Goal: Task Accomplishment & Management: Manage account settings

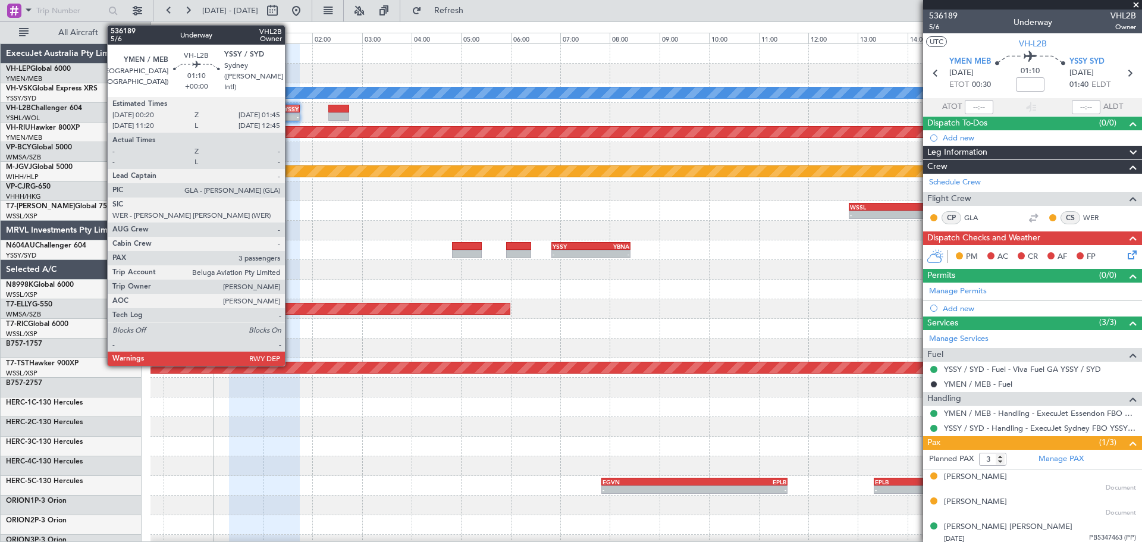
click at [290, 112] on div "- -" at bounding box center [264, 116] width 71 height 8
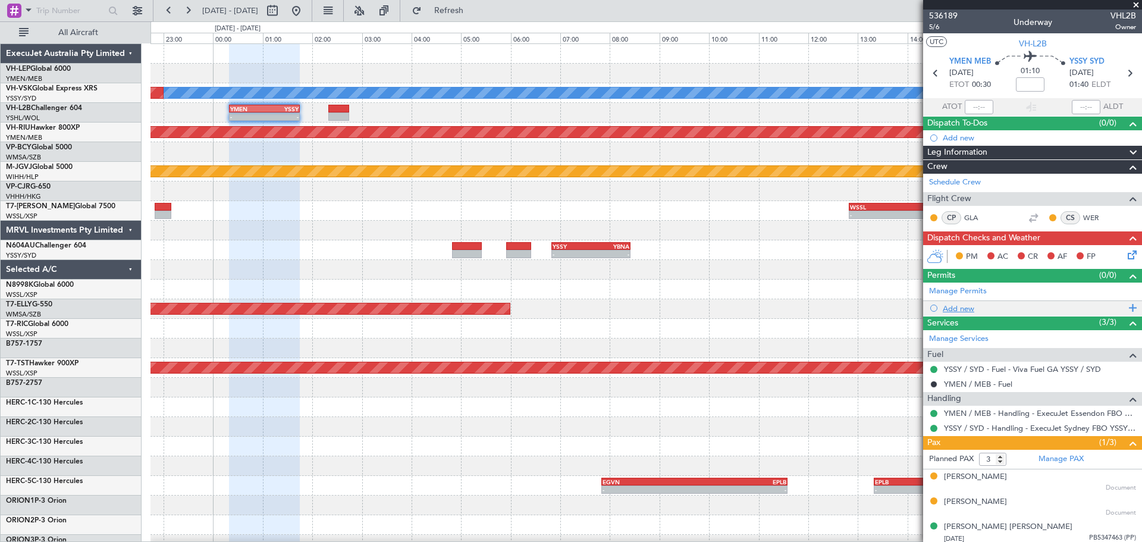
click at [965, 309] on div "Add new" at bounding box center [1034, 308] width 183 height 10
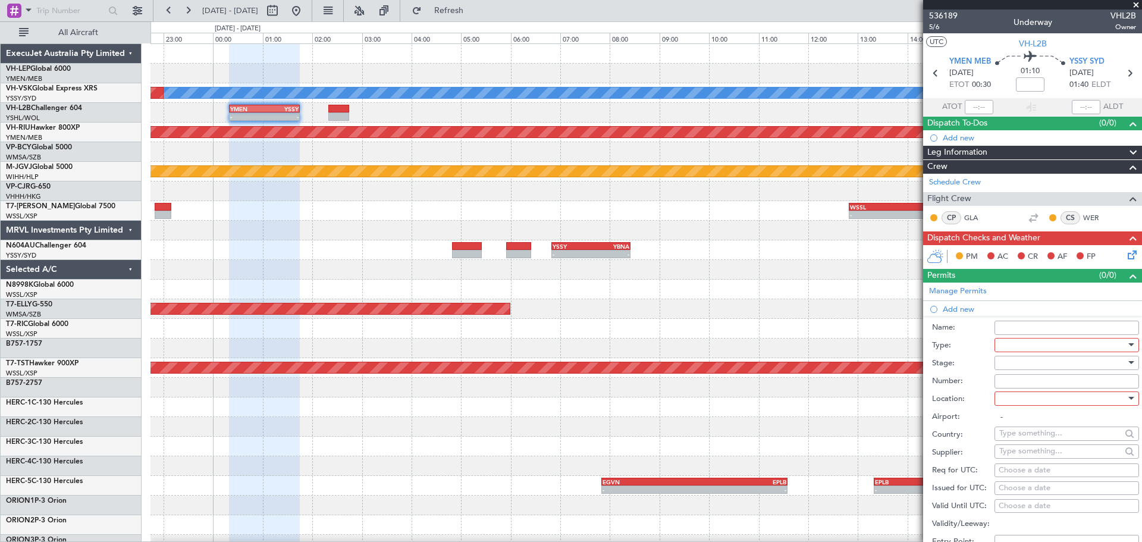
click at [1020, 339] on div at bounding box center [1062, 345] width 127 height 18
click at [1033, 457] on span "Slot" at bounding box center [1062, 457] width 125 height 18
click at [1030, 363] on div at bounding box center [1062, 363] width 127 height 18
click at [1024, 452] on span "Received OK" at bounding box center [1062, 458] width 125 height 18
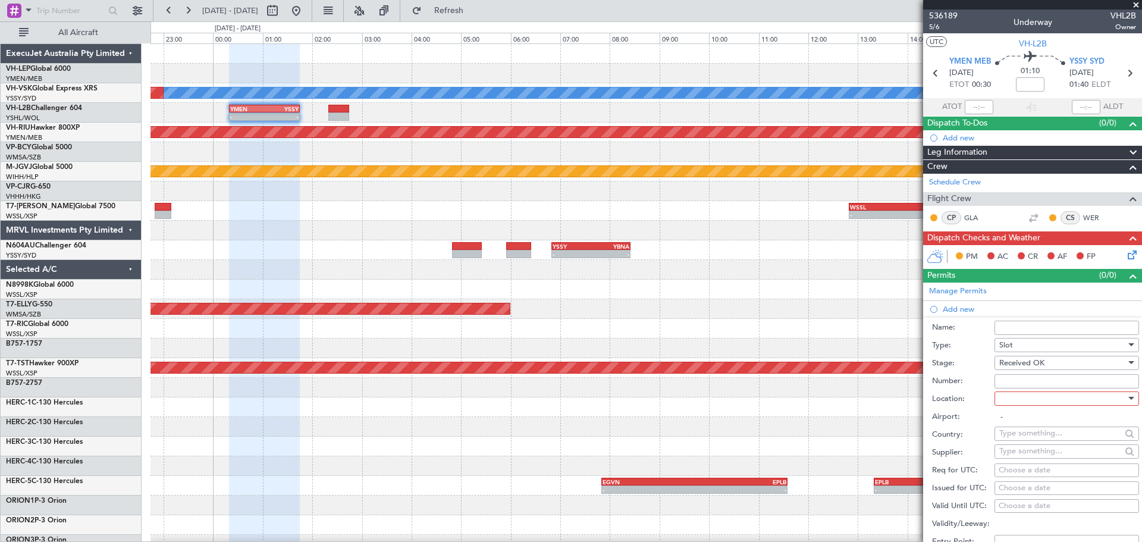
click at [1019, 484] on div "Choose a date" at bounding box center [1067, 488] width 136 height 12
select select "10"
select select "2025"
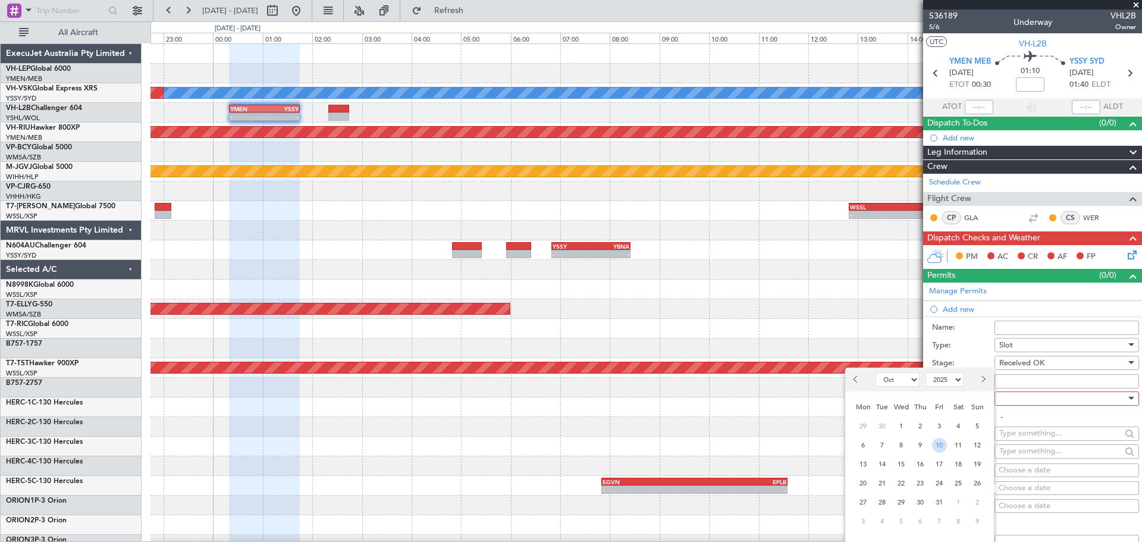
click at [944, 448] on span "10" at bounding box center [939, 445] width 15 height 15
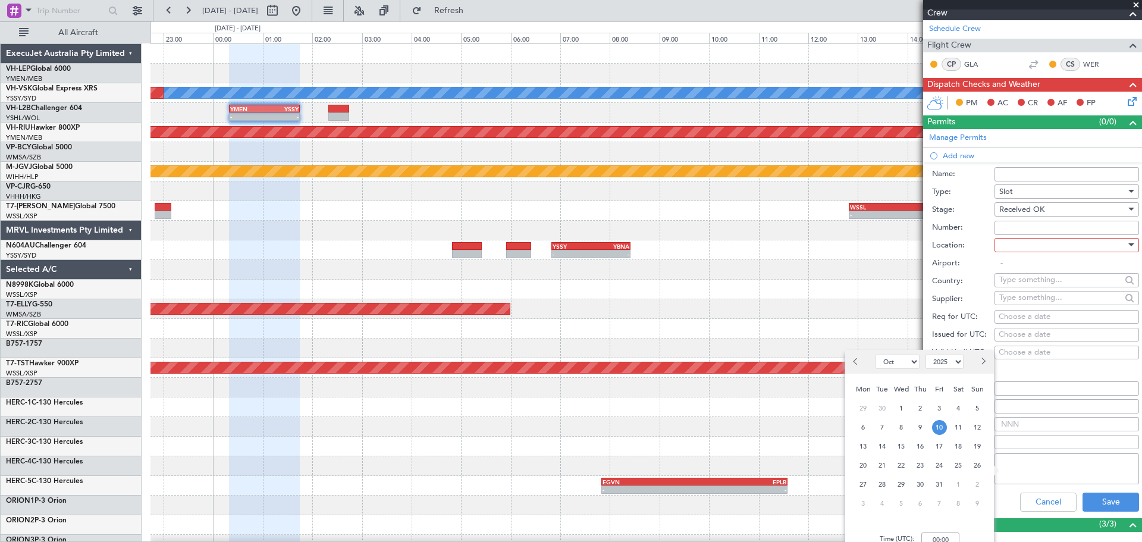
scroll to position [178, 0]
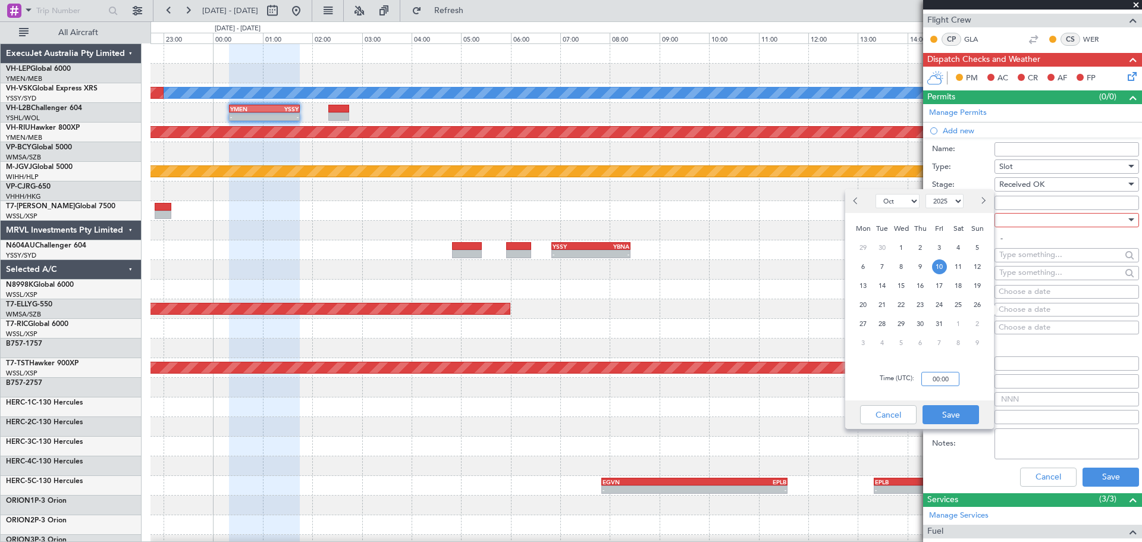
click at [952, 381] on input "00:00" at bounding box center [940, 379] width 38 height 14
type input "01:40"
click at [960, 413] on button "Save" at bounding box center [951, 414] width 57 height 19
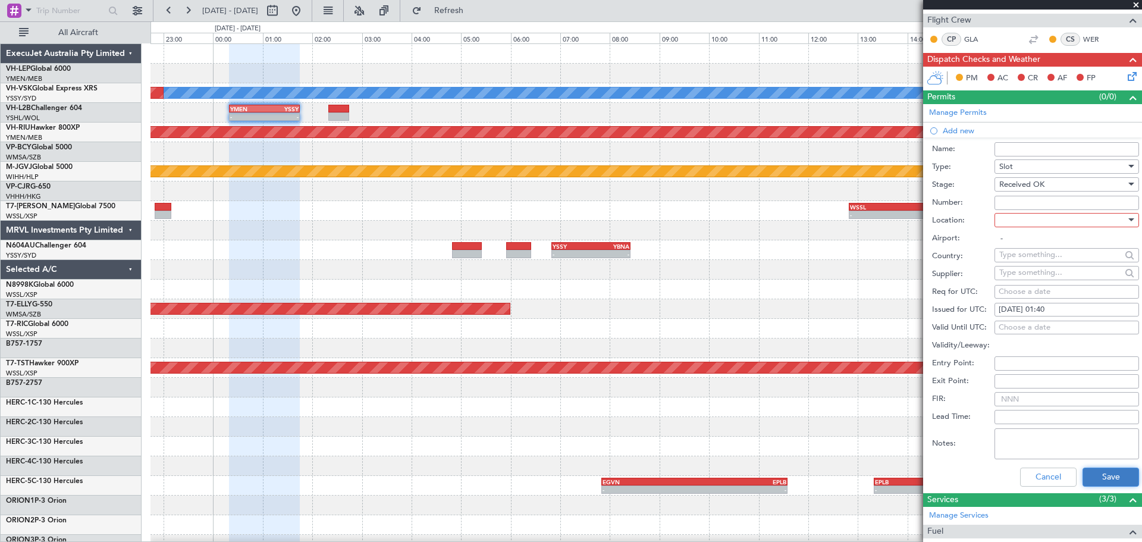
click at [1084, 482] on button "Save" at bounding box center [1111, 477] width 57 height 19
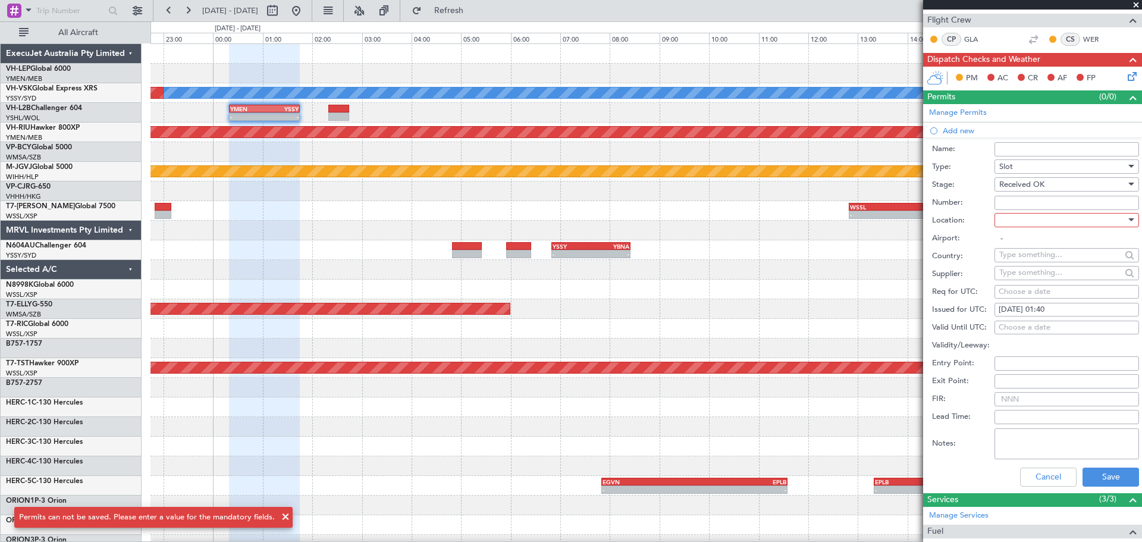
click at [1011, 149] on input "Name:" at bounding box center [1066, 149] width 145 height 14
click at [1044, 217] on div at bounding box center [1062, 220] width 127 height 18
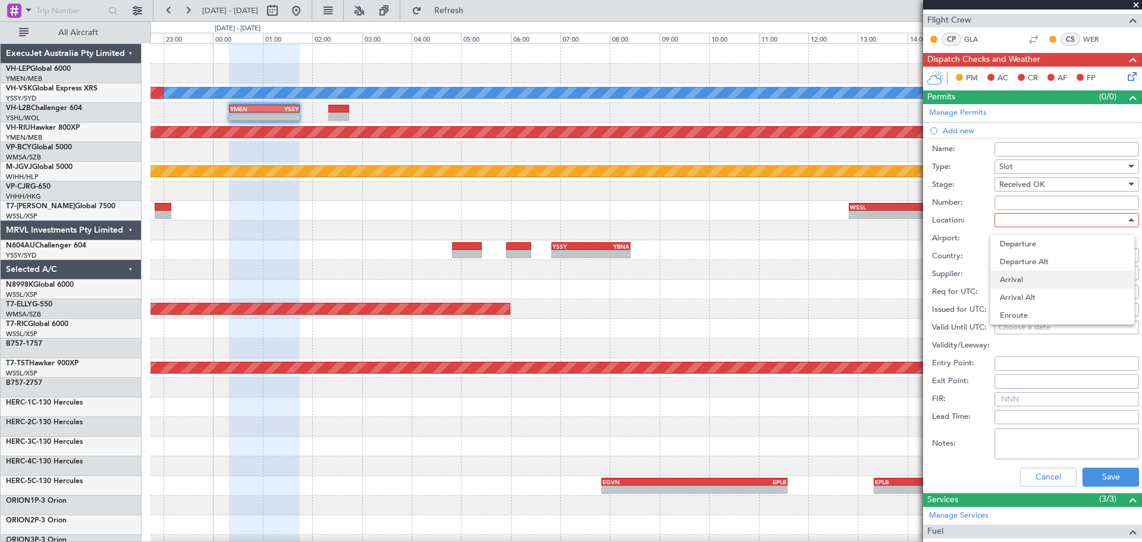
click at [1024, 280] on span "Arrival" at bounding box center [1062, 280] width 125 height 18
type input "YSSY / SYD"
click at [1056, 152] on input "Name:" at bounding box center [1066, 149] width 145 height 14
click at [1094, 477] on button "Save" at bounding box center [1111, 477] width 57 height 19
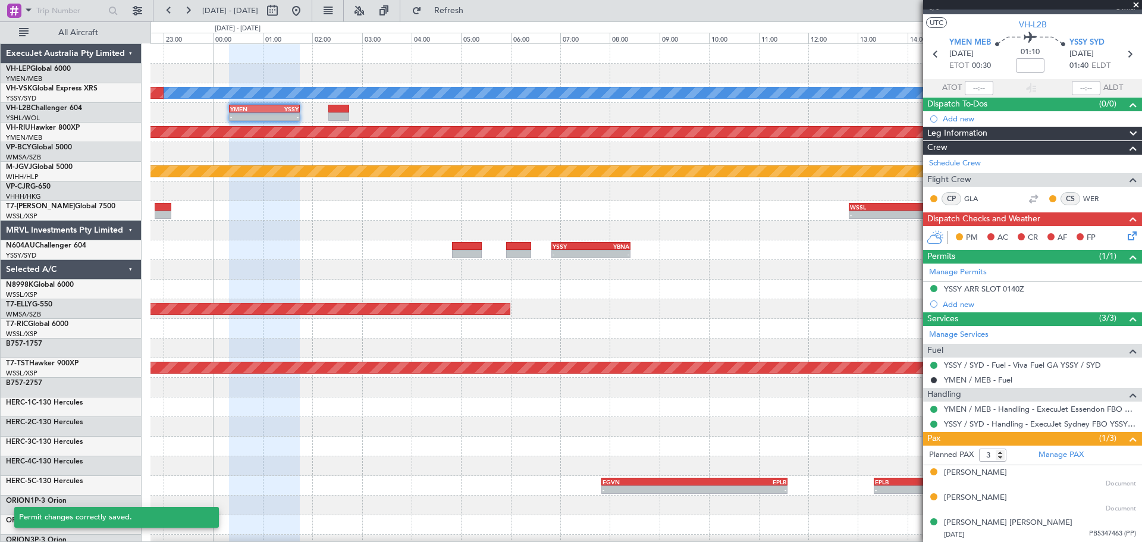
scroll to position [18, 0]
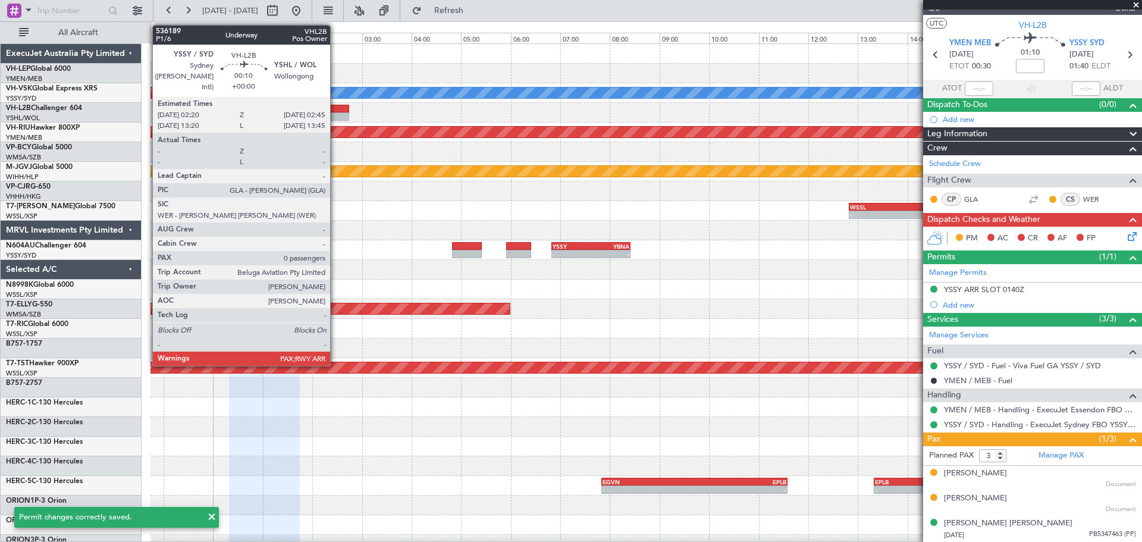
click at [335, 109] on div at bounding box center [338, 109] width 21 height 8
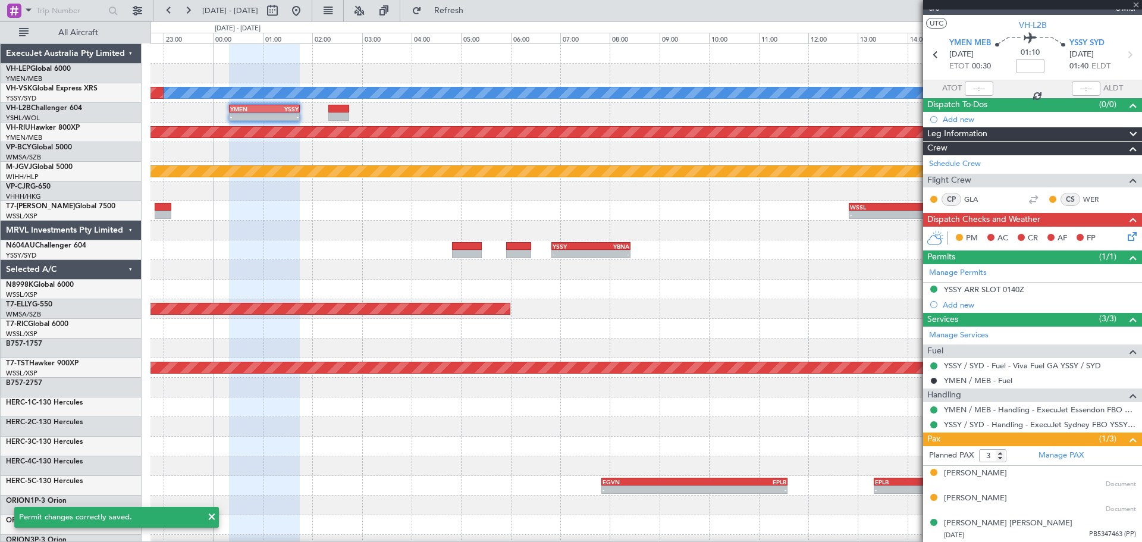
type input "0"
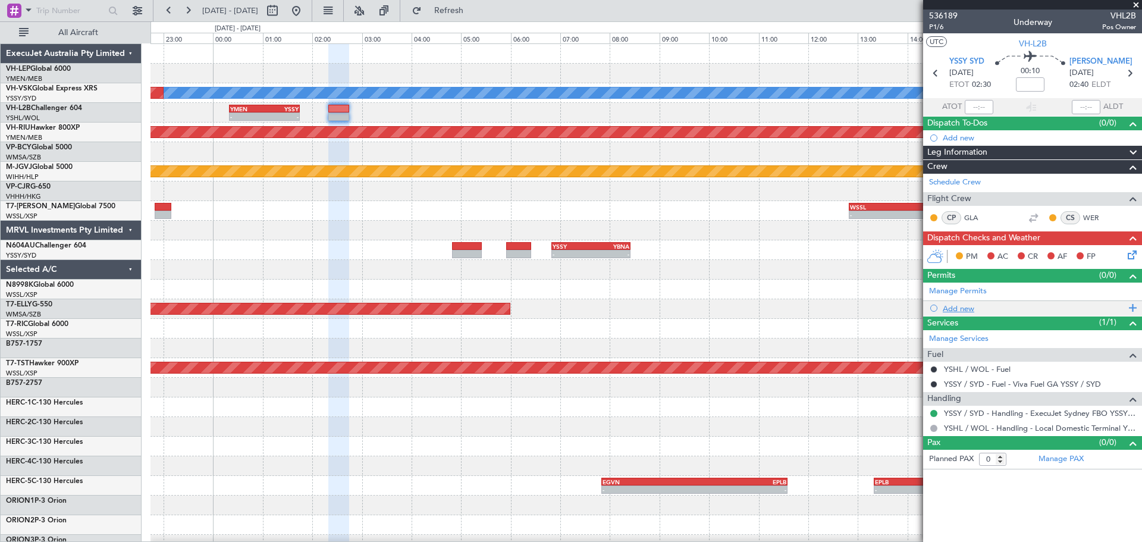
click at [959, 312] on div "Add new" at bounding box center [1034, 308] width 183 height 10
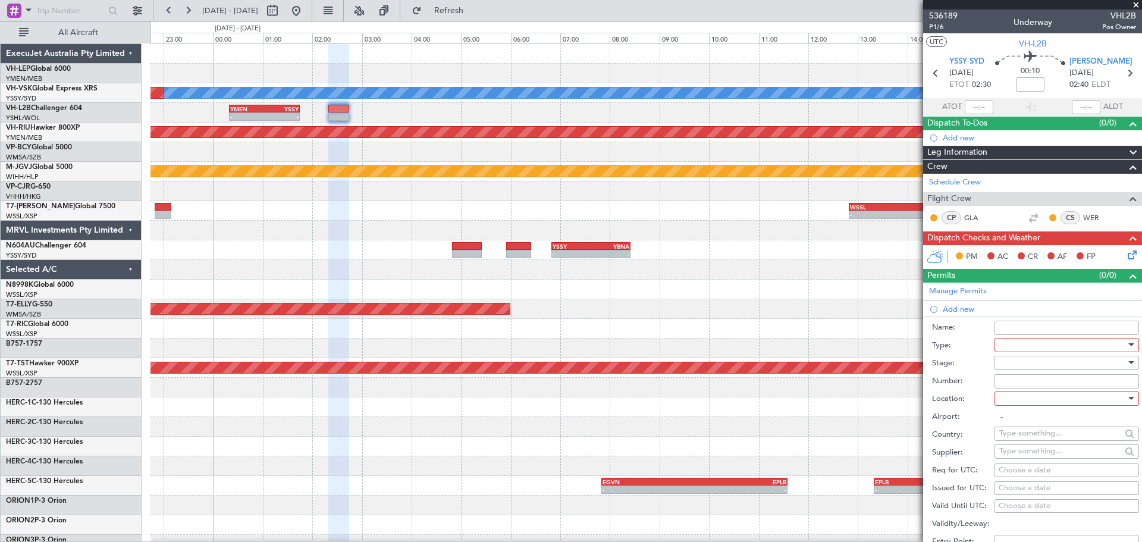
click at [1002, 343] on div at bounding box center [1062, 345] width 127 height 18
click at [1031, 453] on span "Slot" at bounding box center [1062, 458] width 125 height 18
click at [1027, 359] on div at bounding box center [1062, 363] width 127 height 18
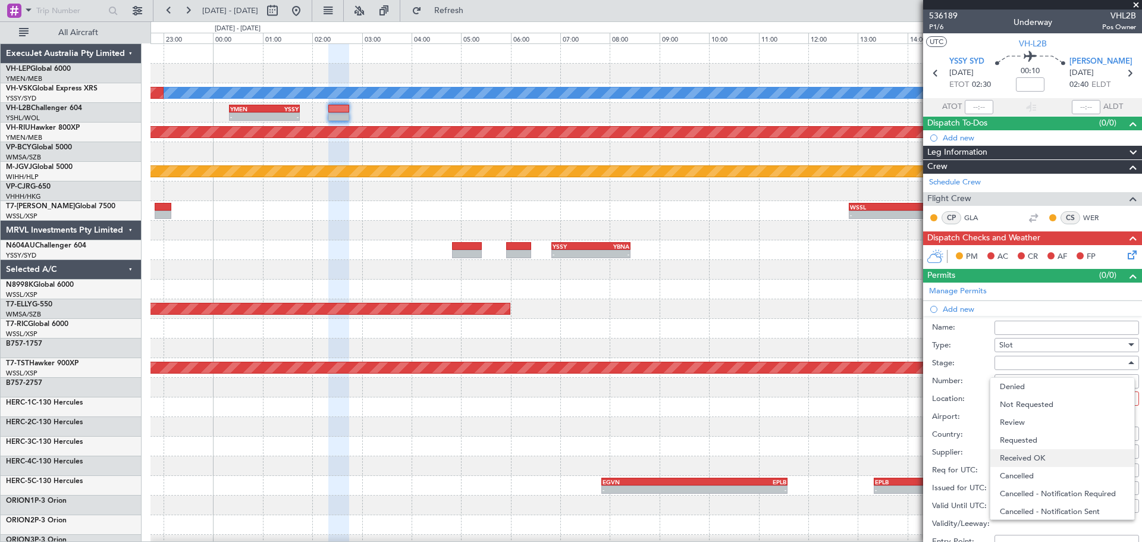
click at [1017, 461] on span "Received OK" at bounding box center [1062, 458] width 125 height 18
click at [1021, 401] on div at bounding box center [1062, 399] width 127 height 18
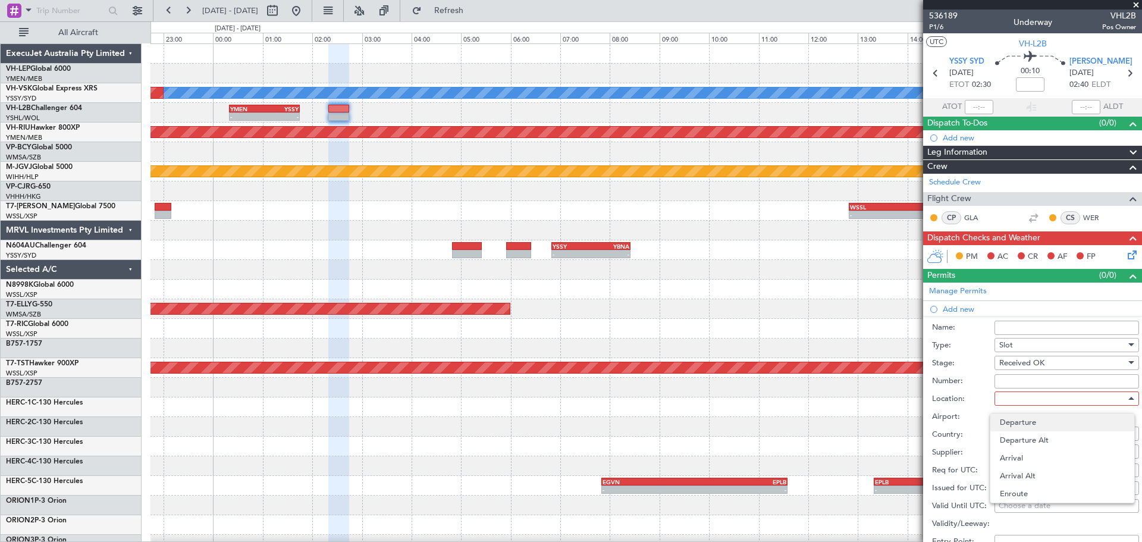
click at [1019, 419] on span "Departure" at bounding box center [1062, 422] width 125 height 18
type input "YSSY / SYD"
click at [1012, 487] on div "Choose a date" at bounding box center [1067, 488] width 136 height 12
select select "10"
select select "2025"
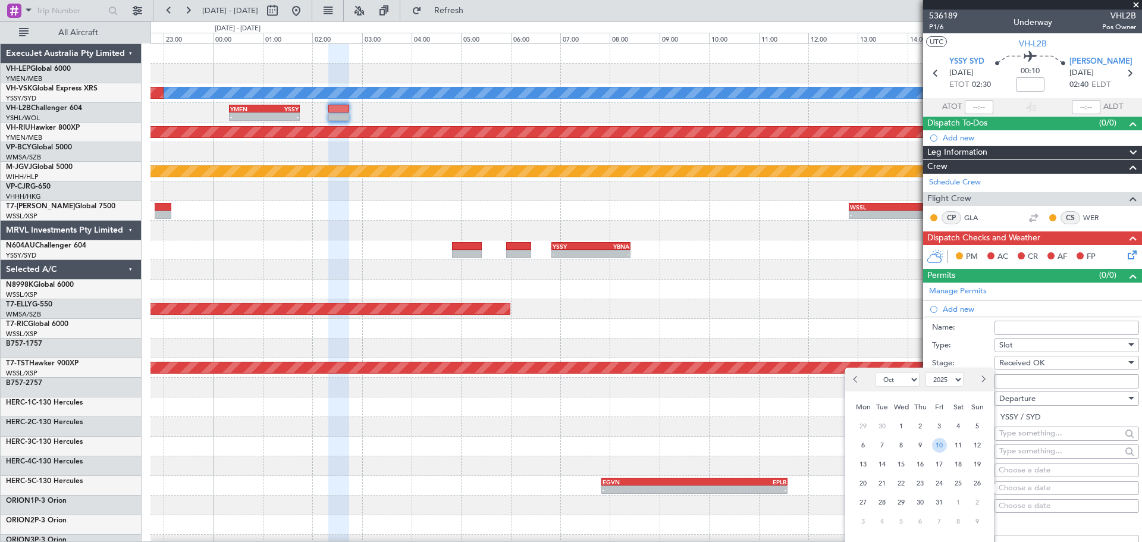
click at [945, 444] on span "10" at bounding box center [939, 445] width 15 height 15
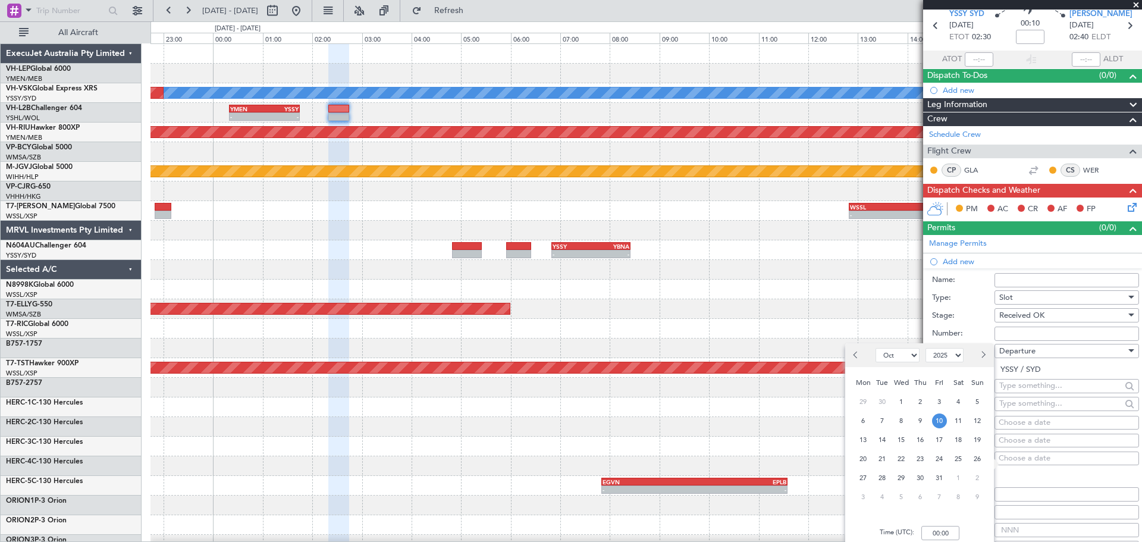
scroll to position [119, 0]
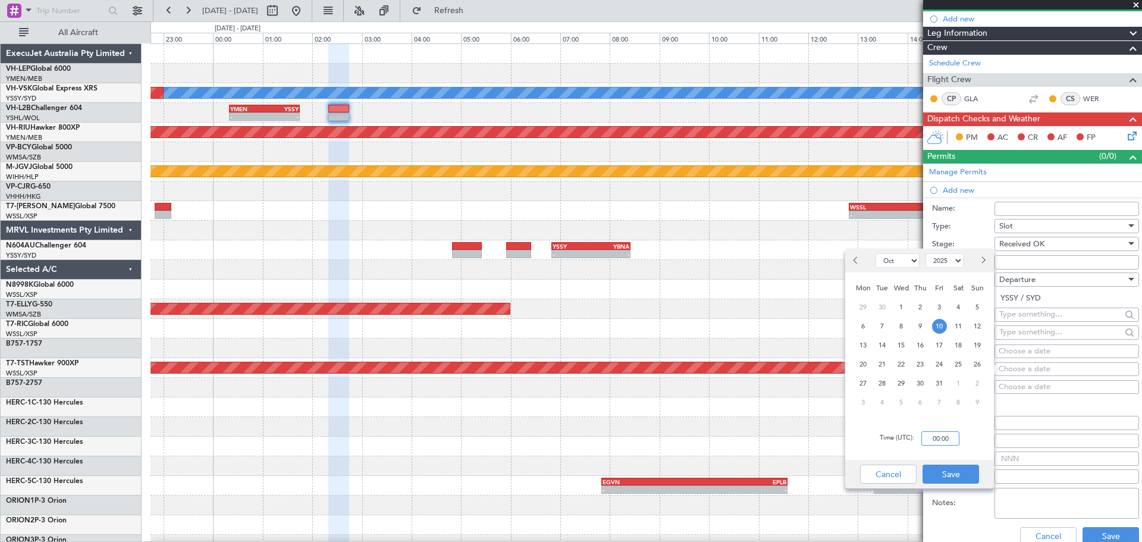
click at [953, 443] on input "00:00" at bounding box center [940, 438] width 38 height 14
type input "02:30"
click at [953, 468] on button "Save" at bounding box center [951, 474] width 57 height 19
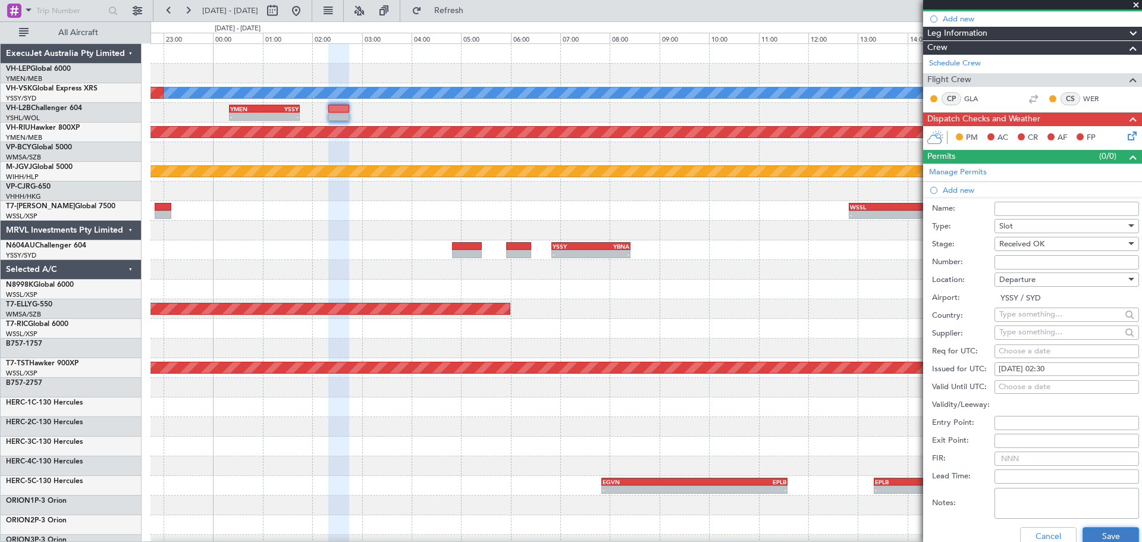
click at [1089, 531] on button "Save" at bounding box center [1111, 536] width 57 height 19
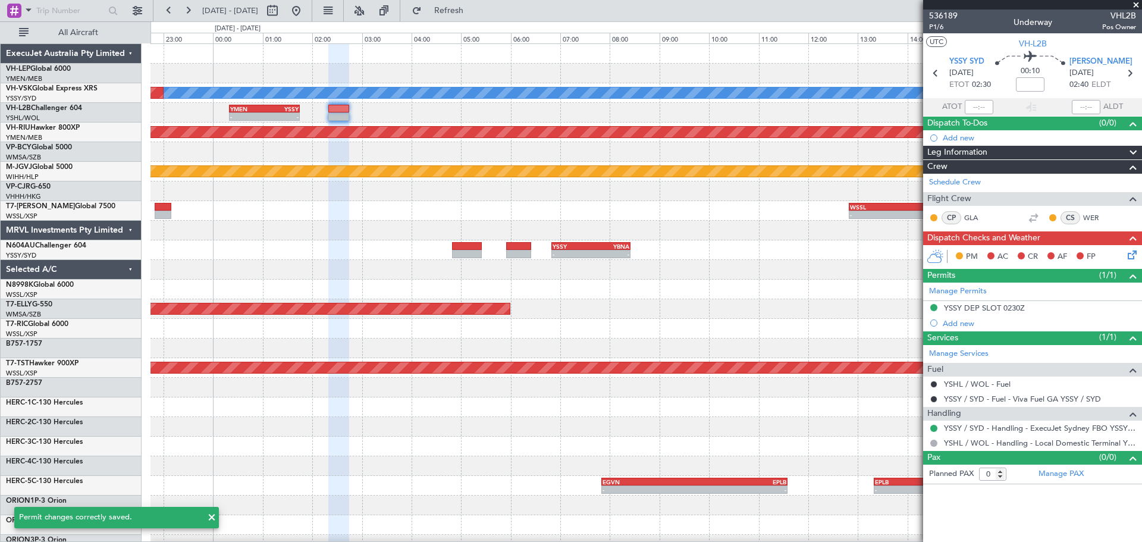
scroll to position [0, 0]
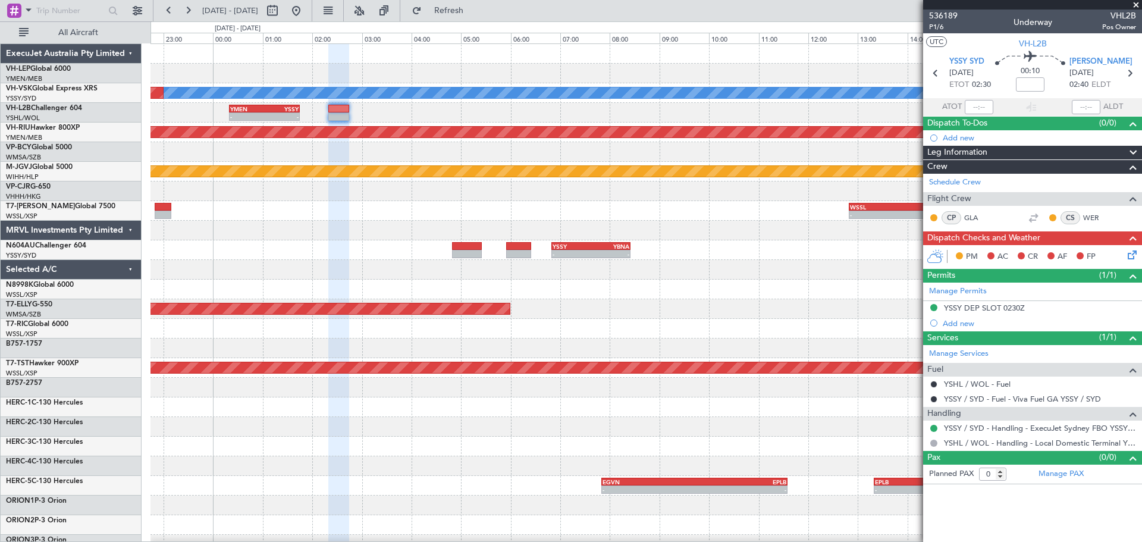
click at [1135, 4] on span at bounding box center [1136, 5] width 12 height 11
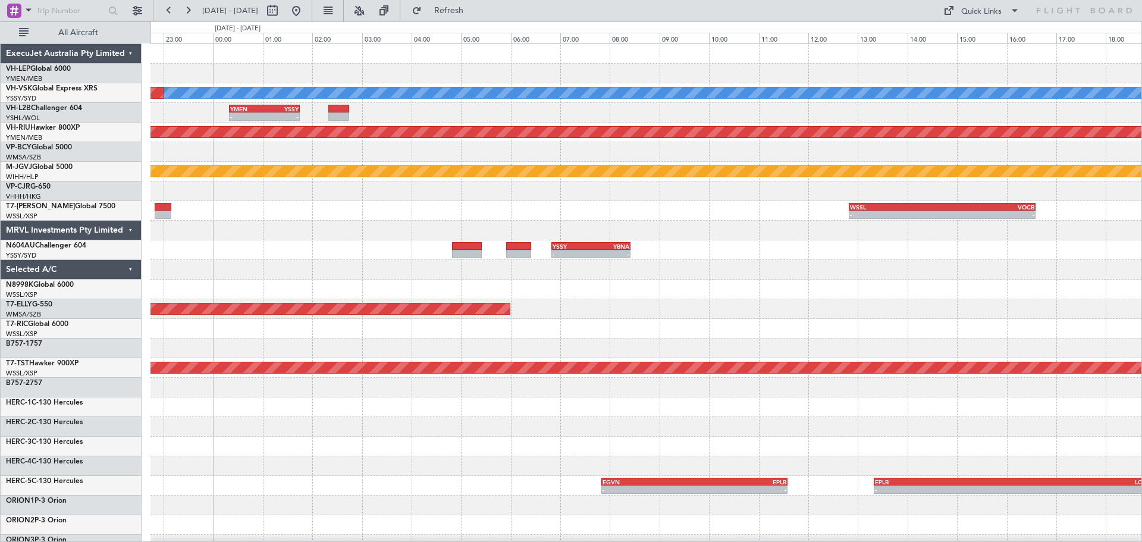
click at [362, 193] on div "[PERSON_NAME] Unplanned Maint Sydney ([PERSON_NAME] Intl) - - YMEN 00:20 Z YSSY…" at bounding box center [645, 368] width 991 height 648
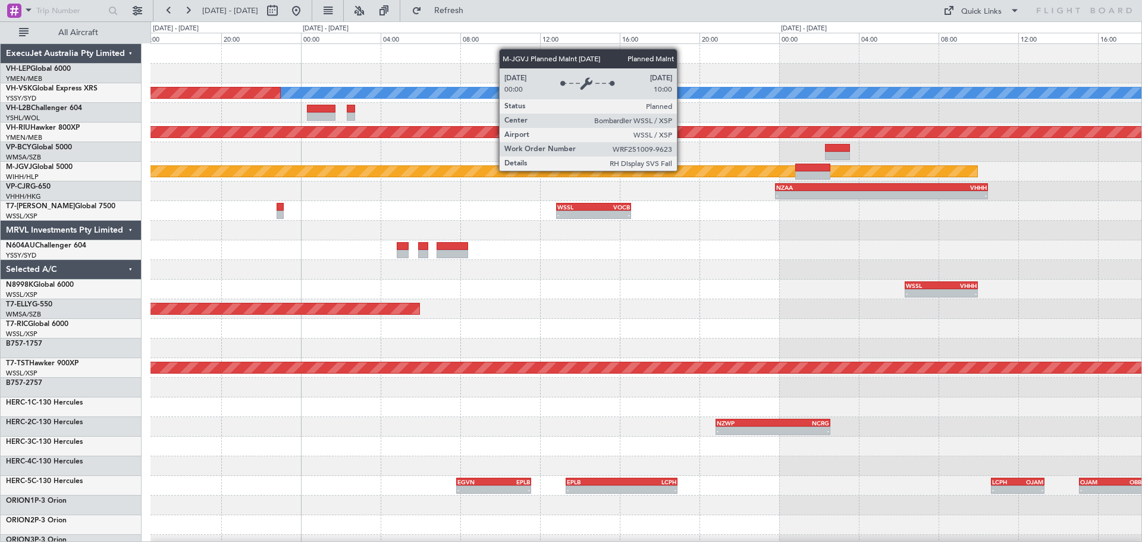
click at [421, 193] on div "[PERSON_NAME] Unplanned Maint Sydney ([PERSON_NAME] Intl) Planned Maint [GEOGRA…" at bounding box center [645, 368] width 991 height 648
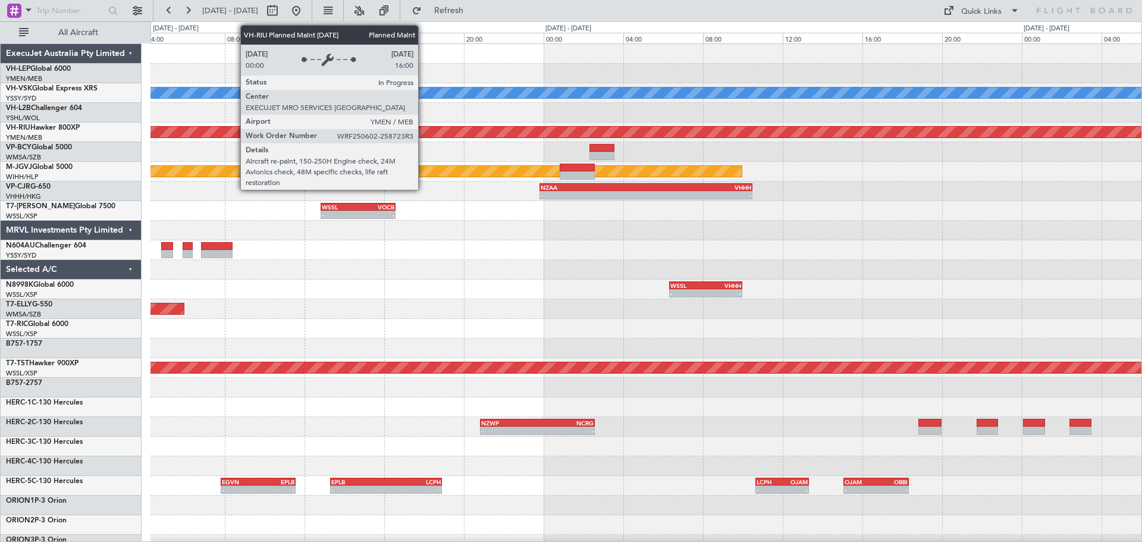
click at [670, 139] on div "Planned Maint [GEOGRAPHIC_DATA] ([GEOGRAPHIC_DATA])" at bounding box center [645, 133] width 991 height 20
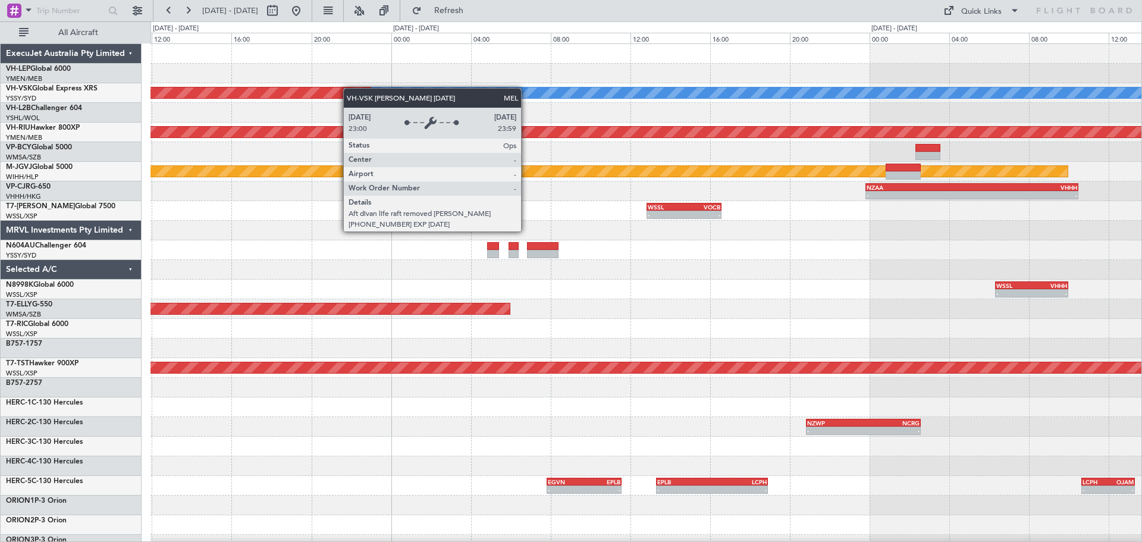
click at [536, 97] on div "[PERSON_NAME] Unplanned Maint Sydney ([PERSON_NAME] Intl) Planned Maint [GEOGRA…" at bounding box center [645, 368] width 991 height 648
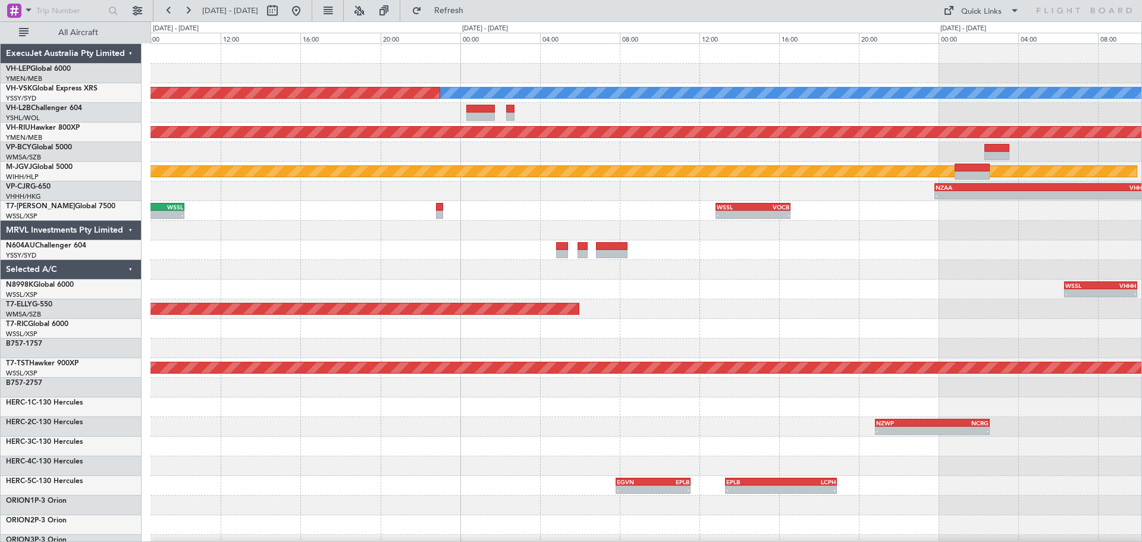
click at [338, 102] on div "[PERSON_NAME] Unplanned Maint Sydney ([PERSON_NAME] Intl)" at bounding box center [645, 93] width 991 height 20
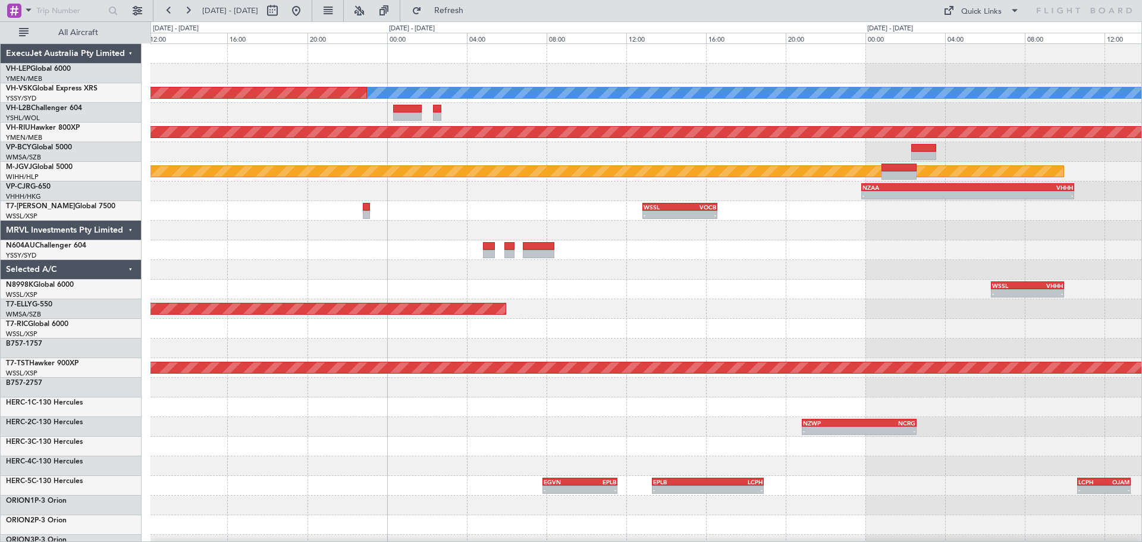
click at [333, 103] on div "[PERSON_NAME] Unplanned Maint Sydney ([PERSON_NAME] Intl) Planned Maint [GEOGRA…" at bounding box center [645, 368] width 991 height 648
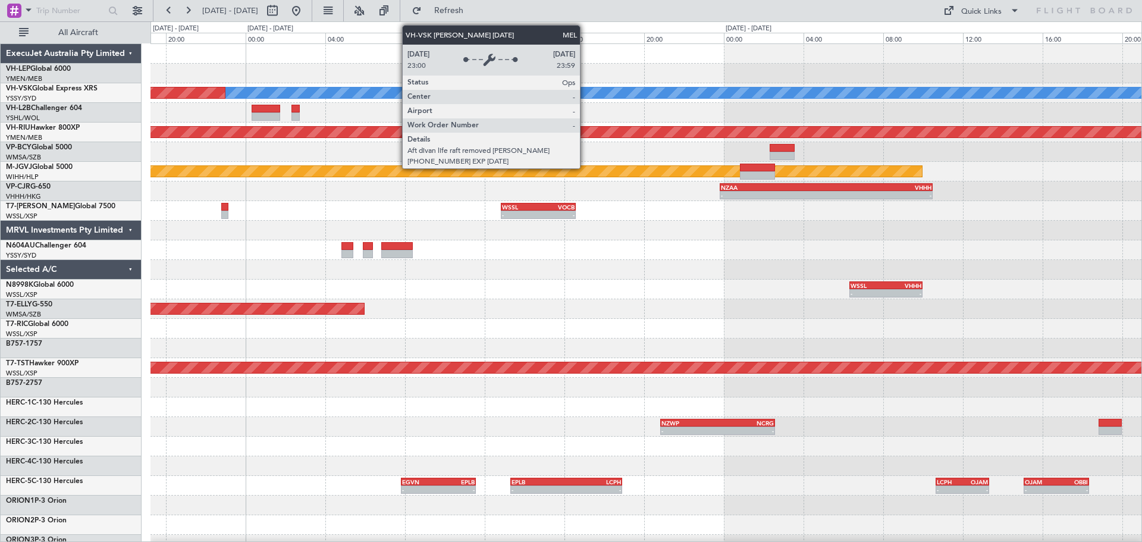
click at [252, 103] on div at bounding box center [645, 113] width 991 height 20
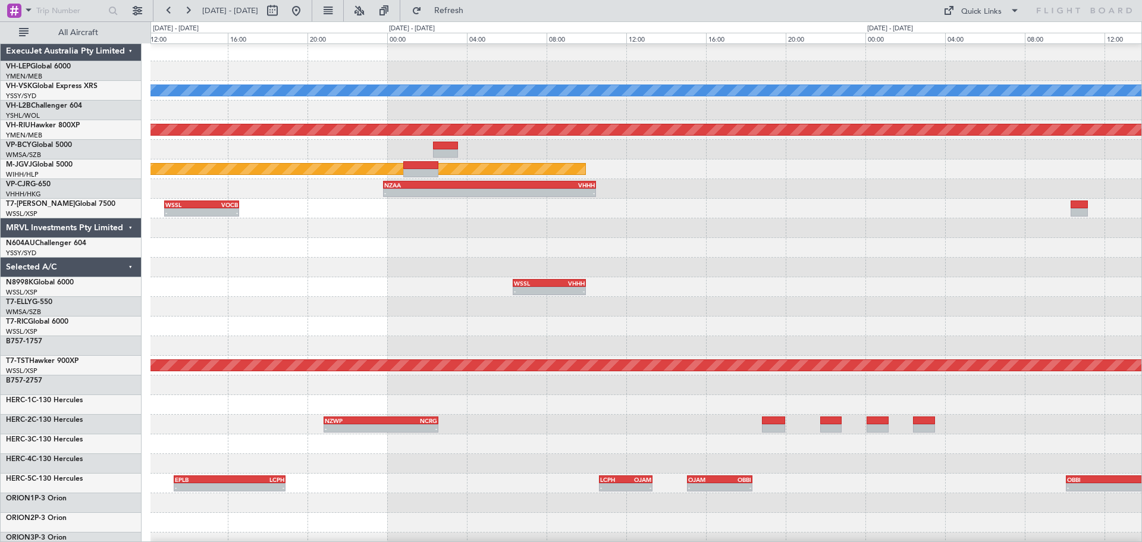
click at [316, 114] on div "- - KOKC 18:50 Z KLAX 21:40 Z [PERSON_NAME] Planned Maint [GEOGRAPHIC_DATA] ([G…" at bounding box center [645, 366] width 991 height 648
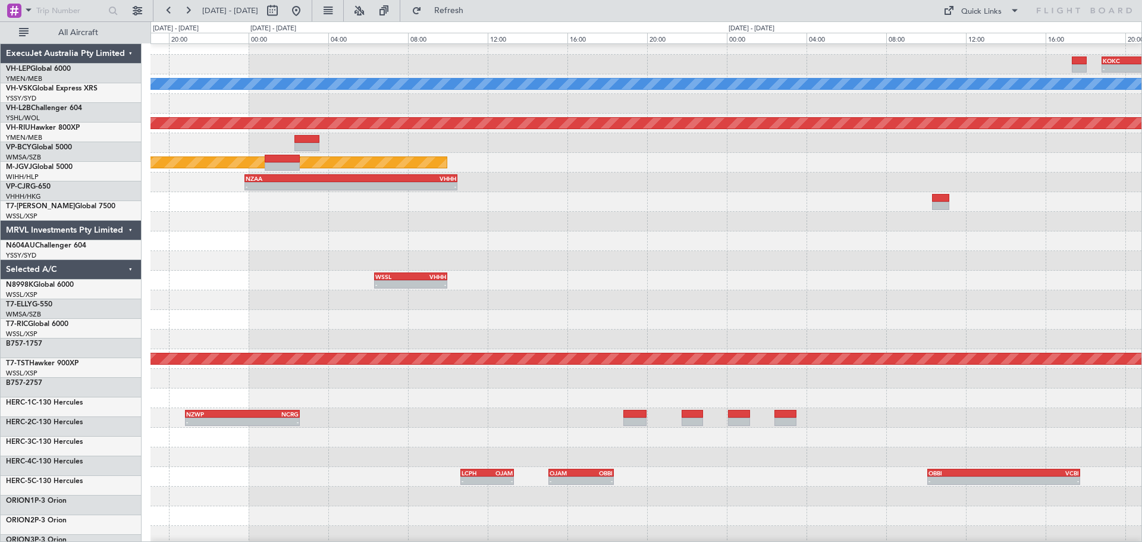
click at [332, 133] on div "Planned Maint [GEOGRAPHIC_DATA] ([GEOGRAPHIC_DATA])" at bounding box center [645, 124] width 991 height 20
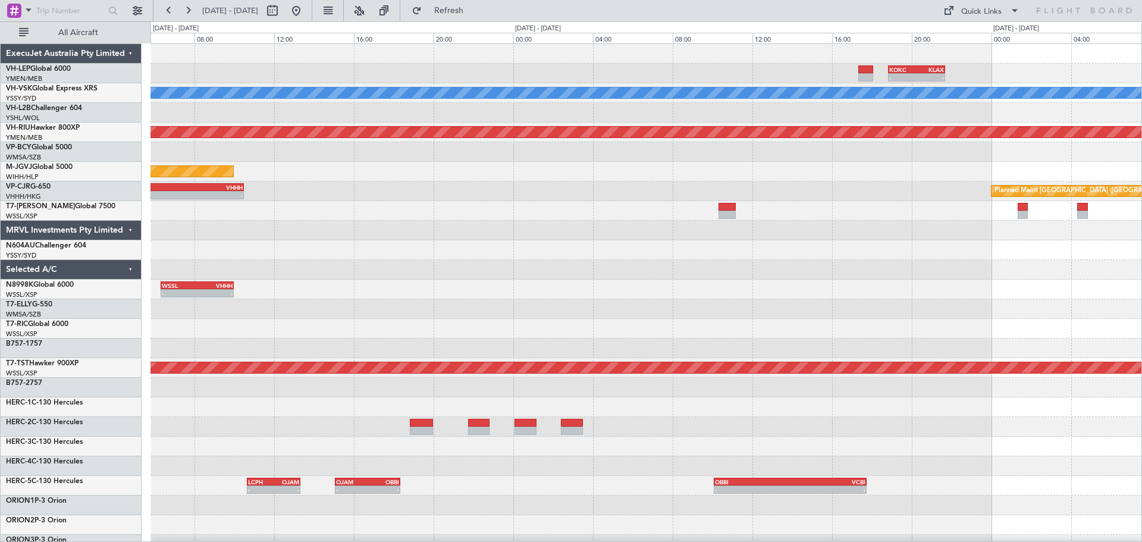
click at [414, 146] on div "- - KOKC 18:50 Z KLAX 21:40 Z [PERSON_NAME] Planned Maint [GEOGRAPHIC_DATA] ([G…" at bounding box center [645, 368] width 991 height 648
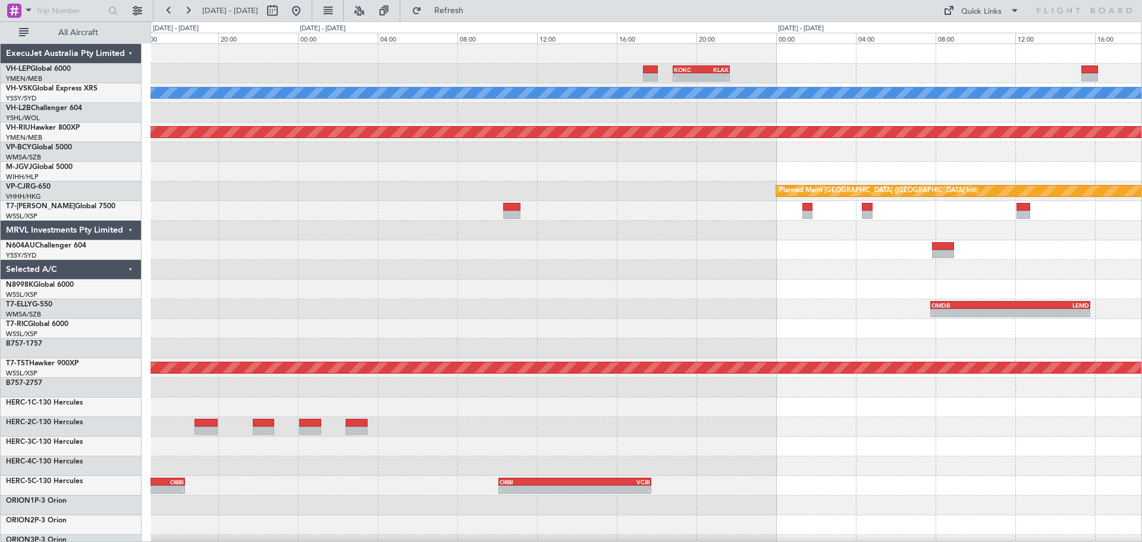
click at [312, 144] on div at bounding box center [645, 152] width 991 height 20
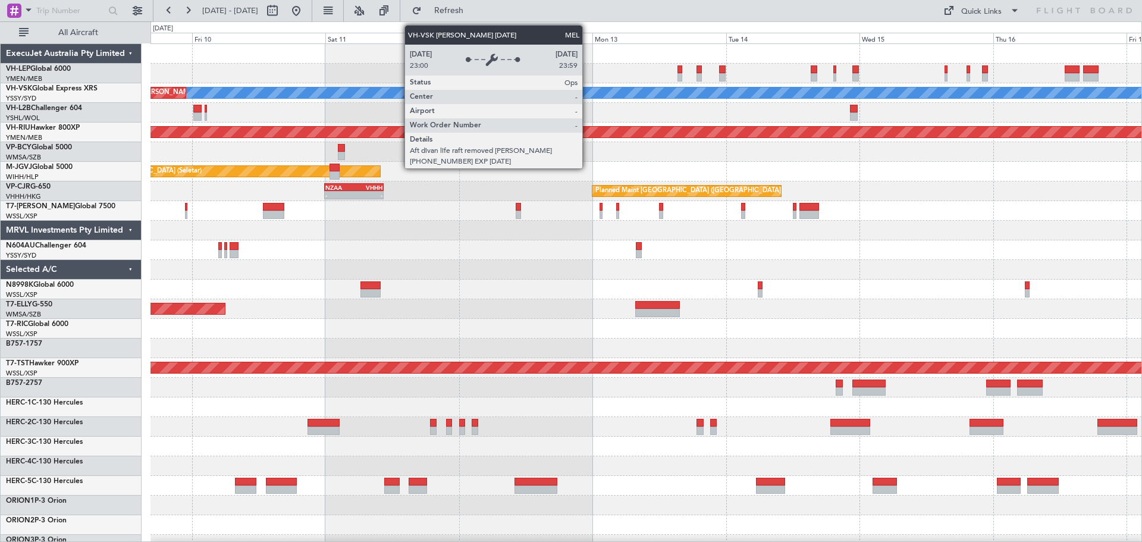
click at [299, 139] on div "[PERSON_NAME] Unplanned Maint Sydney ([PERSON_NAME] Intl) Planned Maint [GEOGRA…" at bounding box center [645, 368] width 991 height 648
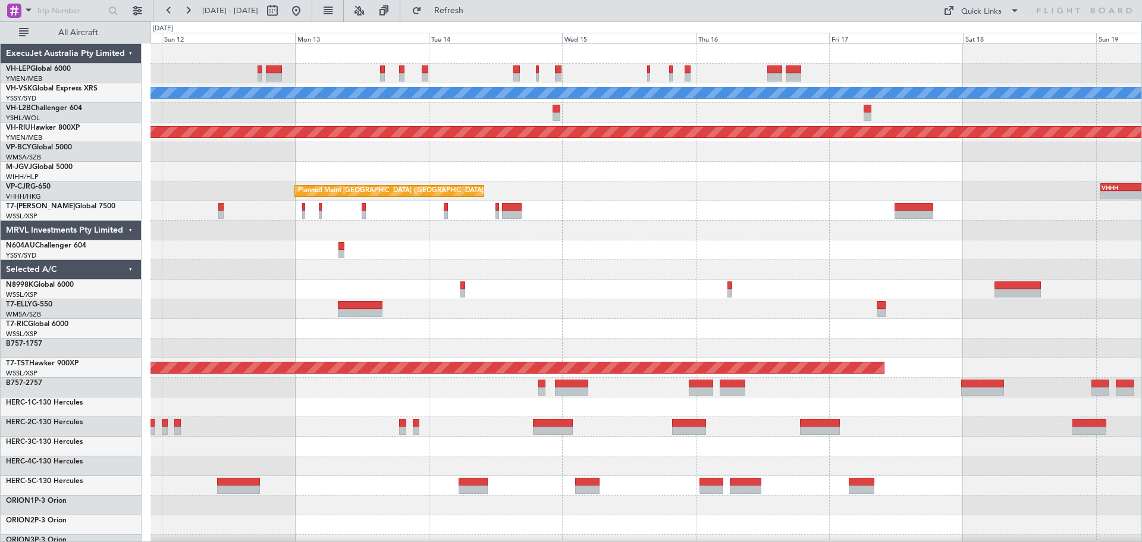
click at [420, 124] on div "[PERSON_NAME] Planned Maint [GEOGRAPHIC_DATA] ([GEOGRAPHIC_DATA]) Planned Maint…" at bounding box center [645, 368] width 991 height 648
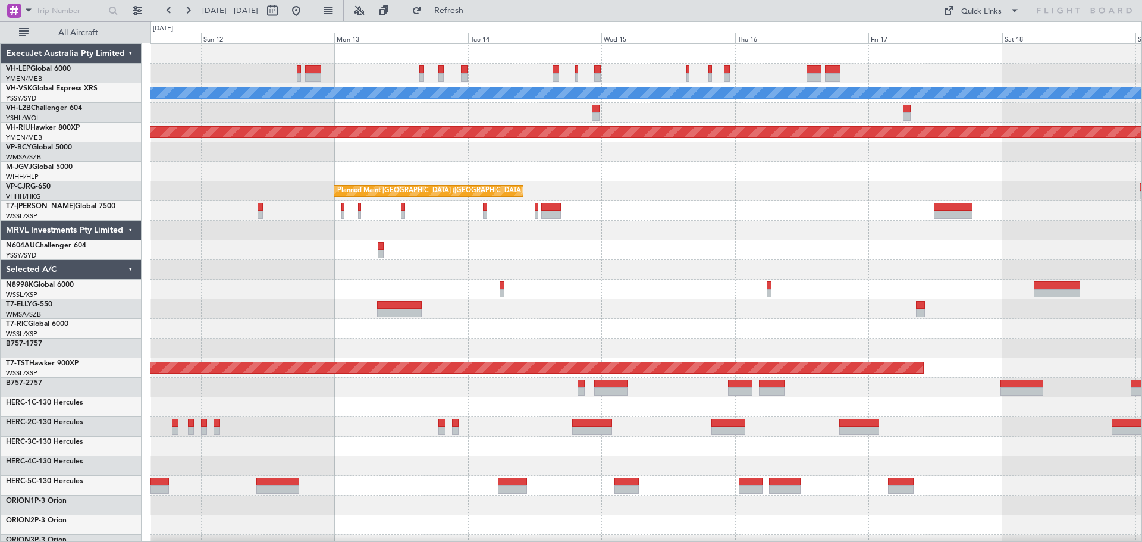
click at [634, 237] on div "[PERSON_NAME] Unplanned Maint Sydney ([PERSON_NAME] Intl) Planned Maint [GEOGRA…" at bounding box center [645, 368] width 991 height 648
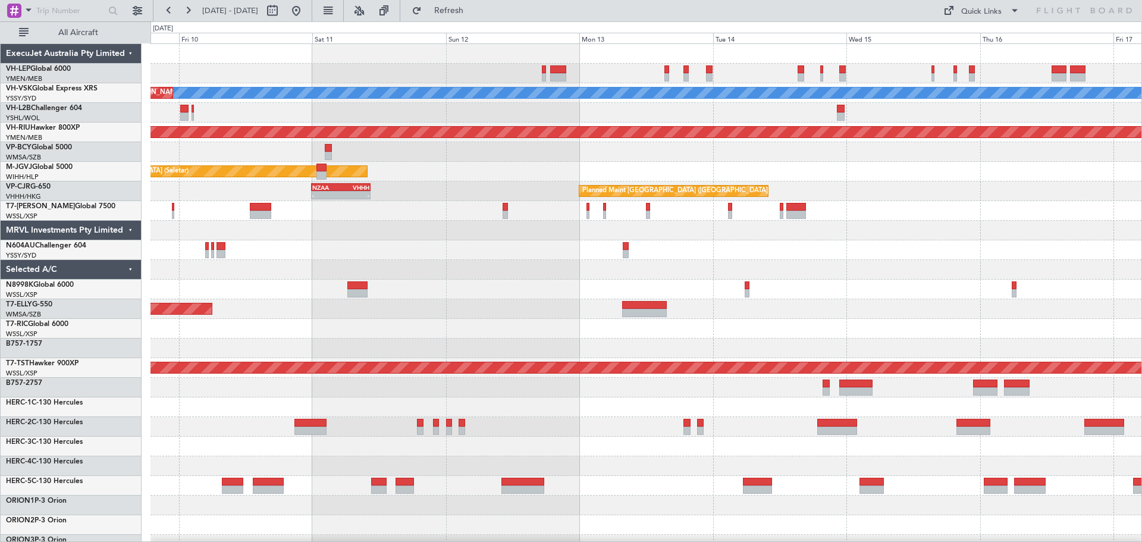
click at [591, 262] on div "[PERSON_NAME] Unplanned Maint Sydney ([PERSON_NAME] Intl) Planned Maint [GEOGRA…" at bounding box center [645, 368] width 991 height 648
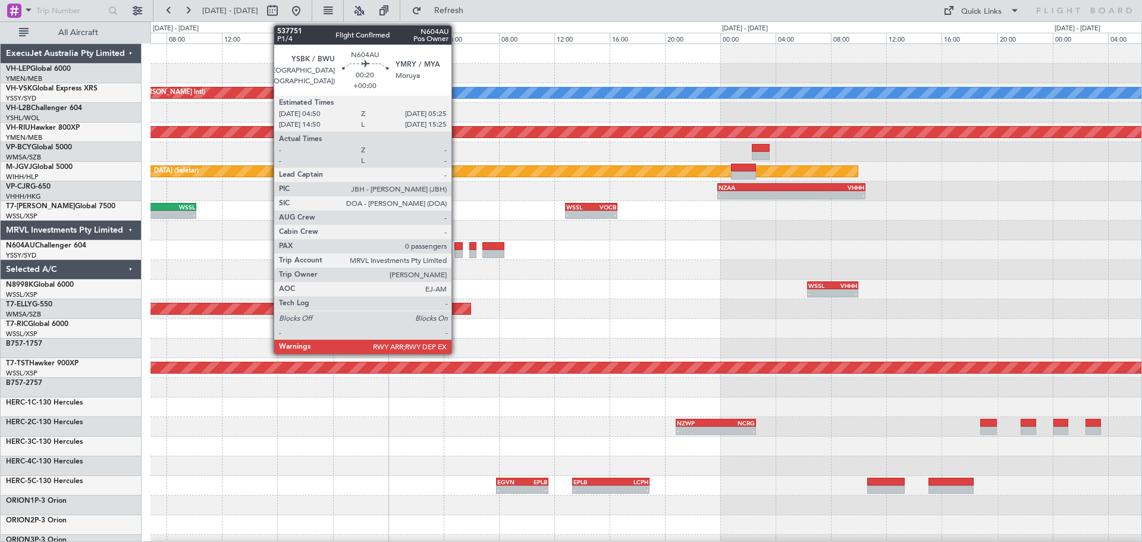
click at [457, 248] on div at bounding box center [458, 246] width 8 height 8
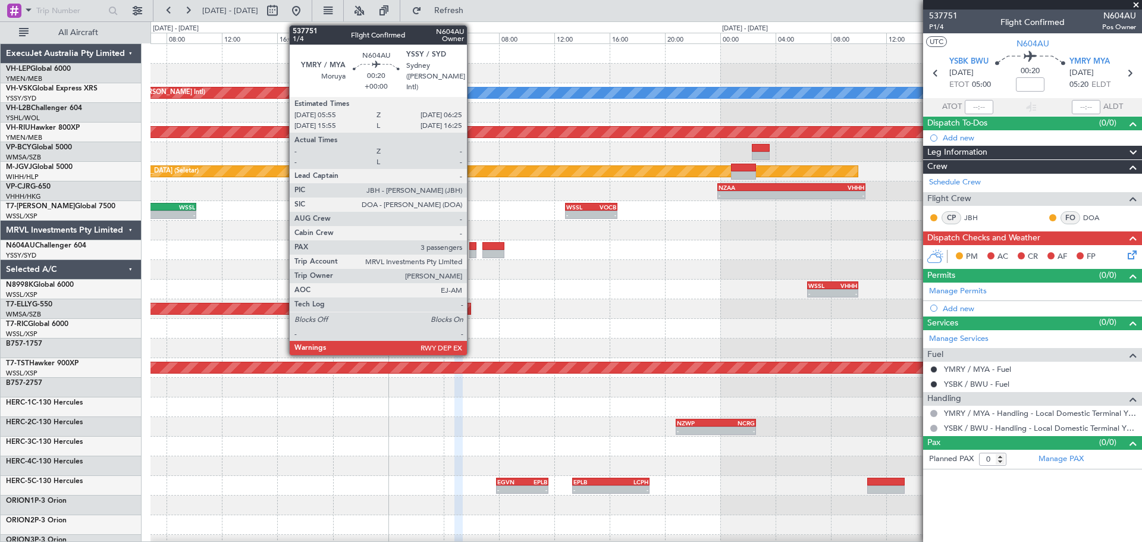
click at [472, 247] on div at bounding box center [472, 246] width 7 height 8
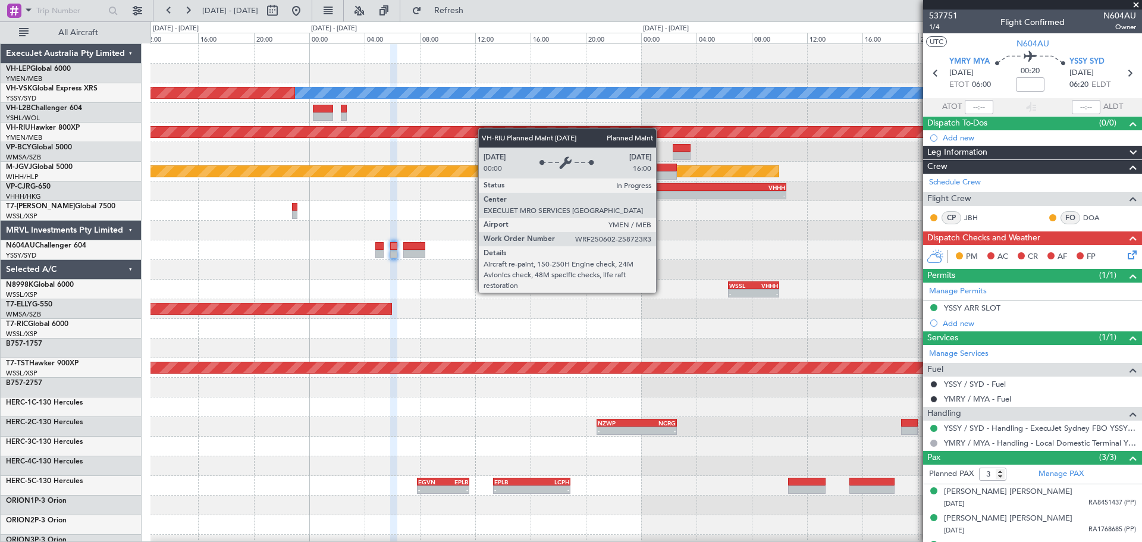
click at [270, 192] on div "[PERSON_NAME] Unplanned Maint Sydney ([PERSON_NAME] Intl) Planned Maint [GEOGRA…" at bounding box center [645, 368] width 991 height 648
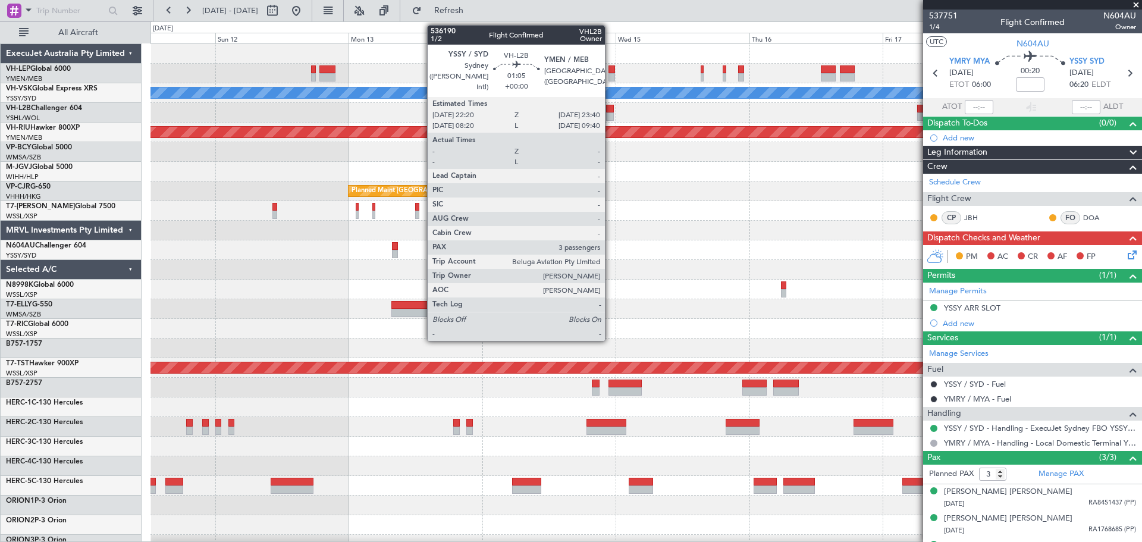
click at [610, 114] on div at bounding box center [610, 116] width 8 height 8
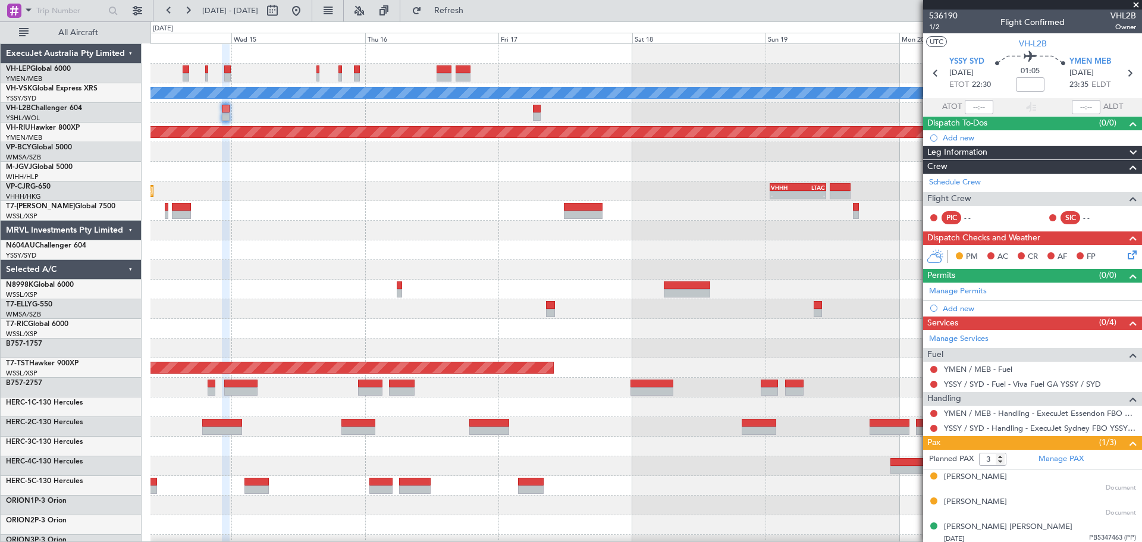
click at [410, 142] on div "[PERSON_NAME] Planned Maint [GEOGRAPHIC_DATA] ([GEOGRAPHIC_DATA]) Planned Maint…" at bounding box center [645, 368] width 991 height 648
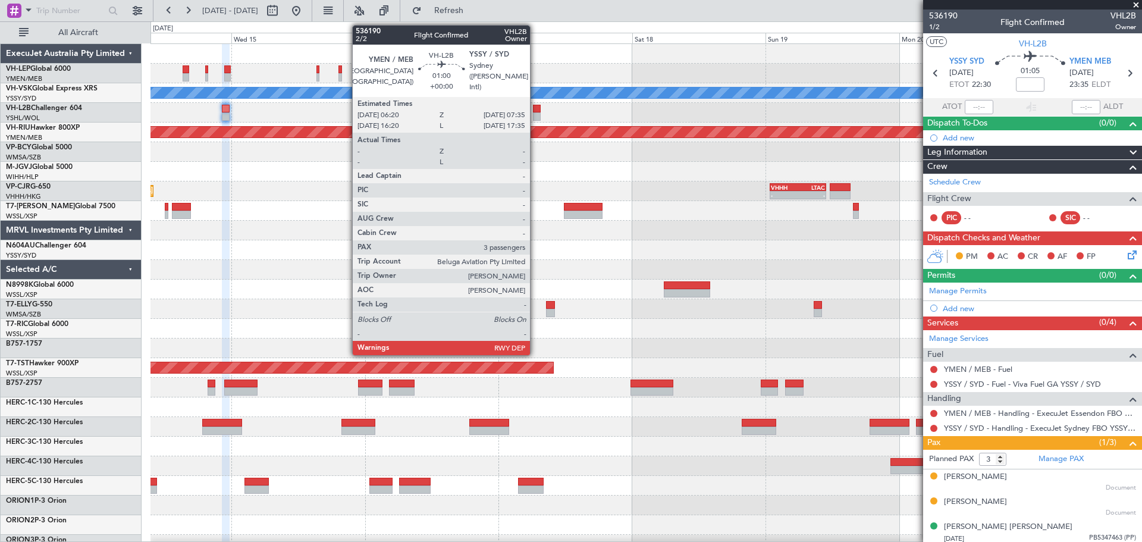
click at [535, 113] on div at bounding box center [536, 116] width 7 height 8
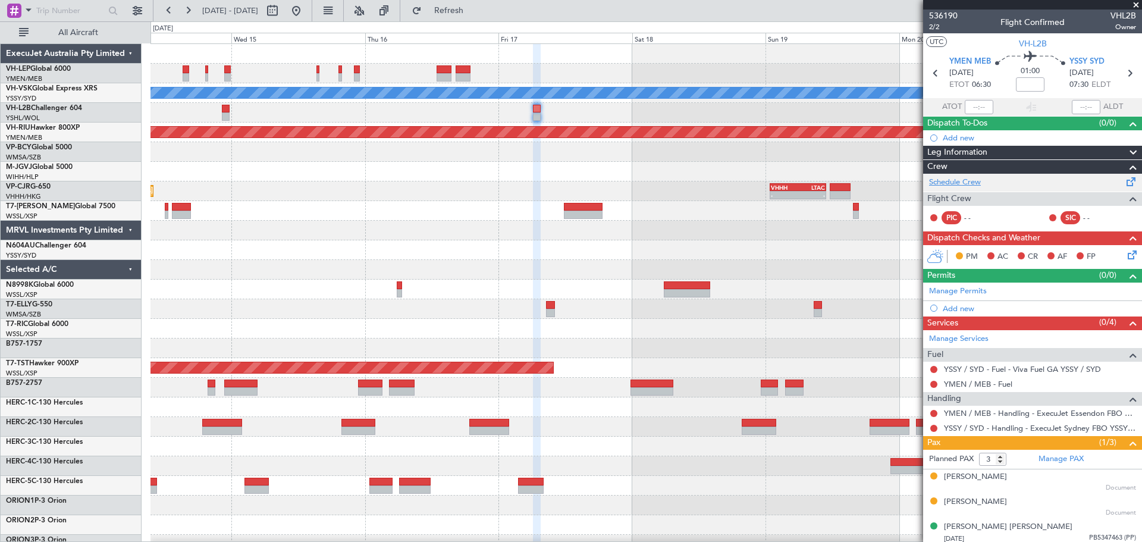
click at [963, 181] on link "Schedule Crew" at bounding box center [955, 183] width 52 height 12
click at [468, 11] on span "Refresh" at bounding box center [449, 11] width 50 height 8
click at [467, 13] on span "Refresh" at bounding box center [449, 11] width 50 height 8
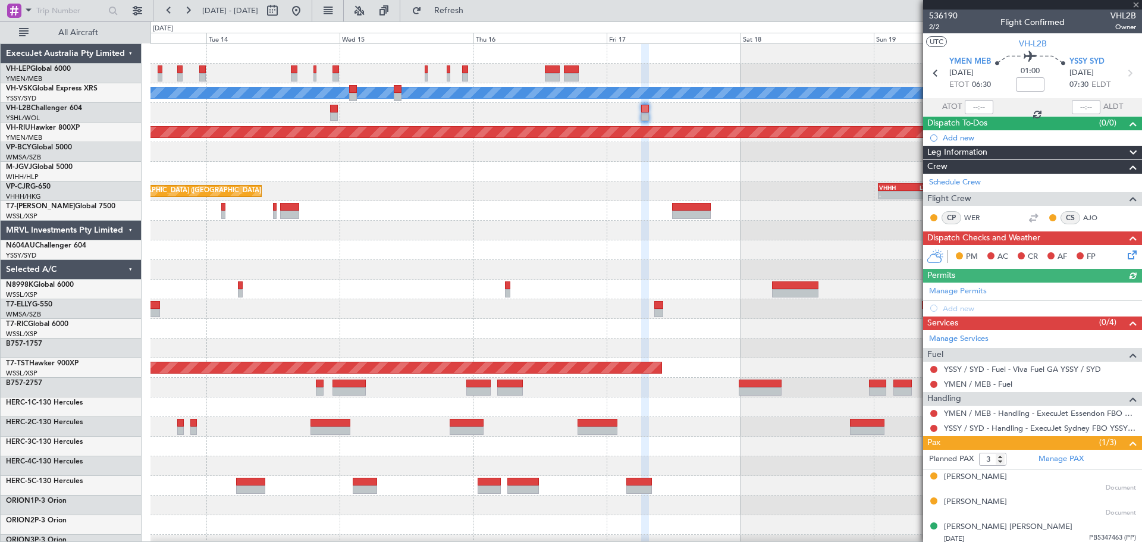
click at [497, 121] on div at bounding box center [645, 113] width 991 height 20
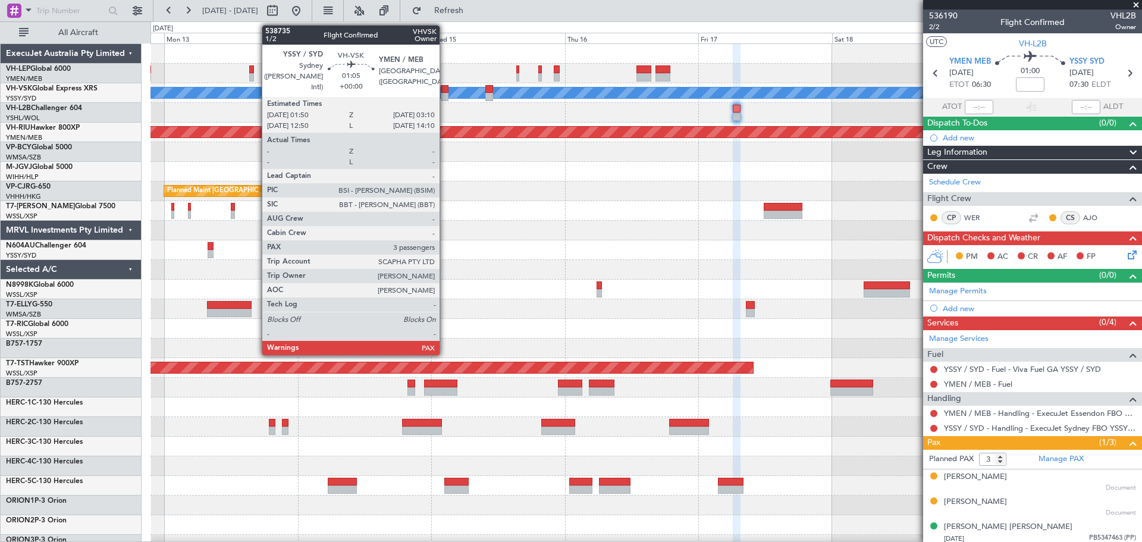
click at [445, 92] on div at bounding box center [445, 89] width 8 height 8
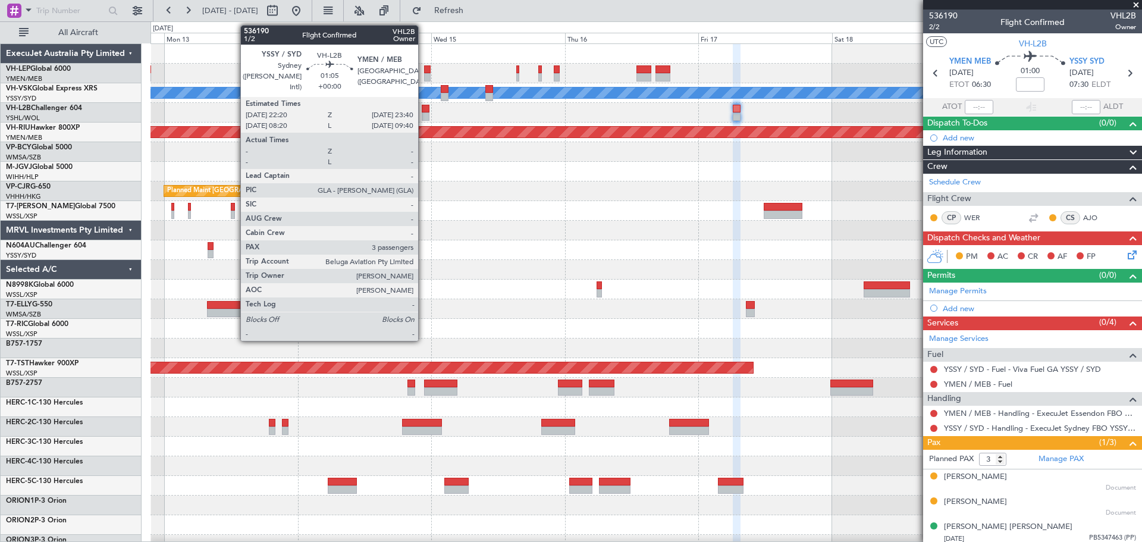
click at [423, 111] on div at bounding box center [426, 109] width 8 height 8
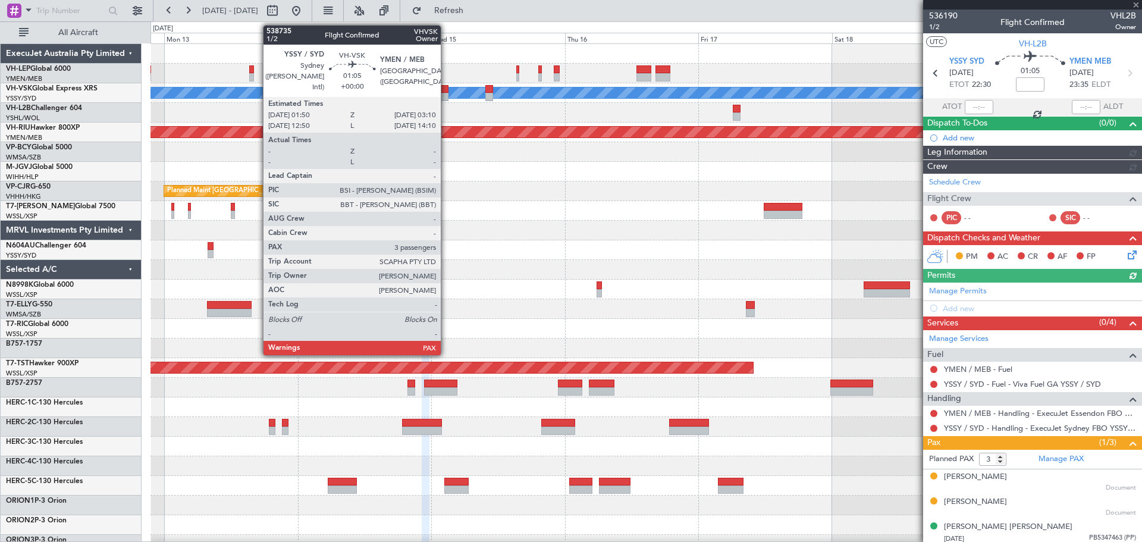
click at [446, 89] on div at bounding box center [445, 89] width 8 height 8
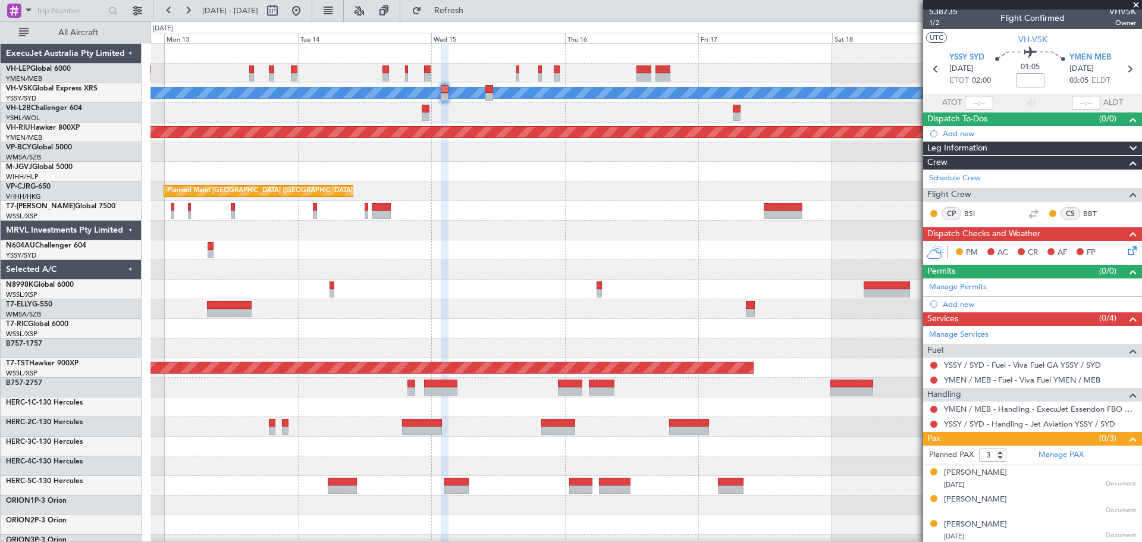
scroll to position [5, 0]
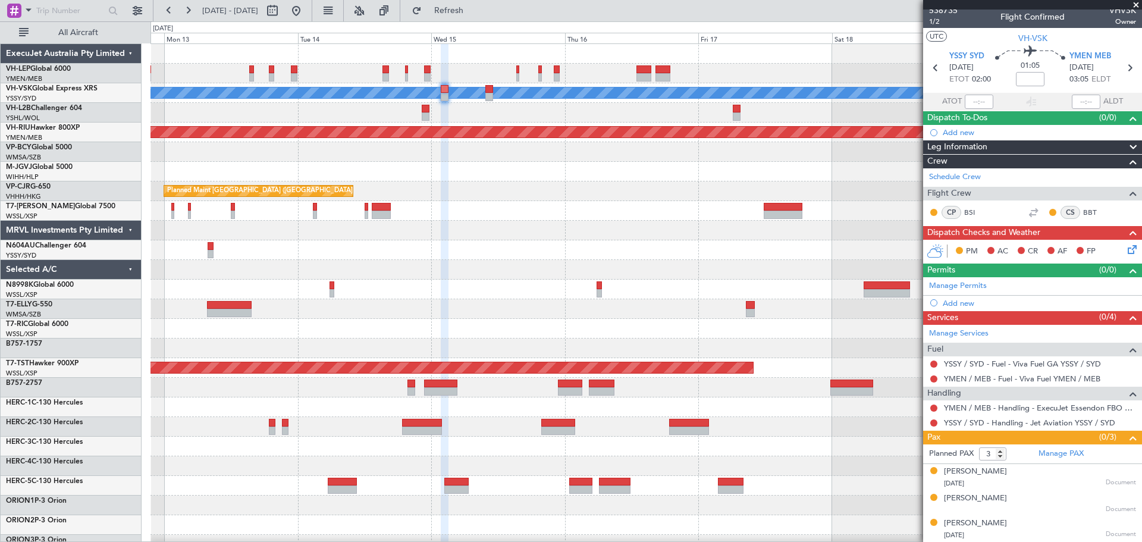
click at [636, 188] on div "[PERSON_NAME] Planned Maint [GEOGRAPHIC_DATA] ([GEOGRAPHIC_DATA]) Planned Maint…" at bounding box center [645, 368] width 991 height 648
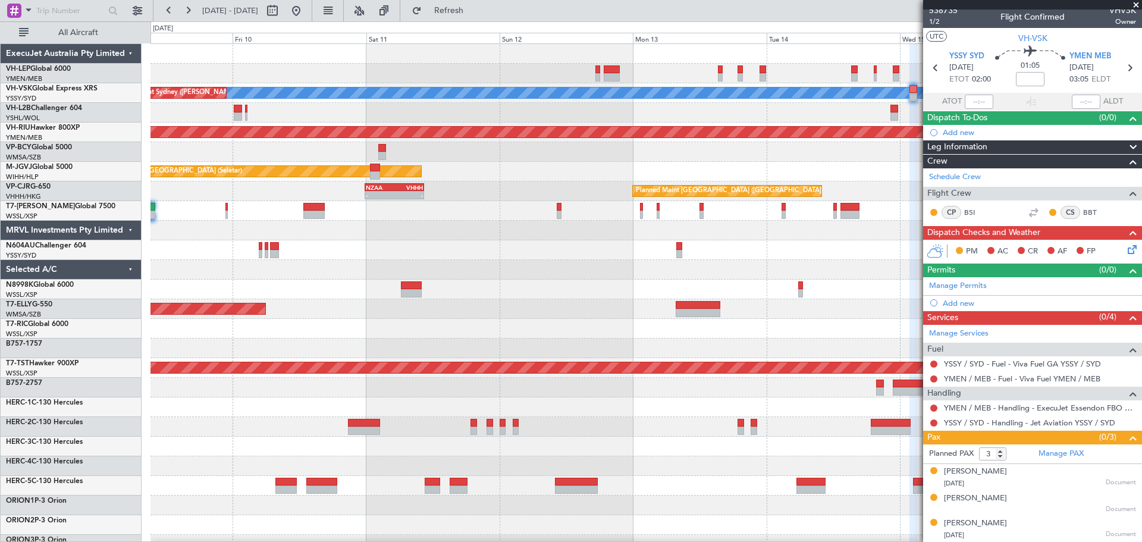
click at [715, 185] on div "[PERSON_NAME] Unplanned Maint Sydney ([PERSON_NAME] Intl) Planned Maint Sydney …" at bounding box center [645, 368] width 991 height 648
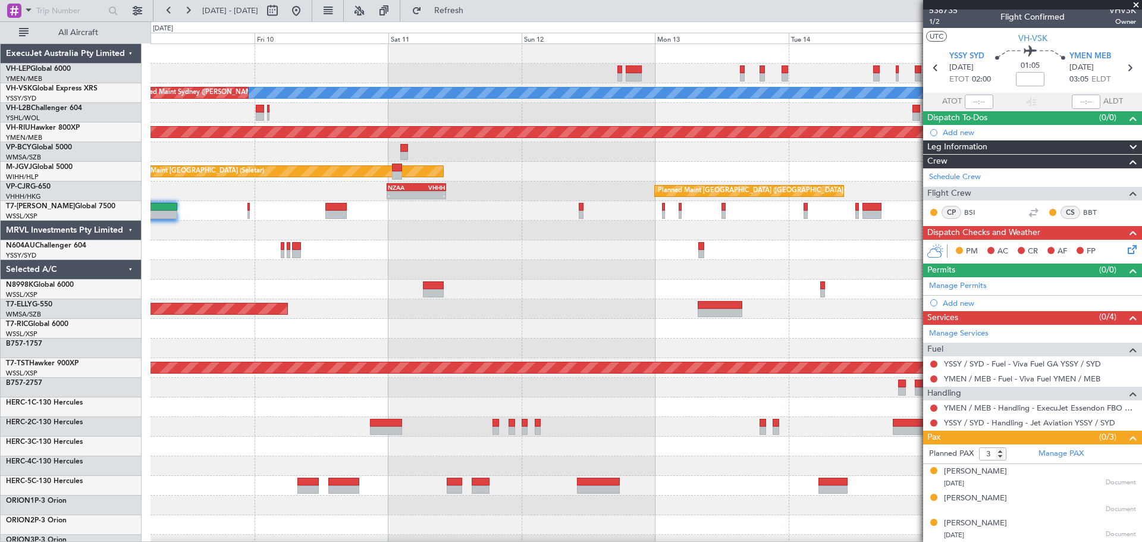
click at [724, 186] on div "[PERSON_NAME] Unplanned Maint Sydney ([PERSON_NAME] Intl) Planned Maint Sydney …" at bounding box center [645, 368] width 991 height 648
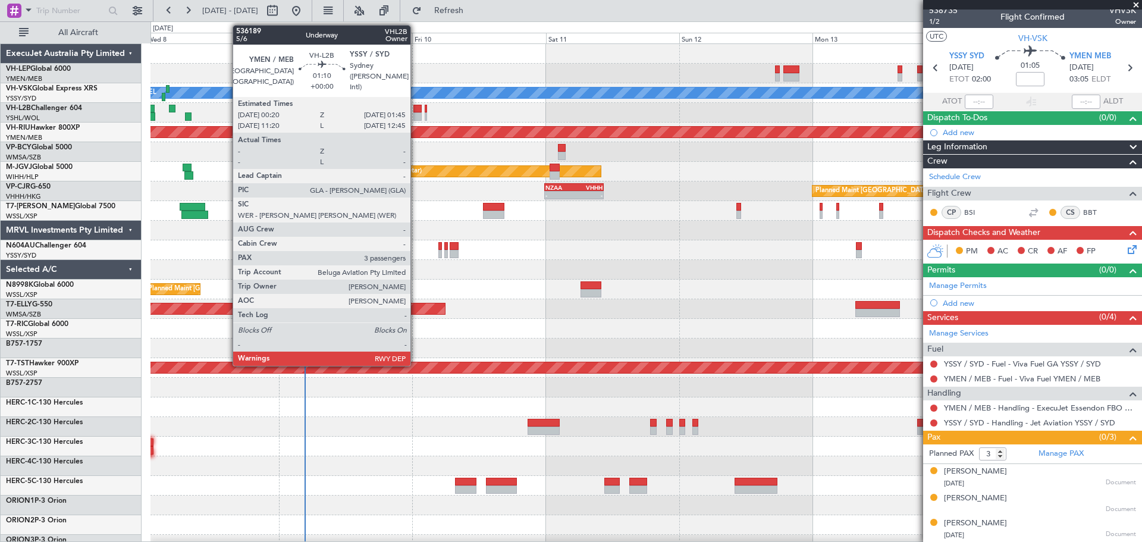
click at [416, 114] on div at bounding box center [417, 116] width 8 height 8
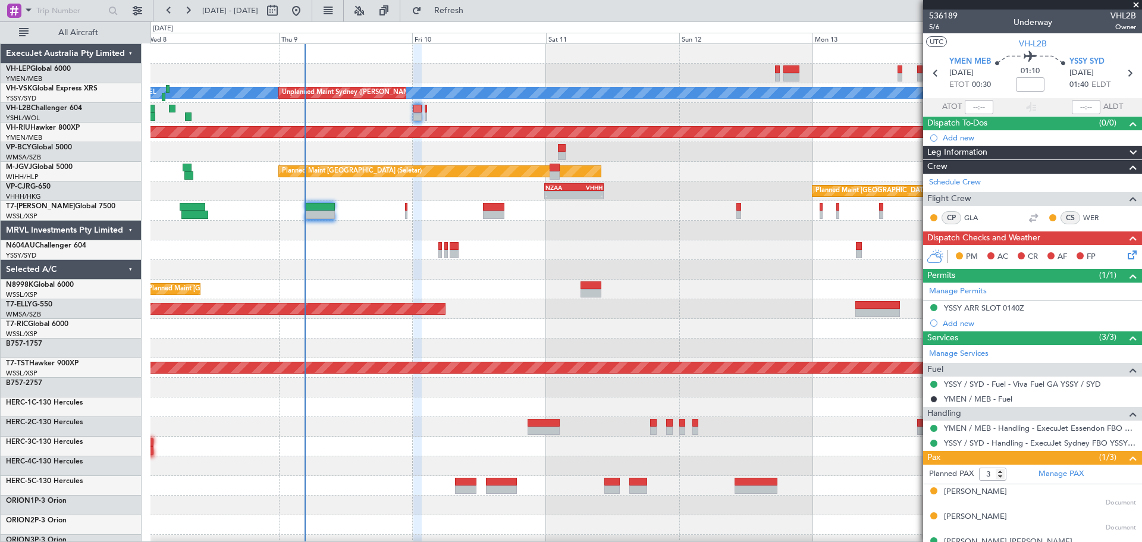
scroll to position [18, 0]
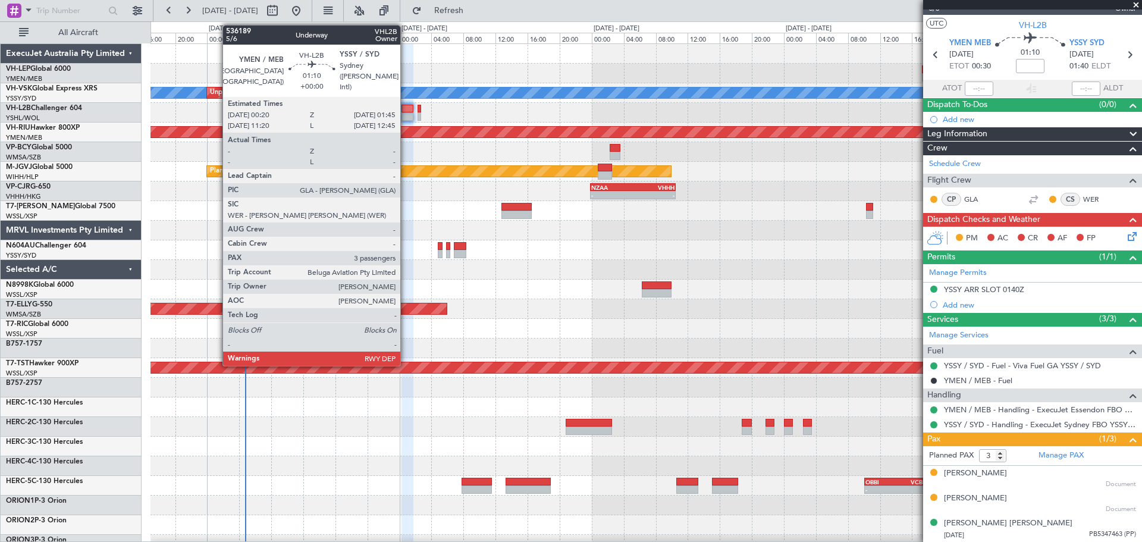
click at [406, 112] on div at bounding box center [407, 109] width 12 height 8
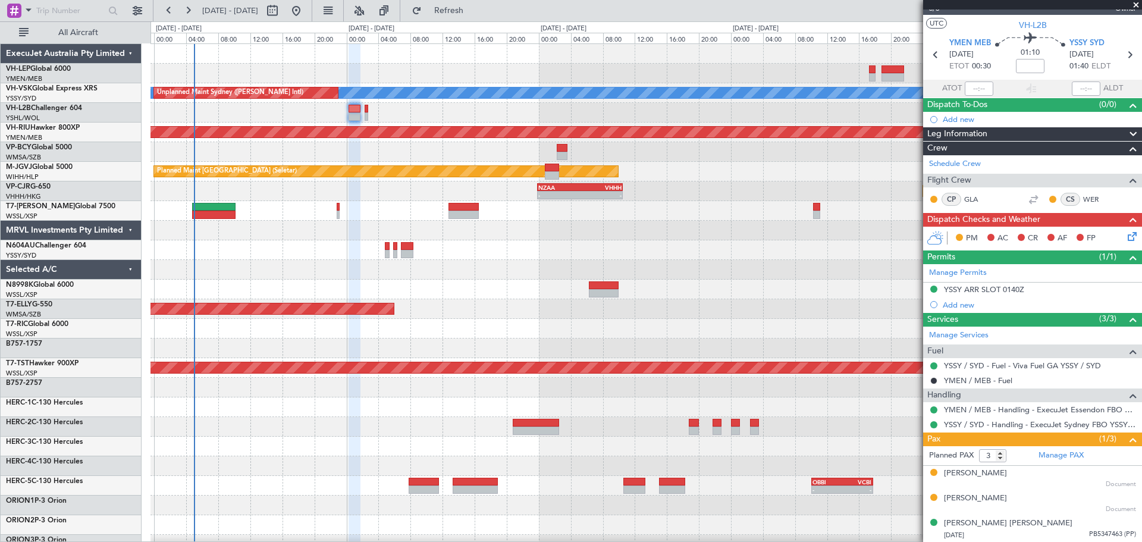
click at [421, 301] on div "[PERSON_NAME] Unplanned Maint Sydney ([PERSON_NAME] Intl) Planned Maint [GEOGRA…" at bounding box center [645, 368] width 991 height 648
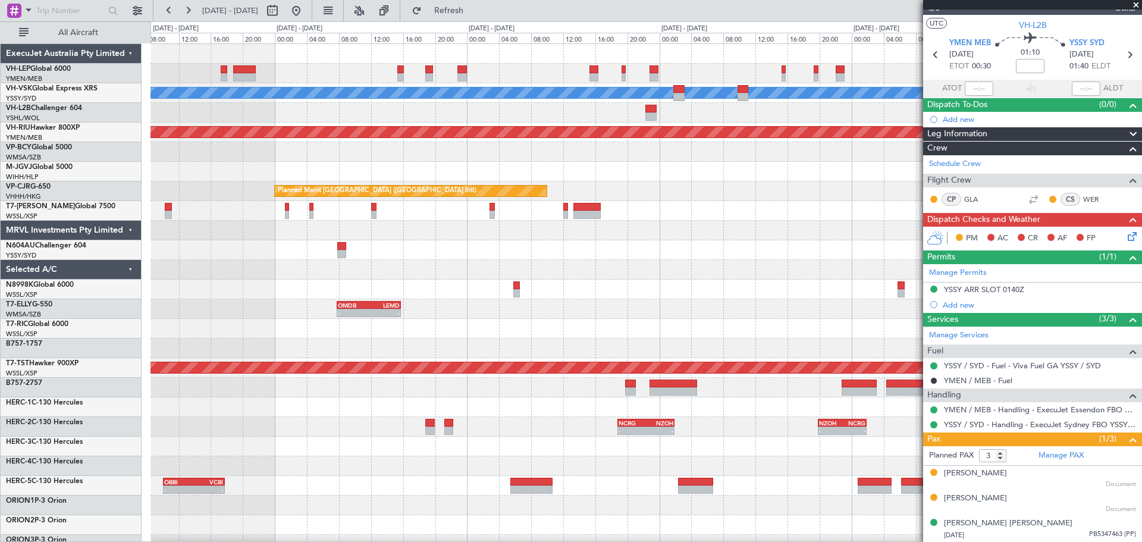
click at [288, 285] on div "[PERSON_NAME] Planned Maint [GEOGRAPHIC_DATA] ([GEOGRAPHIC_DATA]) Planned Maint…" at bounding box center [645, 368] width 991 height 648
click at [314, 289] on div "[PERSON_NAME] Planned Maint [GEOGRAPHIC_DATA] ([GEOGRAPHIC_DATA]) Planned Maint…" at bounding box center [645, 368] width 991 height 648
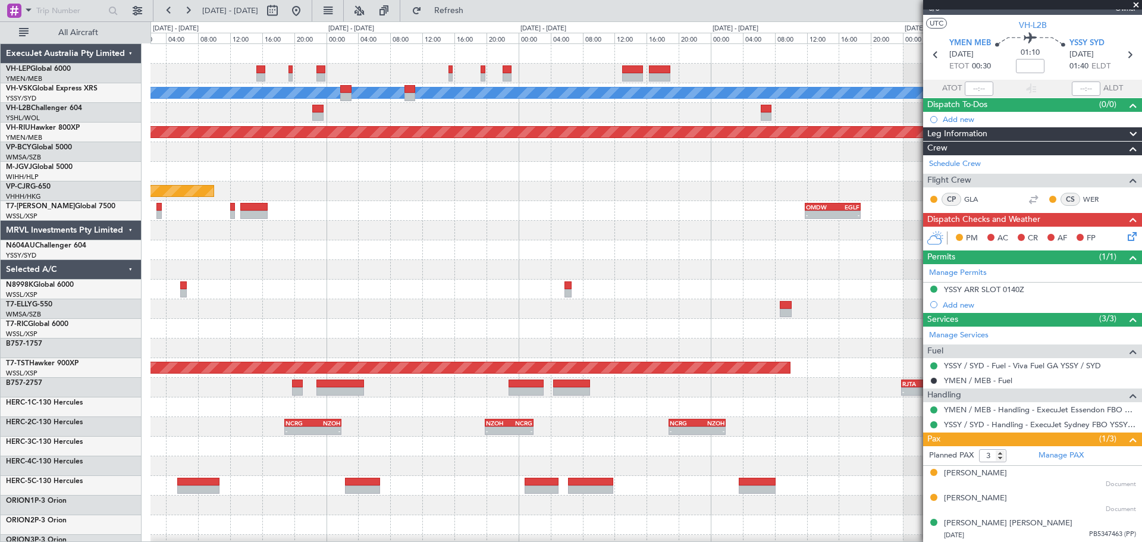
click at [349, 286] on div "[PERSON_NAME] Planned Maint [GEOGRAPHIC_DATA] ([GEOGRAPHIC_DATA]) Planned Maint…" at bounding box center [645, 368] width 991 height 648
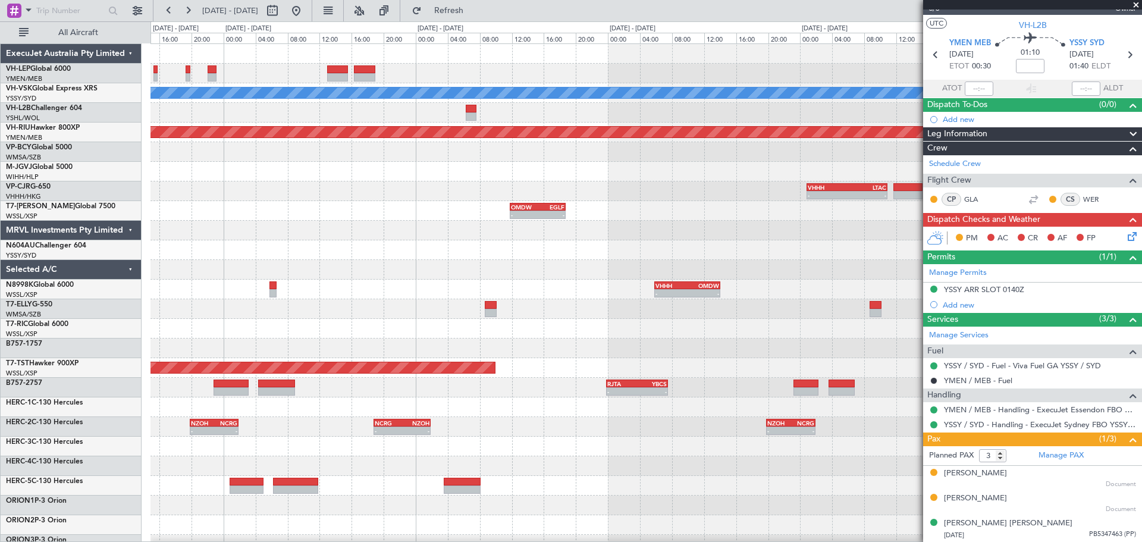
click at [218, 262] on div "[PERSON_NAME] Planned Maint [GEOGRAPHIC_DATA] ([GEOGRAPHIC_DATA]) - - VHHH 00:5…" at bounding box center [645, 368] width 991 height 648
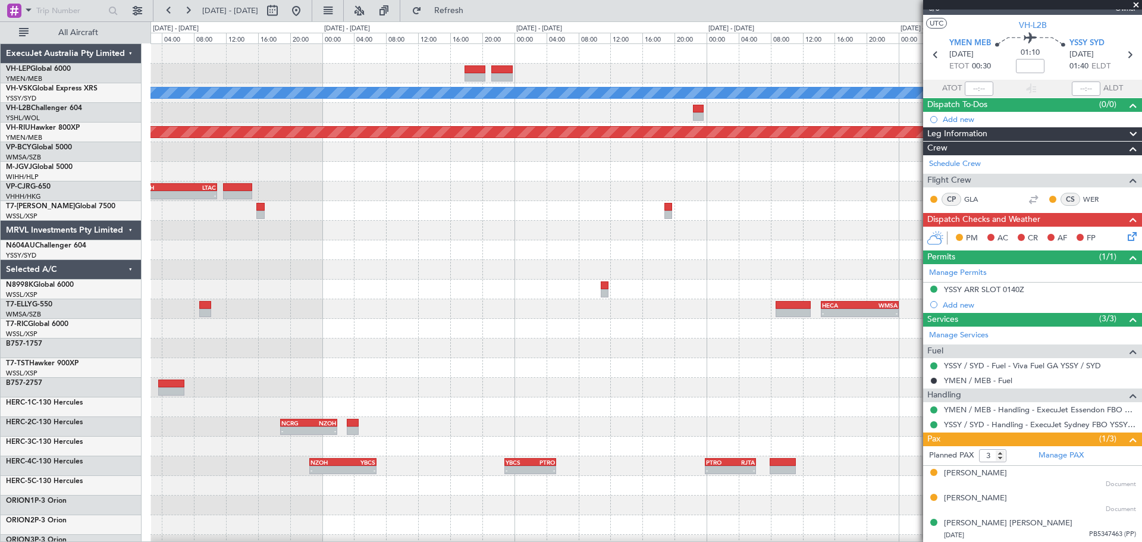
click at [175, 284] on div "[PERSON_NAME] Planned Maint [GEOGRAPHIC_DATA] ([GEOGRAPHIC_DATA]) - - VHHH 00:5…" at bounding box center [645, 368] width 991 height 648
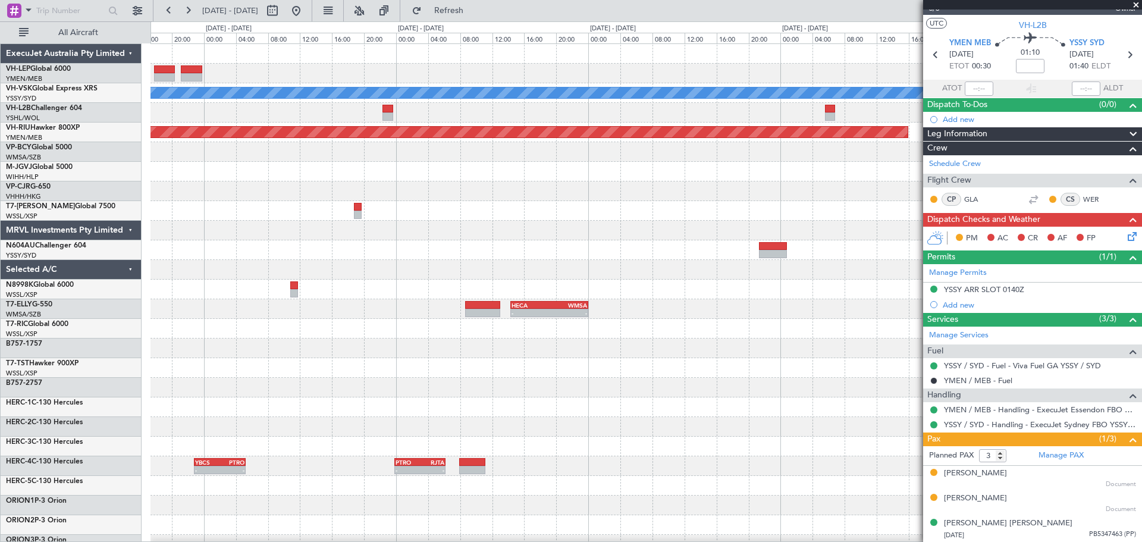
click at [316, 199] on div "- - MMSD 00:50 Z SBGR 11:15 Z [PERSON_NAME] Planned Maint [GEOGRAPHIC_DATA] ([G…" at bounding box center [645, 368] width 991 height 648
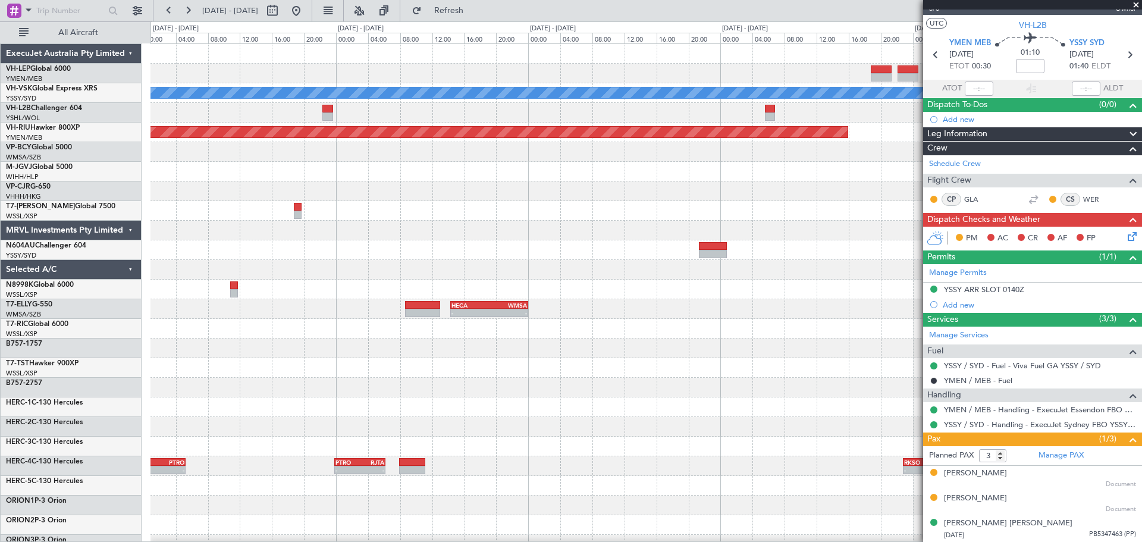
click at [566, 300] on div "- - MMSD 00:50 Z SBGR 11:15 Z [PERSON_NAME] Planned Maint [GEOGRAPHIC_DATA] ([G…" at bounding box center [645, 368] width 991 height 648
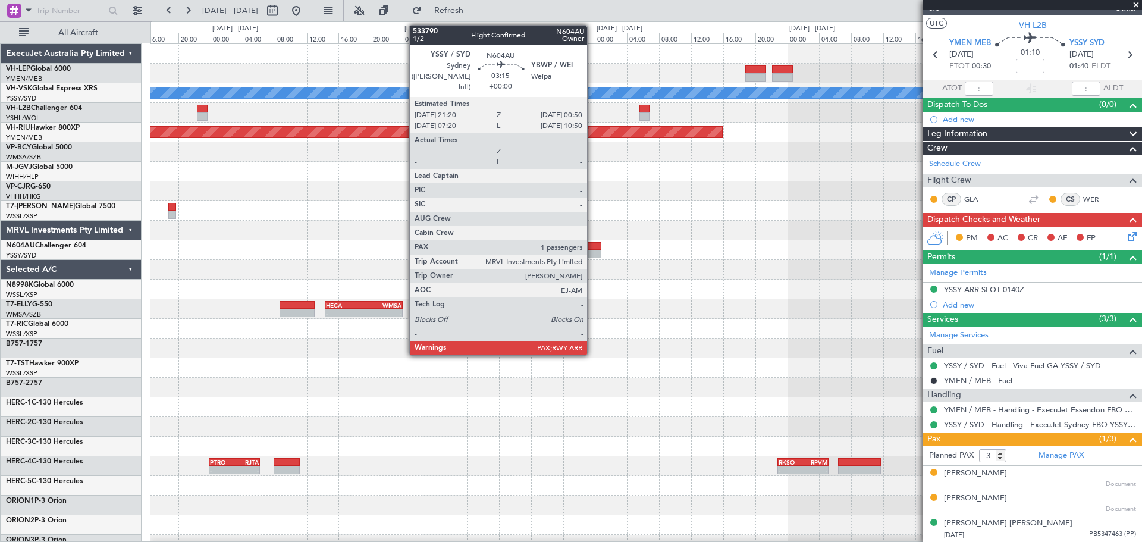
click at [592, 253] on div at bounding box center [587, 254] width 29 height 8
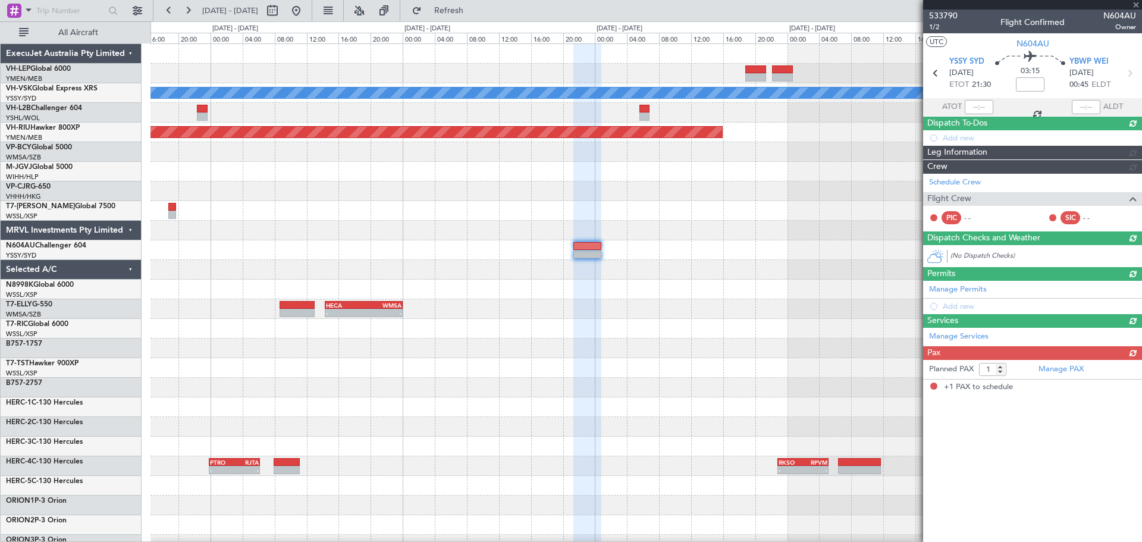
scroll to position [0, 0]
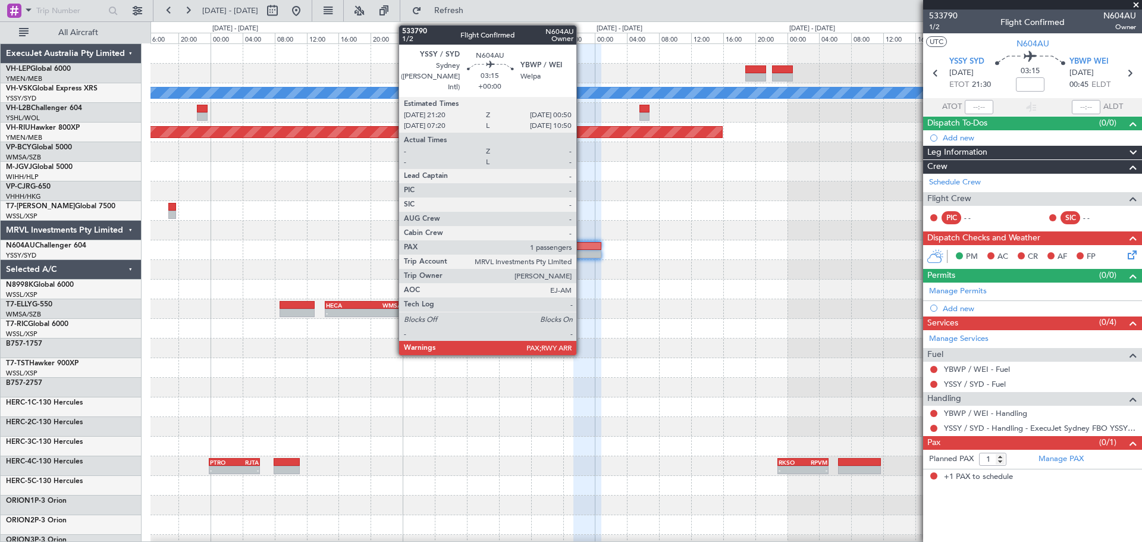
click at [582, 250] on div at bounding box center [587, 254] width 29 height 8
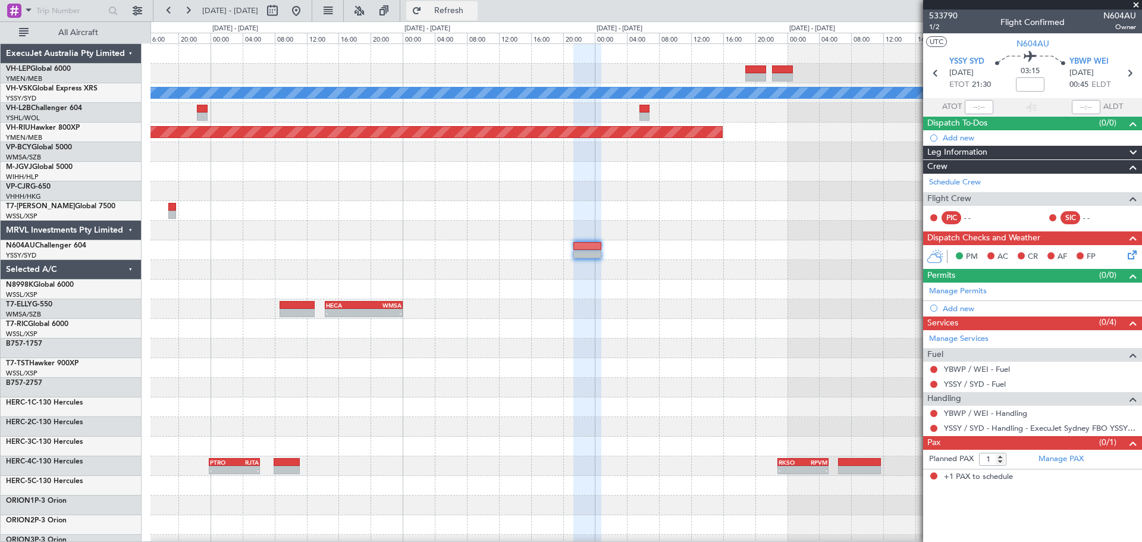
click at [474, 9] on span "Refresh" at bounding box center [449, 11] width 50 height 8
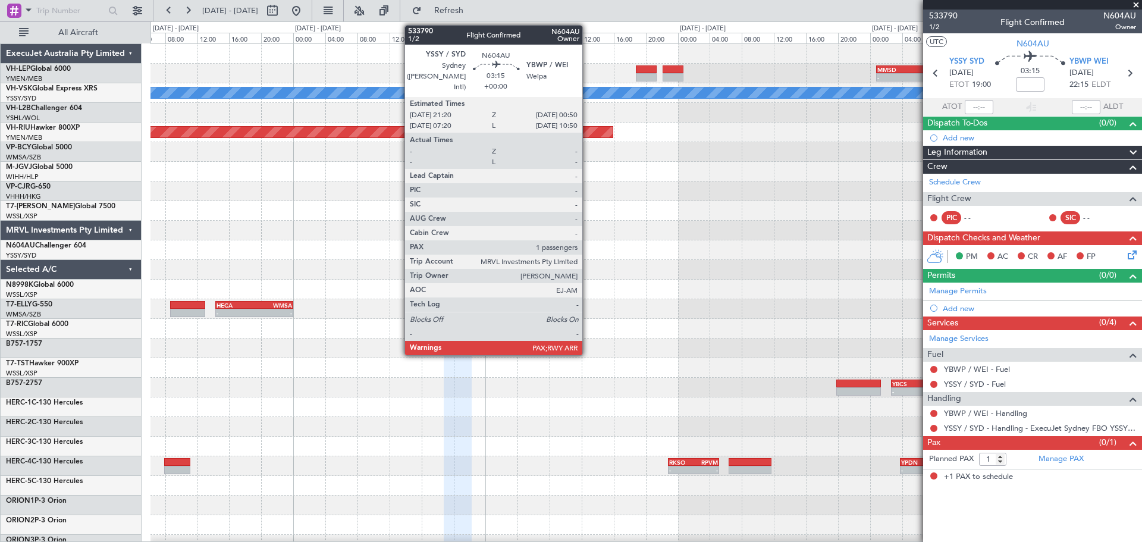
click at [488, 372] on div "- - MMSD 00:50 Z SBGR 11:15 Z [PERSON_NAME] Planned Maint [GEOGRAPHIC_DATA] ([G…" at bounding box center [645, 368] width 991 height 648
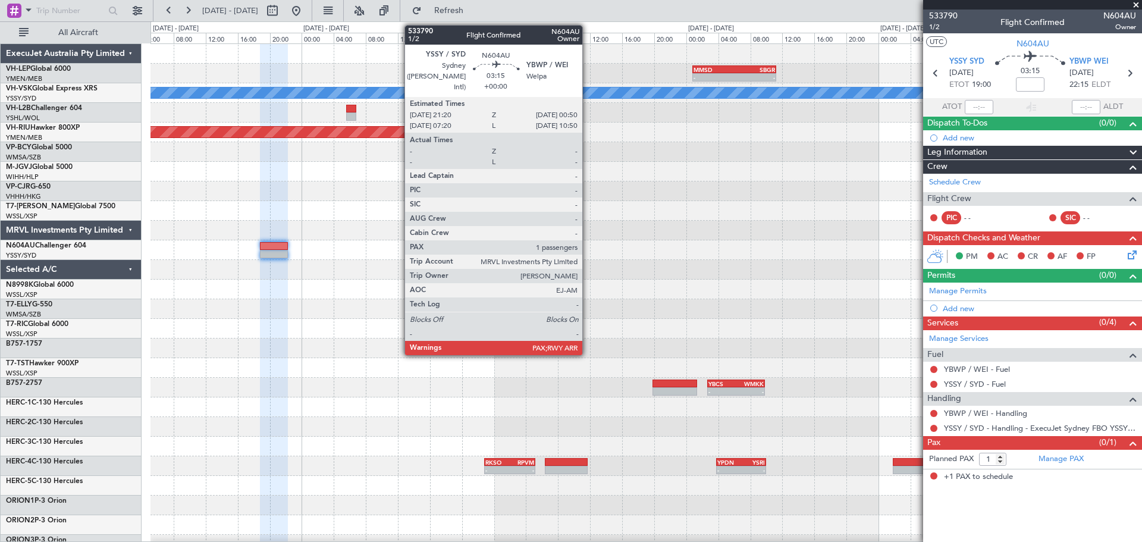
click at [448, 363] on div "- - MMSD 00:50 Z SBGR 11:15 Z [PERSON_NAME] Planned Maint [GEOGRAPHIC_DATA] ([G…" at bounding box center [645, 368] width 991 height 648
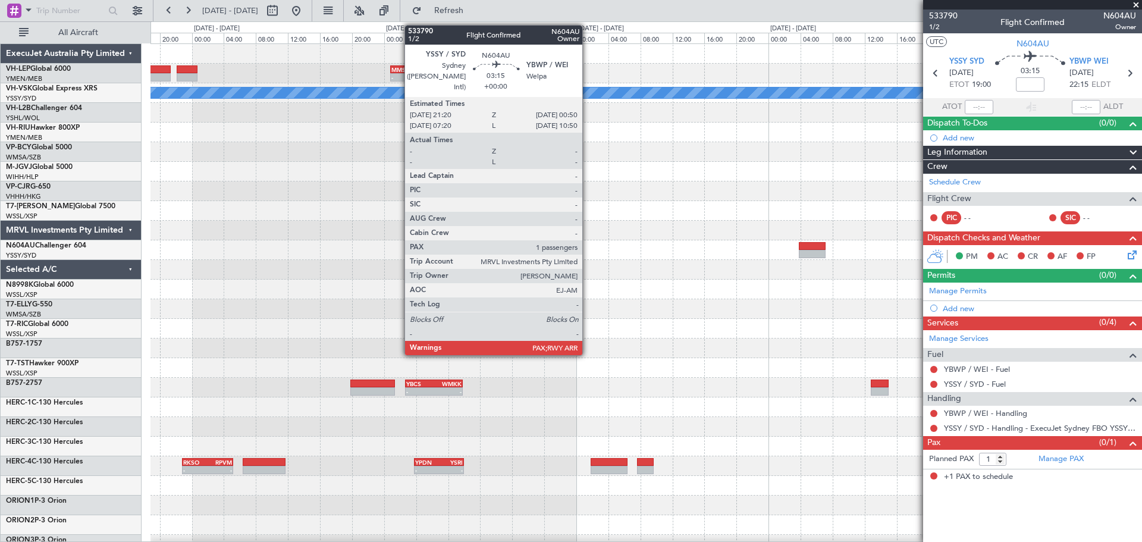
click at [682, 277] on div at bounding box center [645, 270] width 991 height 20
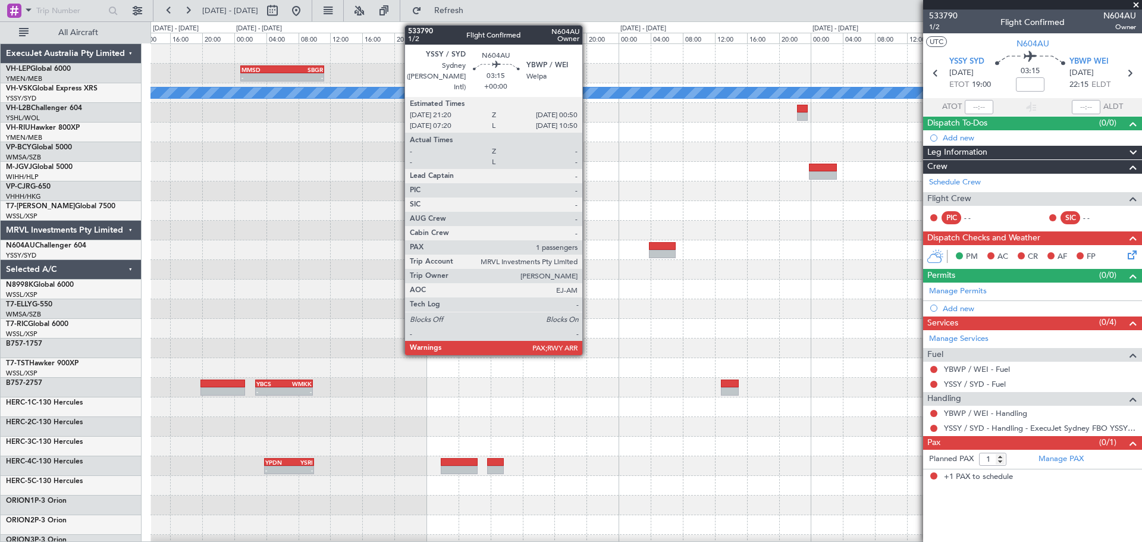
click at [544, 288] on div "- - MMSD 00:50 Z SBGR 11:15 Z - - SBGR 19:50 Z FACT 04:45 Z [PERSON_NAME] Plann…" at bounding box center [645, 368] width 991 height 648
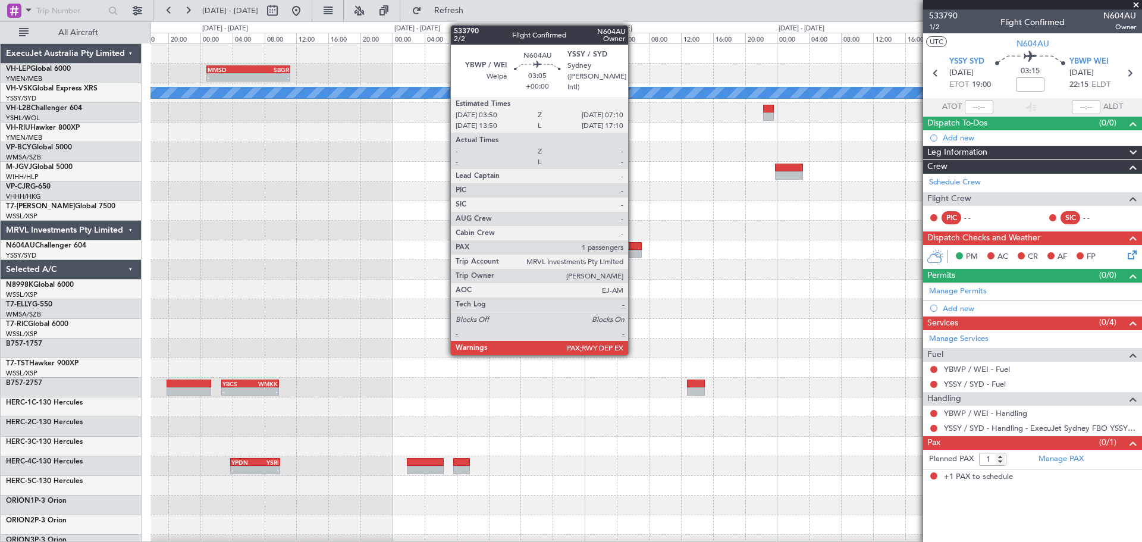
click at [633, 252] on div at bounding box center [628, 254] width 27 height 8
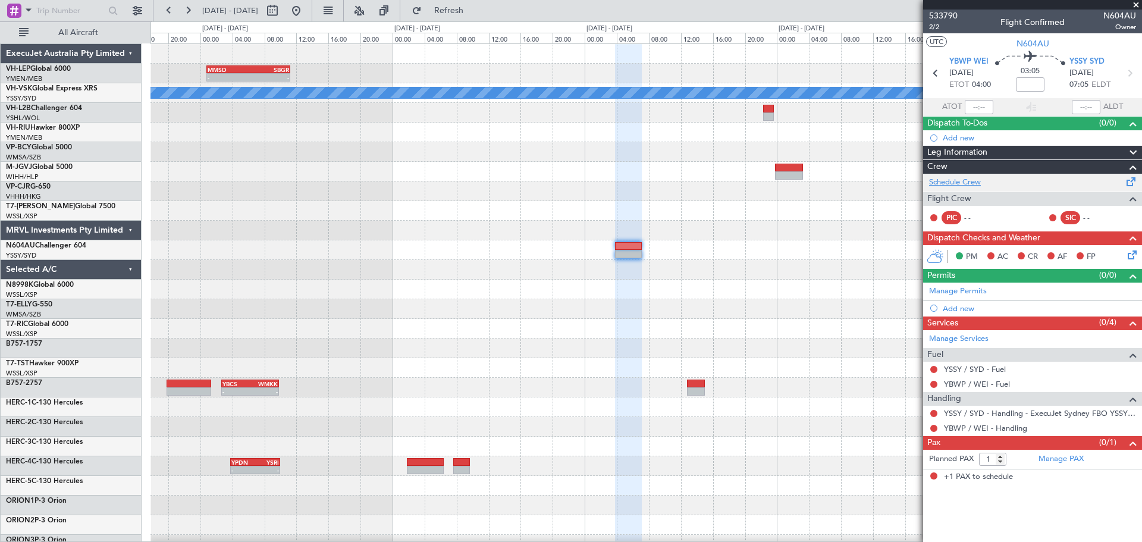
click at [943, 183] on link "Schedule Crew" at bounding box center [955, 183] width 52 height 12
click at [310, 293] on div at bounding box center [645, 290] width 991 height 20
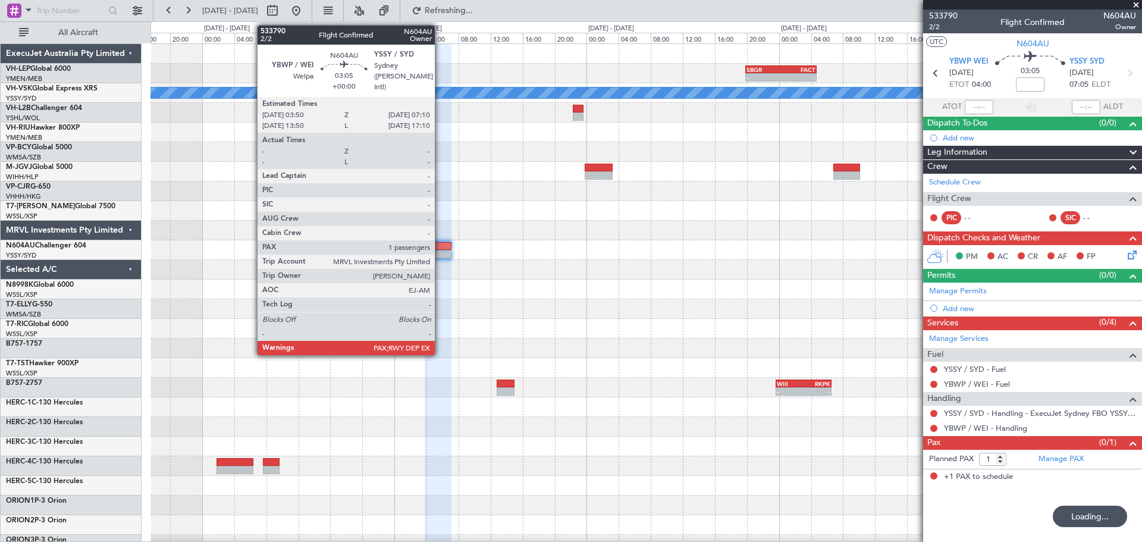
click at [440, 254] on div at bounding box center [438, 254] width 27 height 8
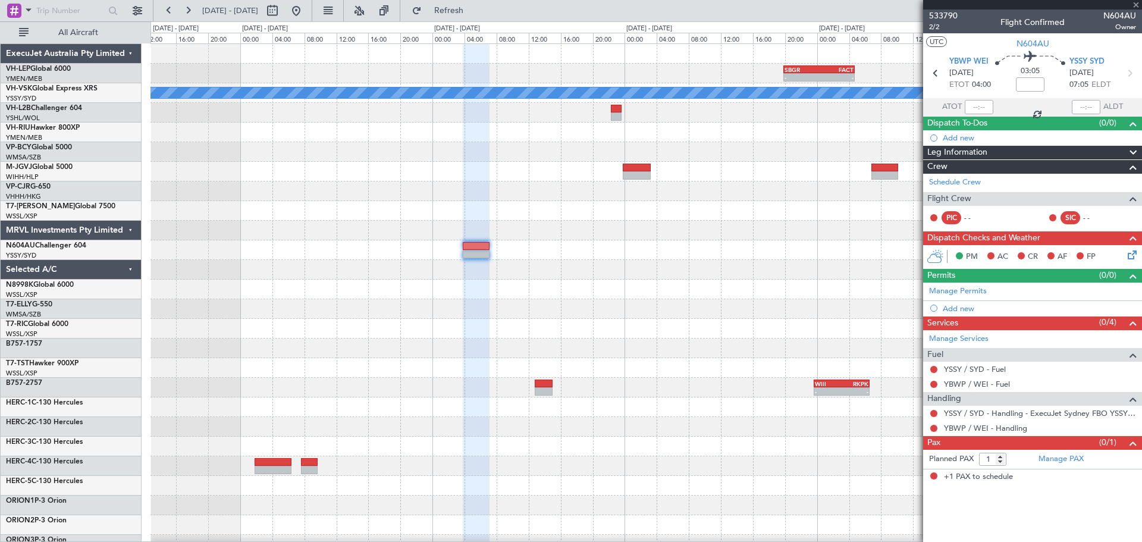
click at [540, 301] on div "- - SBGR 19:50 Z FACT 04:45 Z MMSD 00:50 Z SBGR 11:15 Z - - [PERSON_NAME] - - W…" at bounding box center [645, 368] width 991 height 648
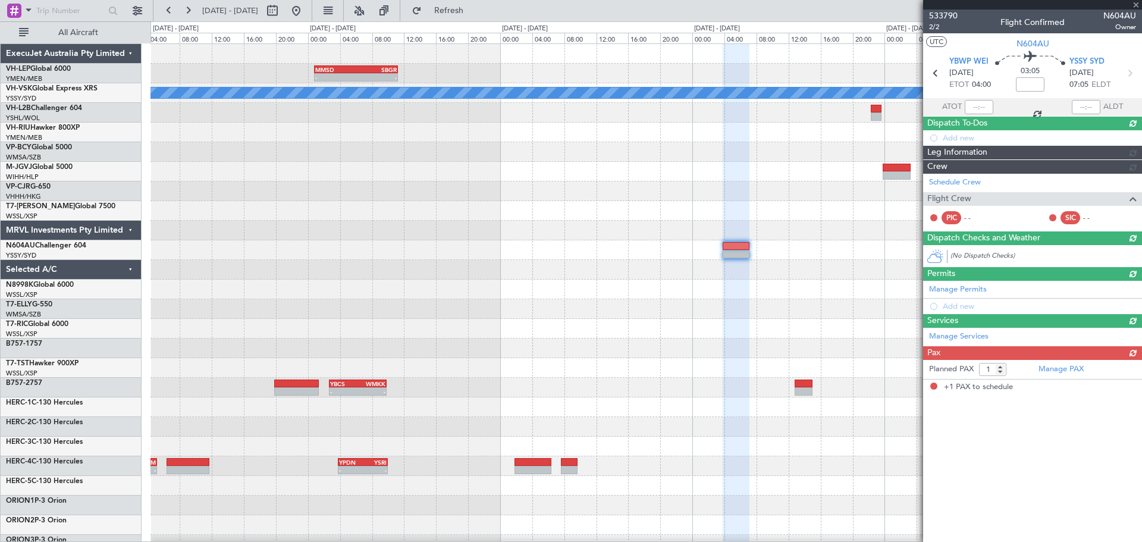
click at [556, 288] on div "- - SBGR 19:50 Z FACT 04:45 Z MMSD 00:50 Z SBGR 11:15 Z - - [PERSON_NAME] Plann…" at bounding box center [645, 368] width 991 height 648
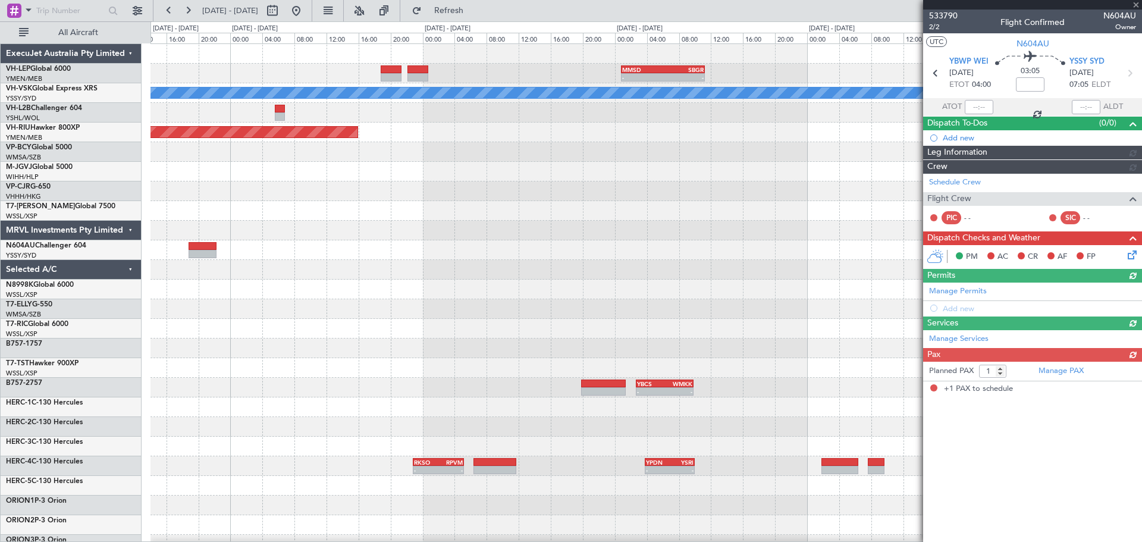
click at [448, 262] on div at bounding box center [645, 270] width 991 height 20
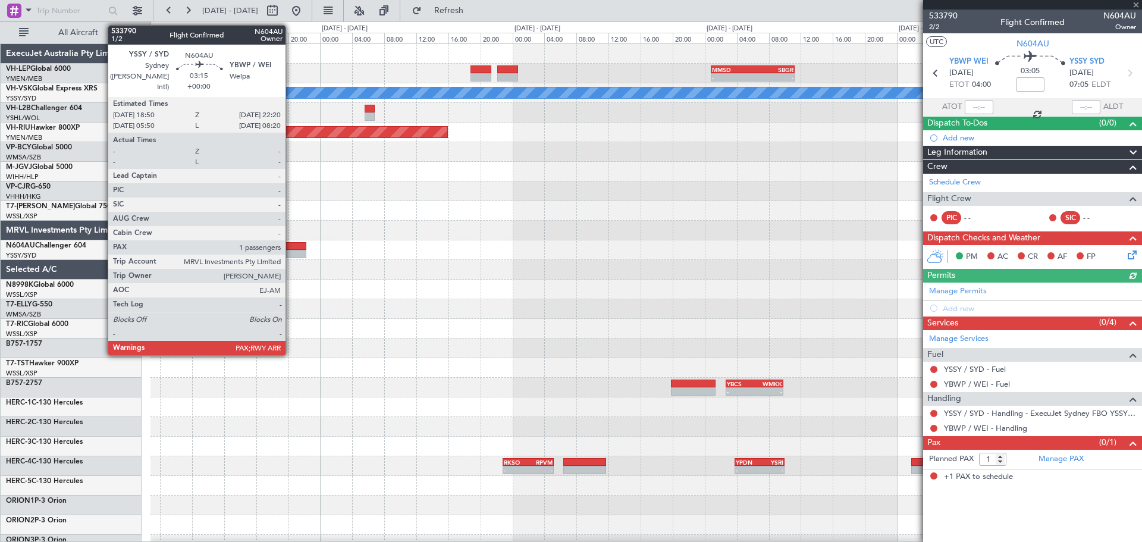
click at [291, 246] on div at bounding box center [292, 246] width 29 height 8
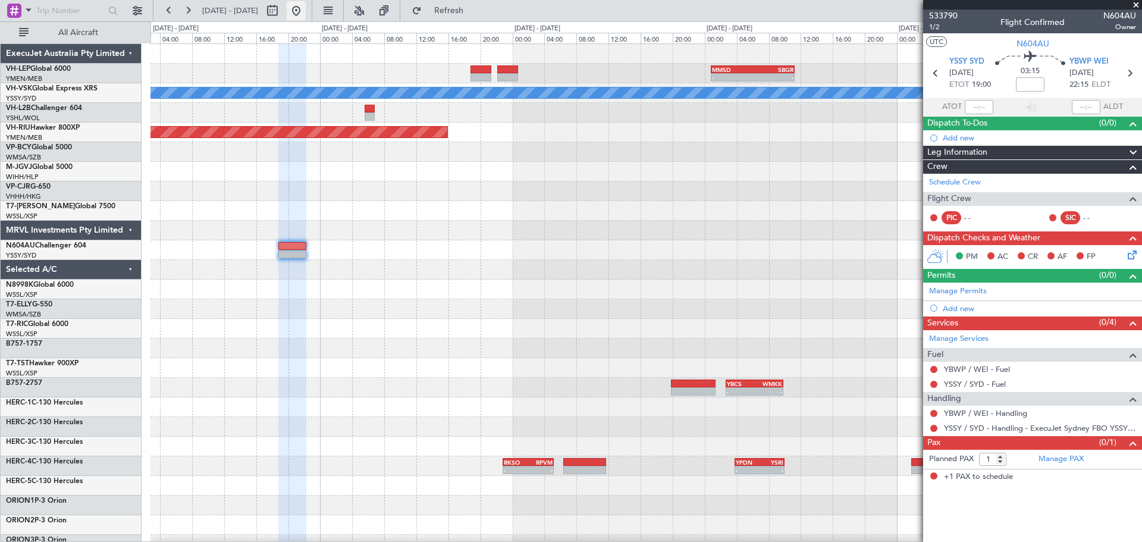
click at [306, 11] on button at bounding box center [296, 10] width 19 height 19
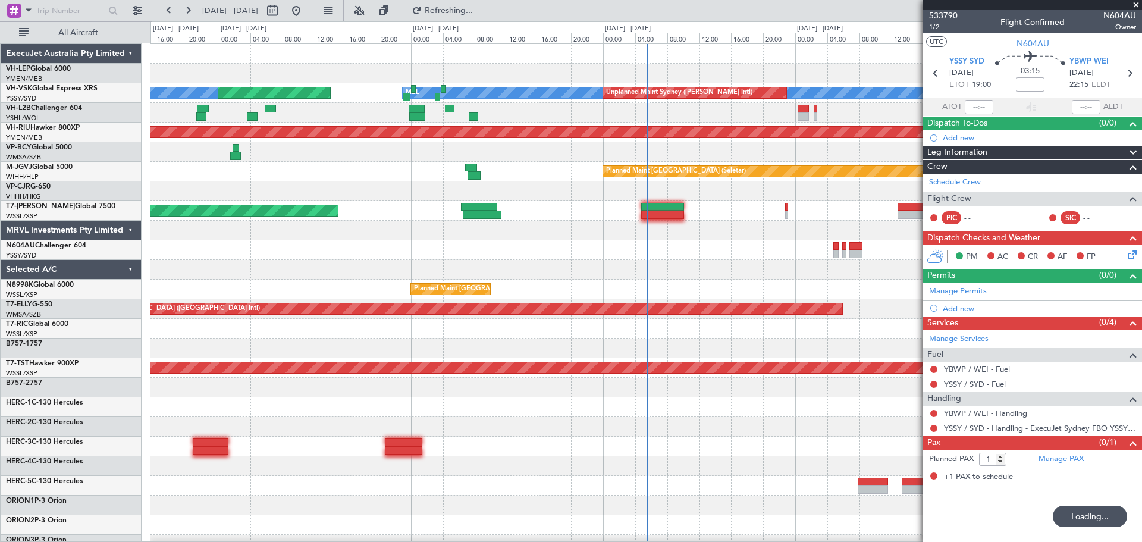
click at [68, 253] on div "[PERSON_NAME] Unplanned Maint Sydney ([PERSON_NAME] Intl) Planned Maint Sydney …" at bounding box center [571, 281] width 1142 height 520
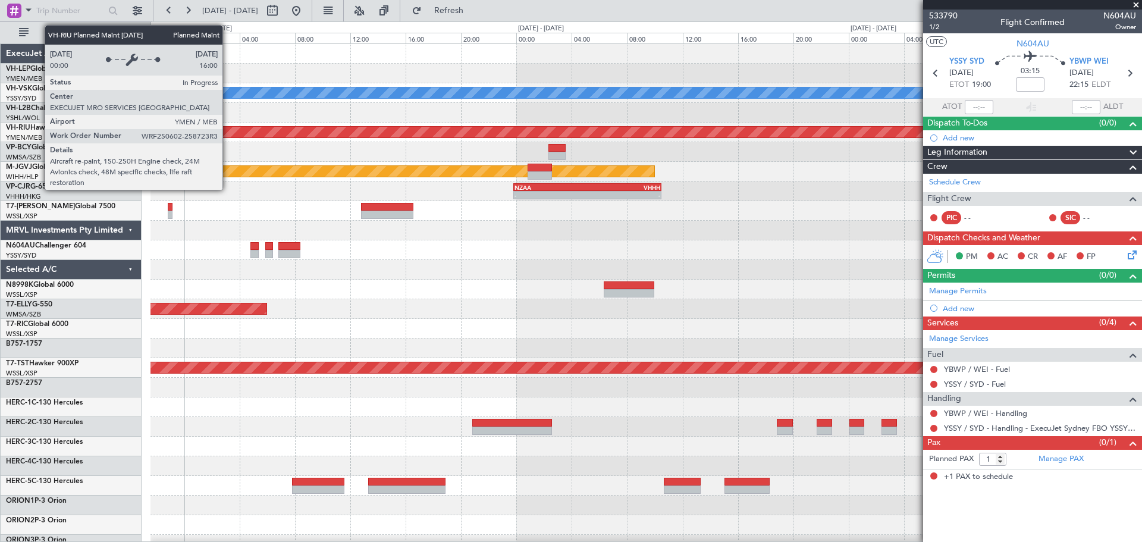
click at [471, 154] on div "[PERSON_NAME] Unplanned Maint Sydney ([PERSON_NAME] Intl) Planned Maint [GEOGRA…" at bounding box center [645, 368] width 991 height 648
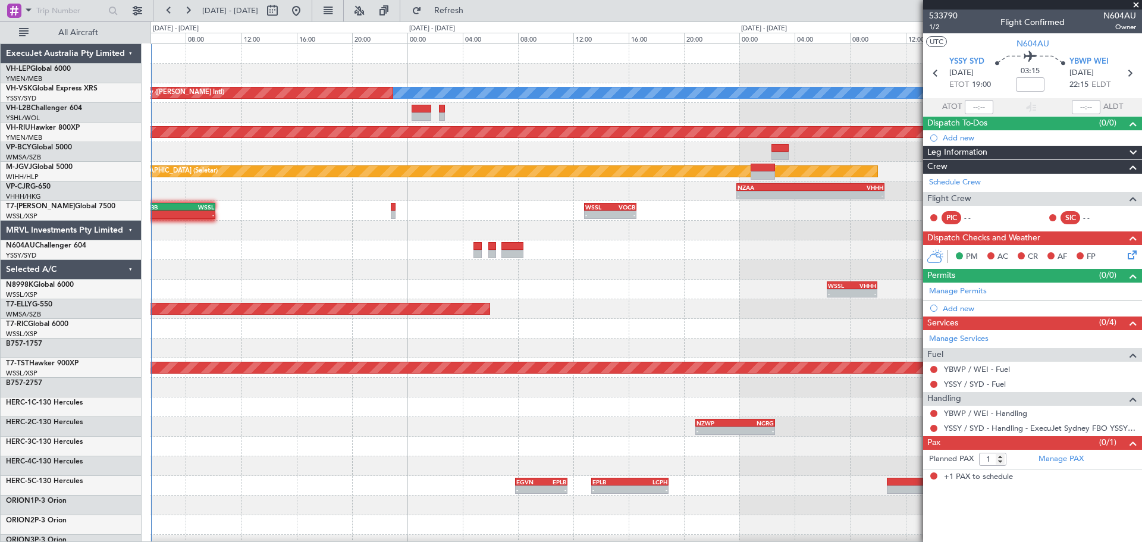
click at [430, 118] on div at bounding box center [645, 113] width 991 height 20
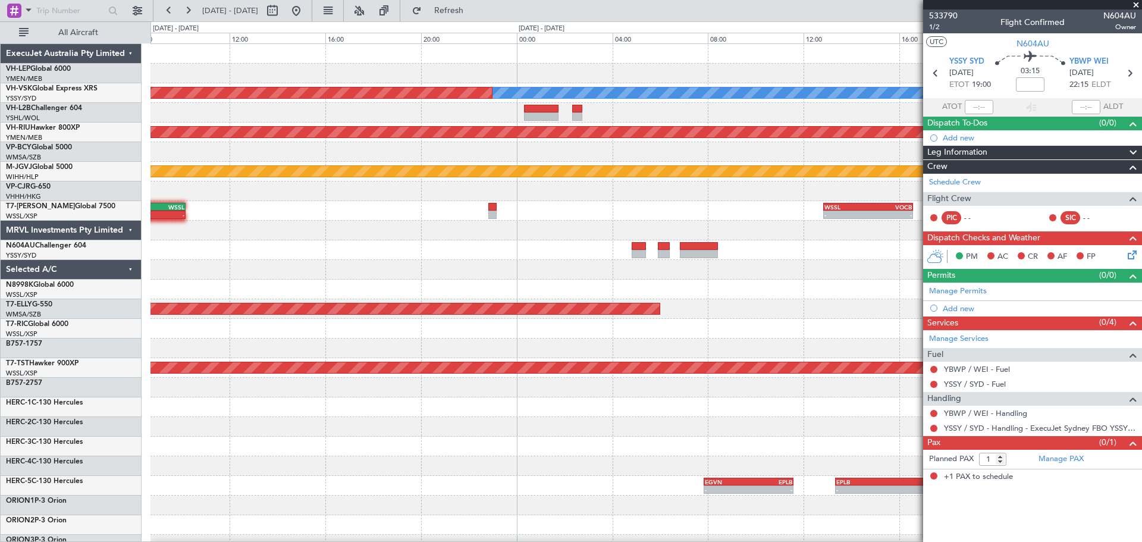
click at [391, 271] on div at bounding box center [645, 270] width 991 height 20
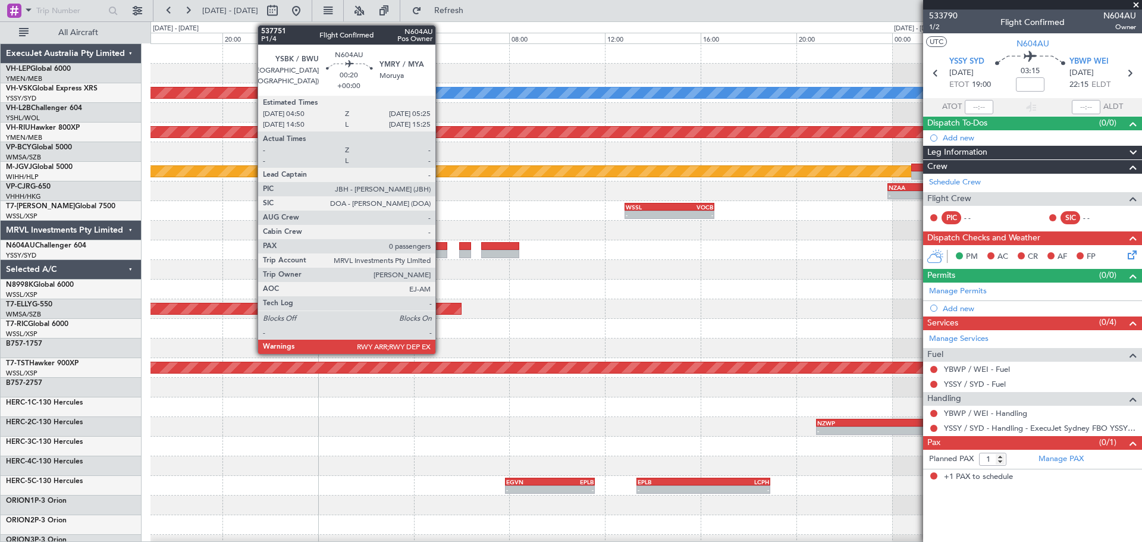
click at [441, 250] on div at bounding box center [440, 254] width 14 height 8
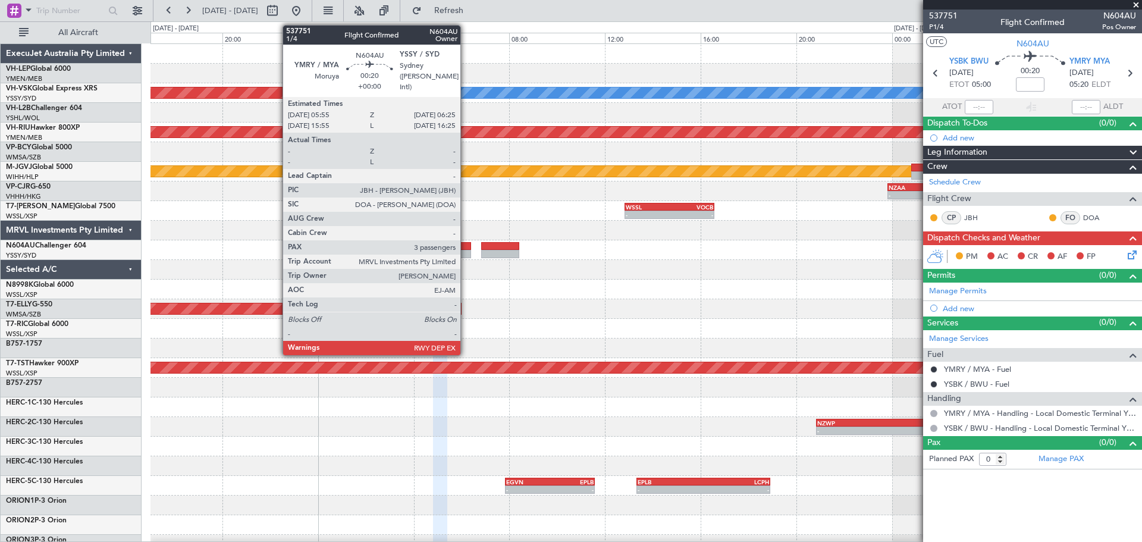
click at [466, 252] on div at bounding box center [465, 254] width 12 height 8
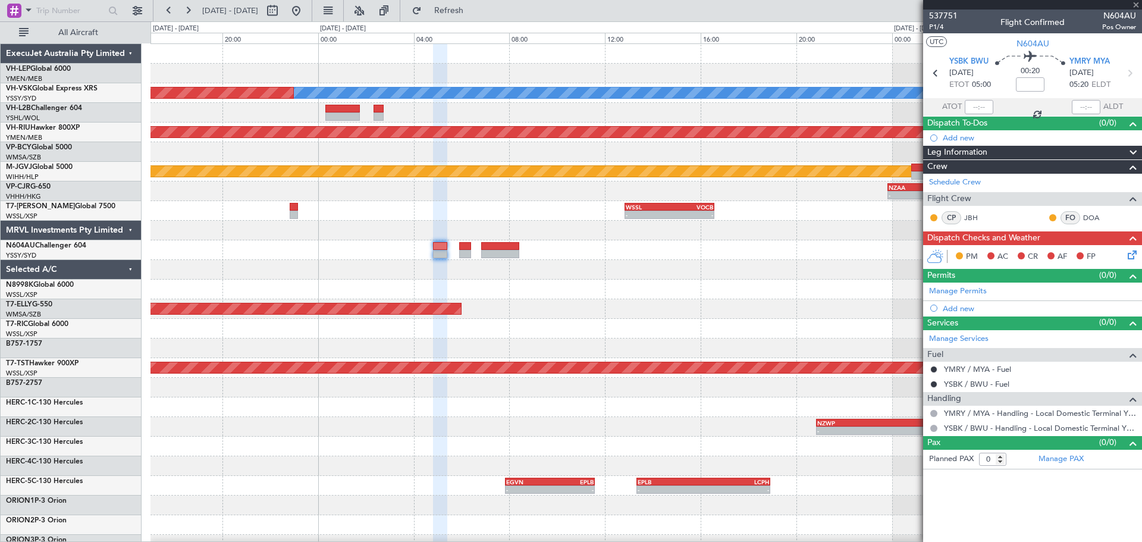
type input "3"
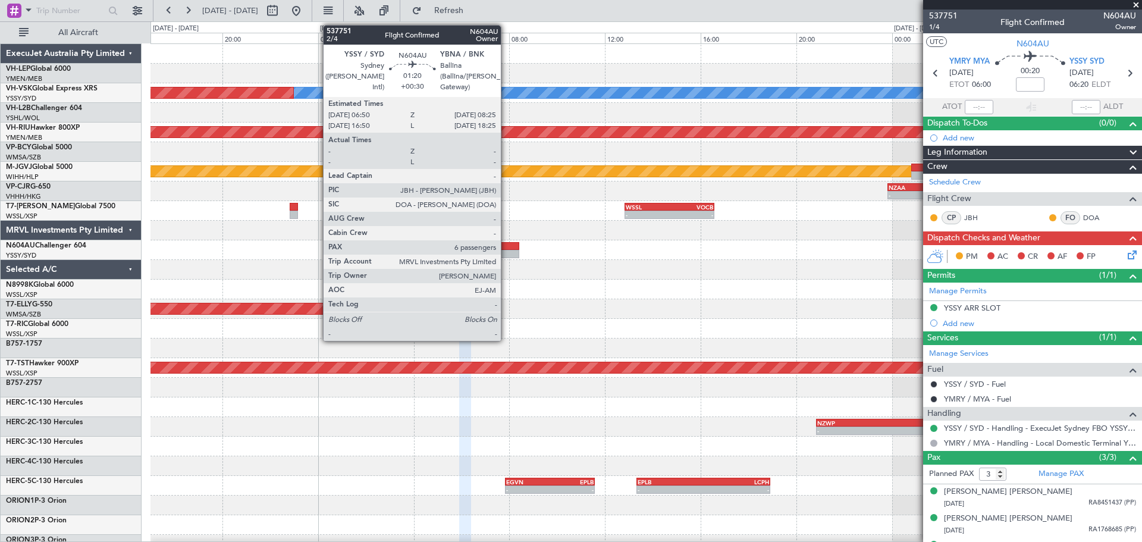
click at [506, 250] on div at bounding box center [500, 254] width 38 height 8
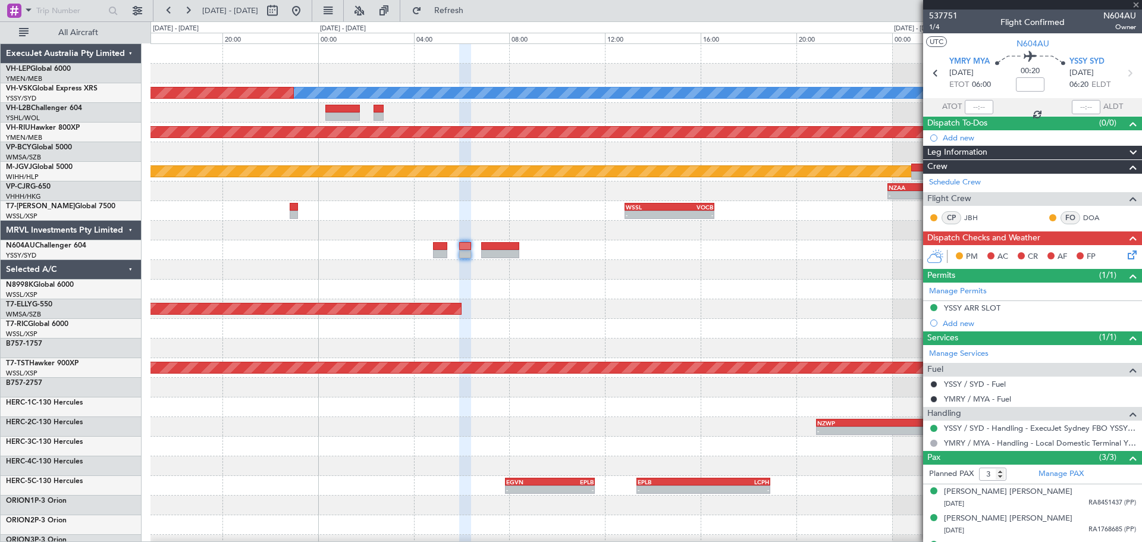
type input "+00:30"
type input "6"
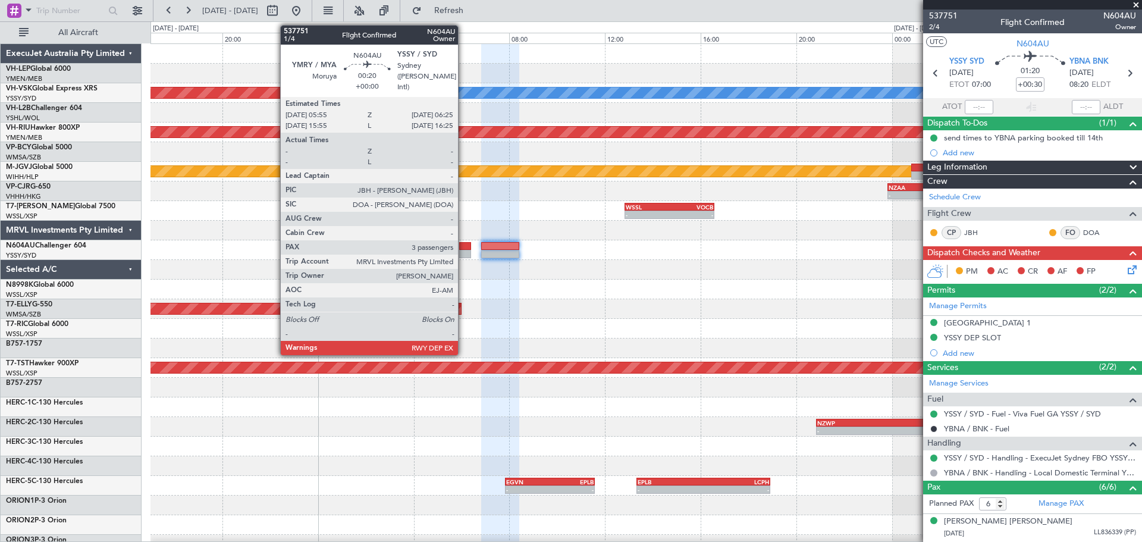
click at [463, 251] on div at bounding box center [465, 254] width 12 height 8
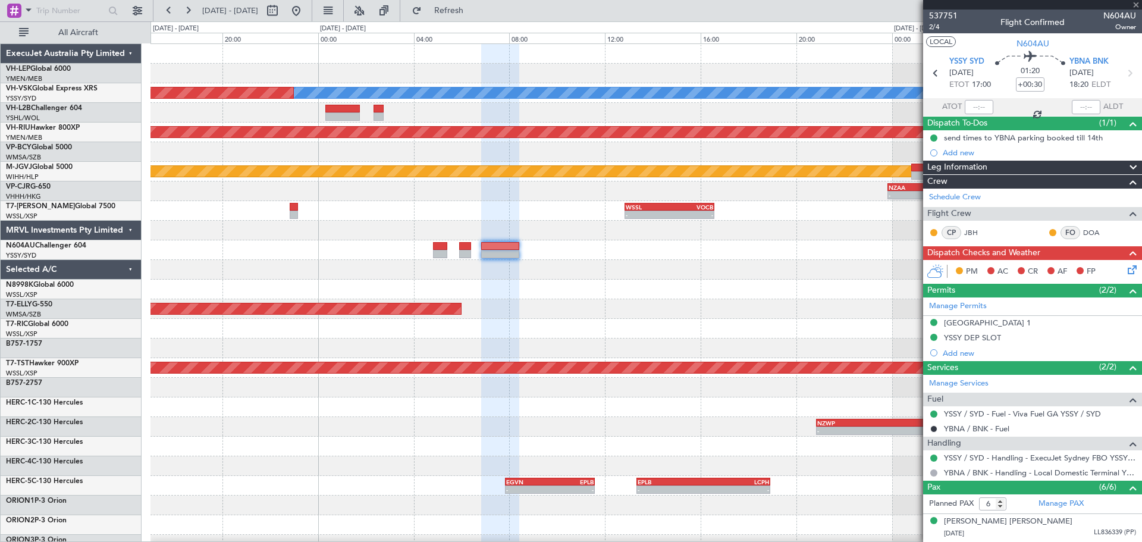
type input "3"
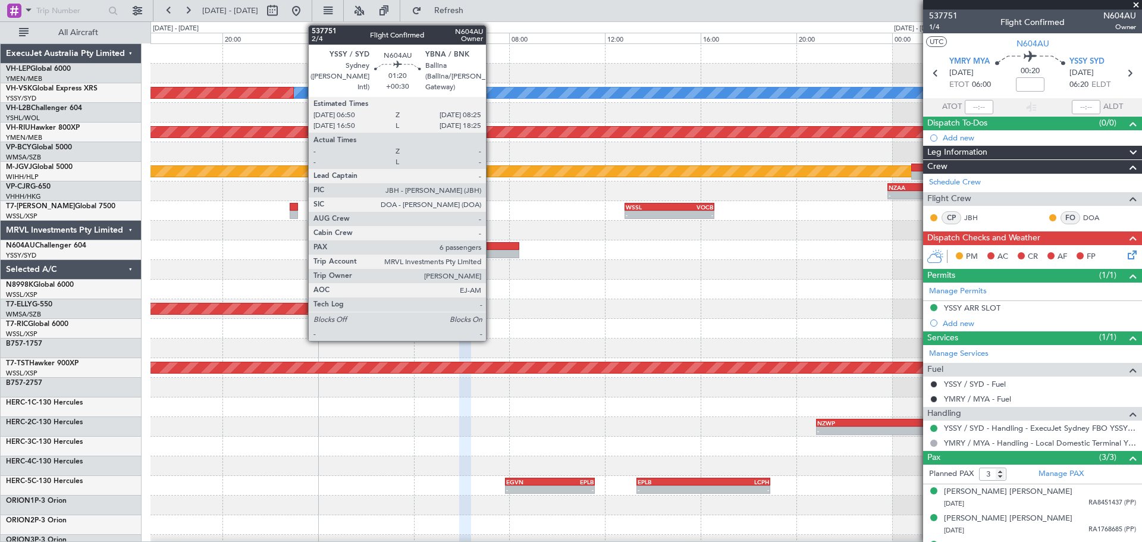
click at [491, 251] on div at bounding box center [500, 254] width 38 height 8
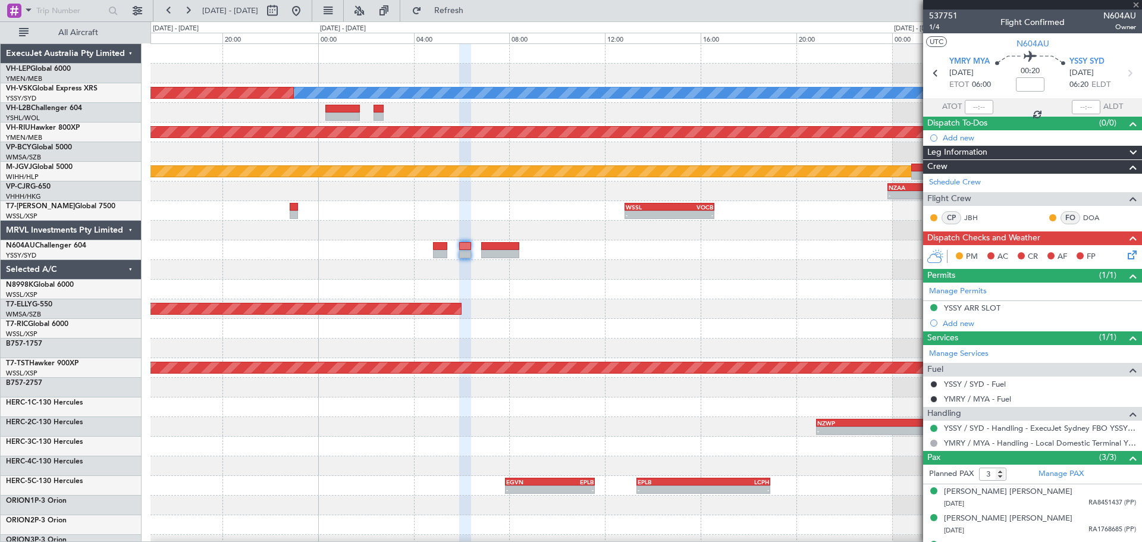
type input "+00:30"
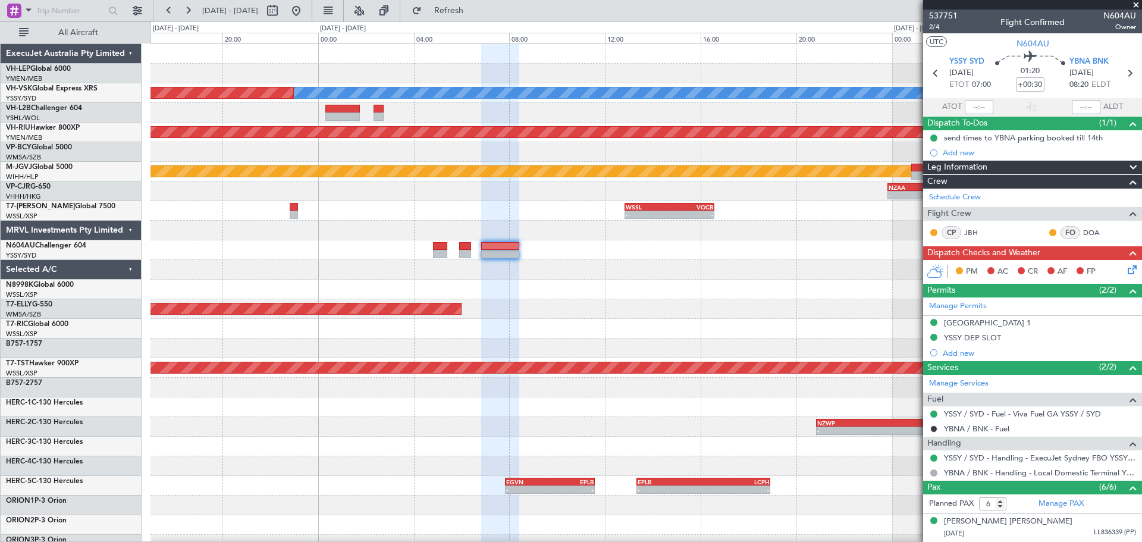
click at [1135, 2] on span at bounding box center [1136, 5] width 12 height 11
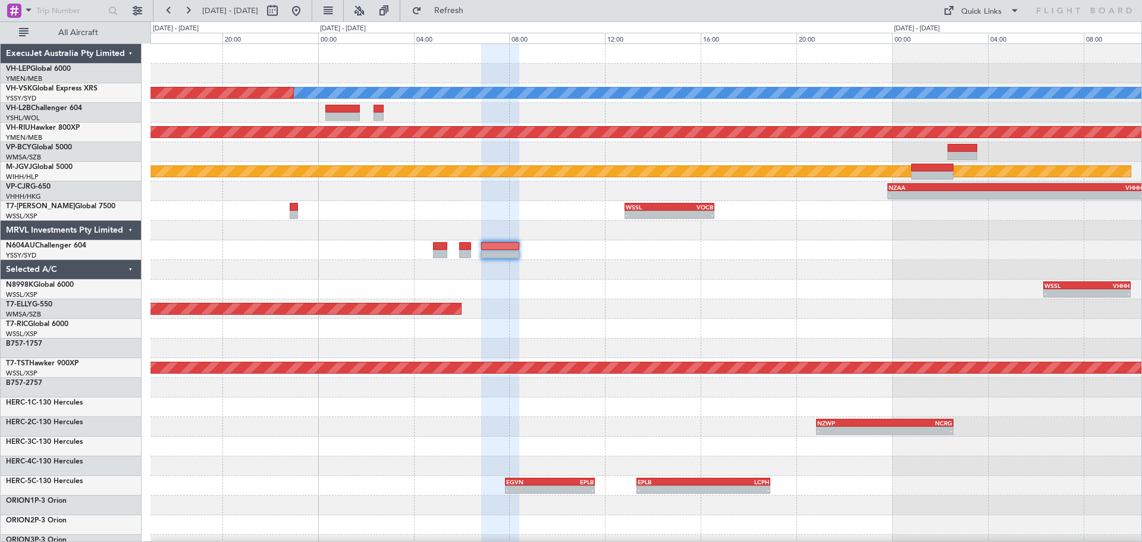
type input "0"
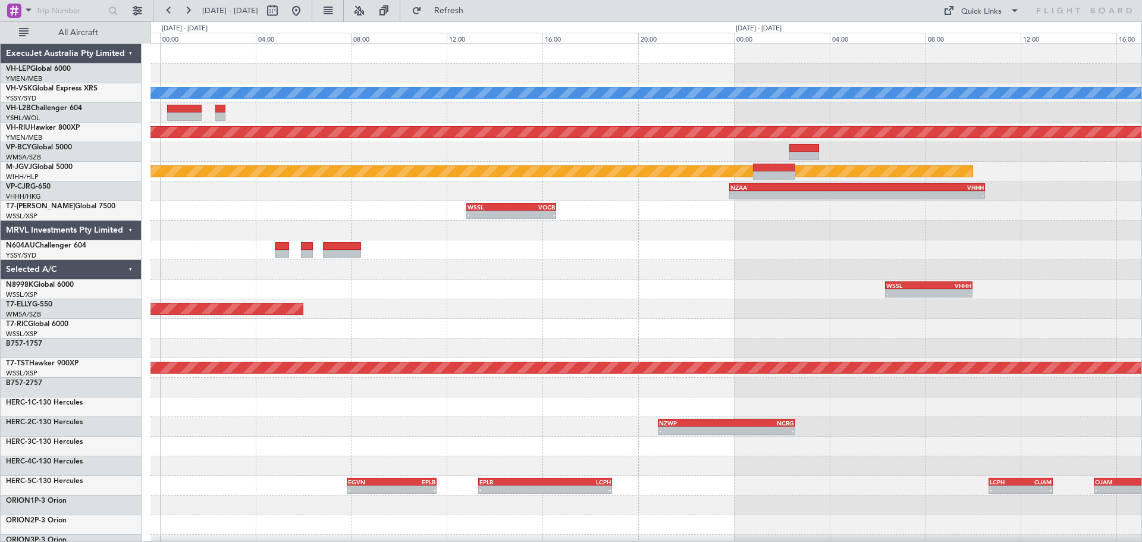
click at [508, 303] on div "[PERSON_NAME] Unplanned Maint Sydney ([PERSON_NAME] Intl) Planned Maint [GEOGRA…" at bounding box center [645, 368] width 991 height 648
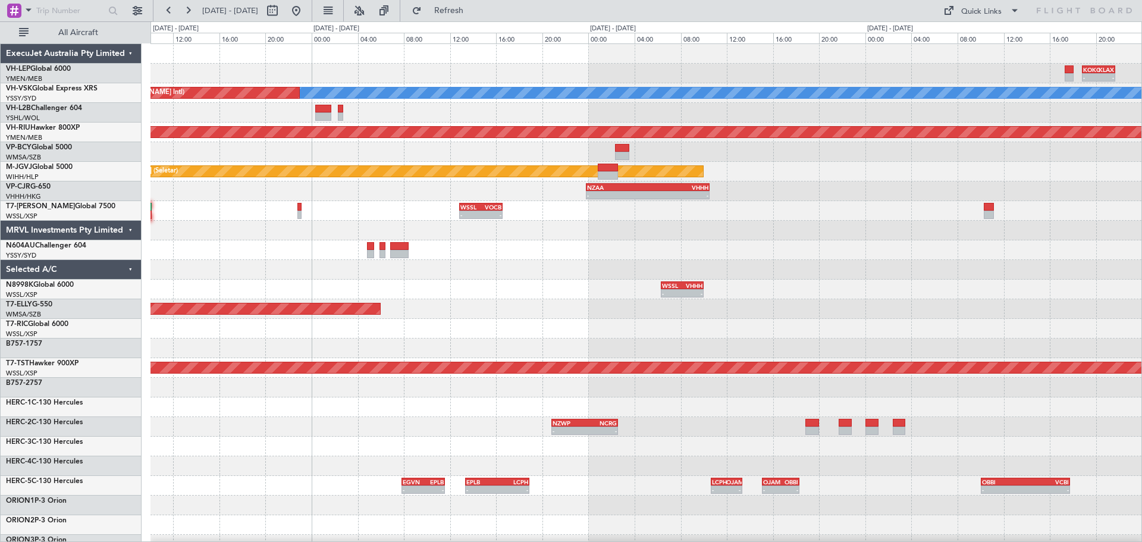
click at [468, 335] on div "- - KOKC 18:50 Z KLAX 21:40 Z [PERSON_NAME] Unplanned Maint Sydney ([PERSON_NAM…" at bounding box center [645, 368] width 991 height 648
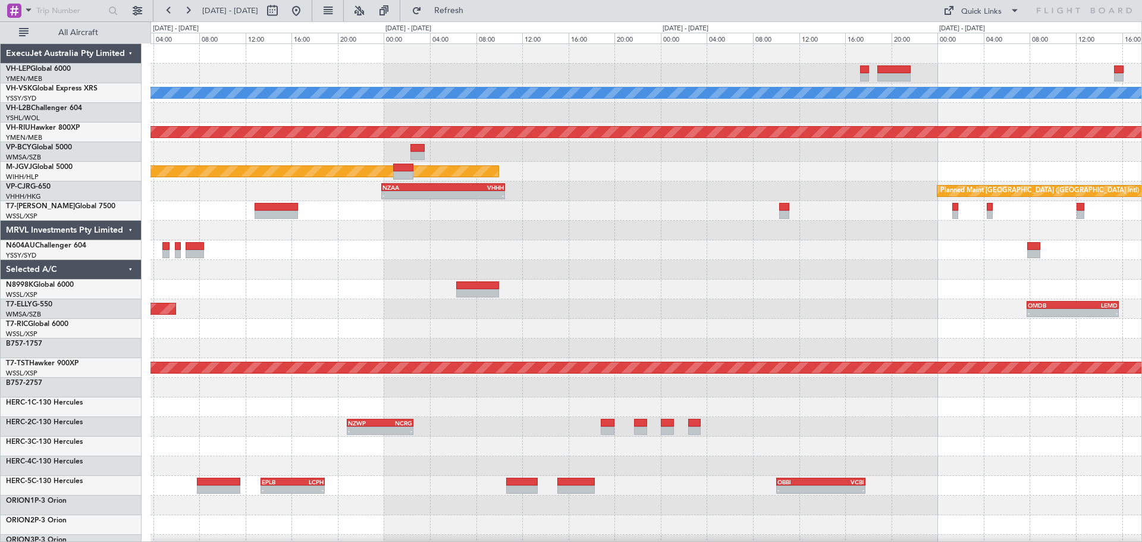
click at [740, 315] on div "[PERSON_NAME] Unplanned Maint Sydney ([PERSON_NAME] Intl) Planned Maint [GEOGRA…" at bounding box center [645, 368] width 991 height 648
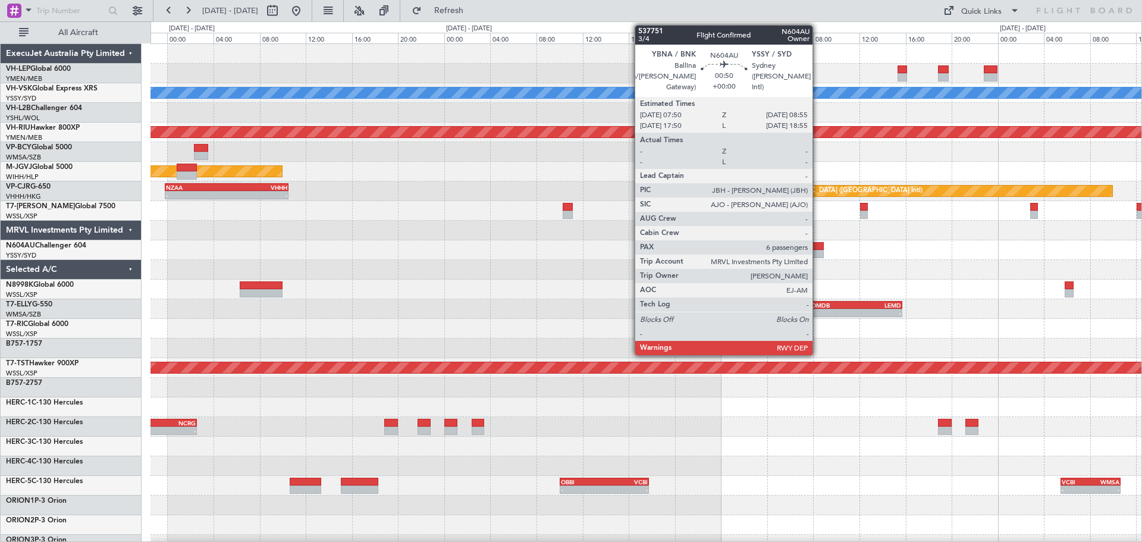
click at [818, 250] on div at bounding box center [817, 254] width 13 height 8
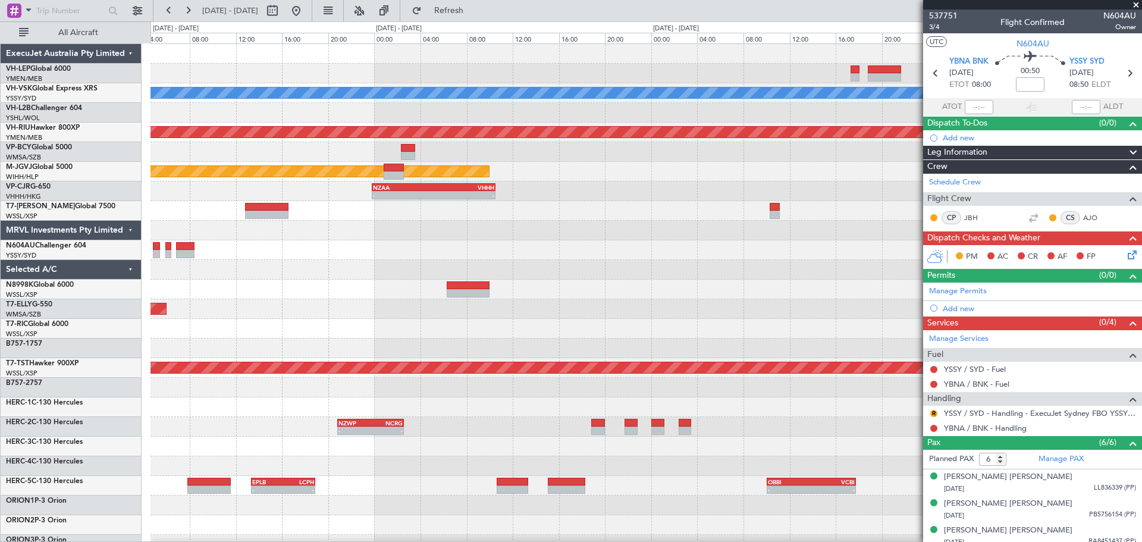
click at [627, 306] on div "[PERSON_NAME] Unplanned Maint Sydney ([PERSON_NAME] Intl) Planned Maint [GEOGRA…" at bounding box center [645, 368] width 991 height 648
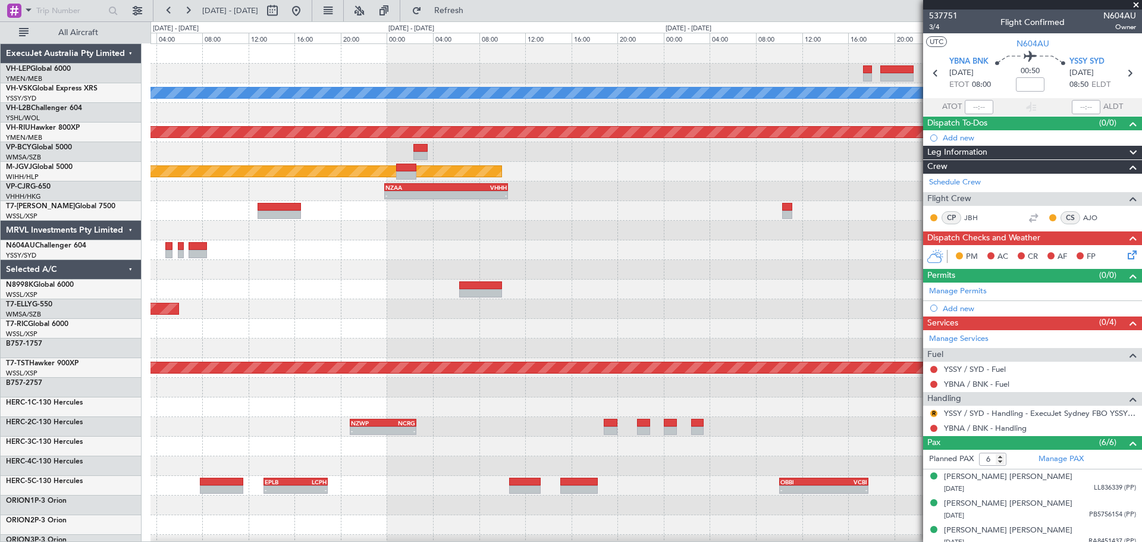
click at [603, 270] on div at bounding box center [645, 270] width 991 height 20
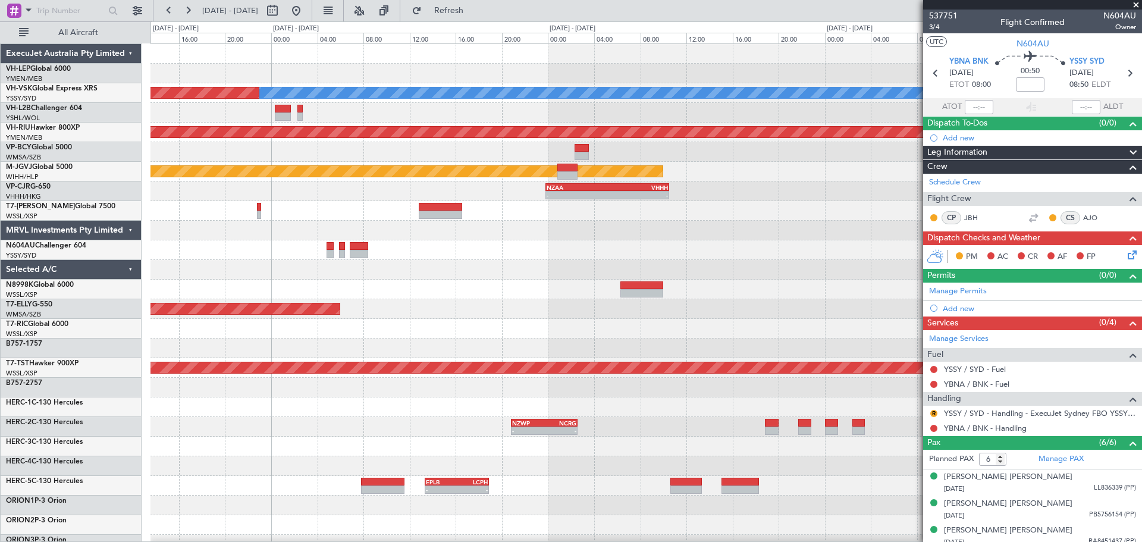
click at [503, 274] on div at bounding box center [645, 270] width 991 height 20
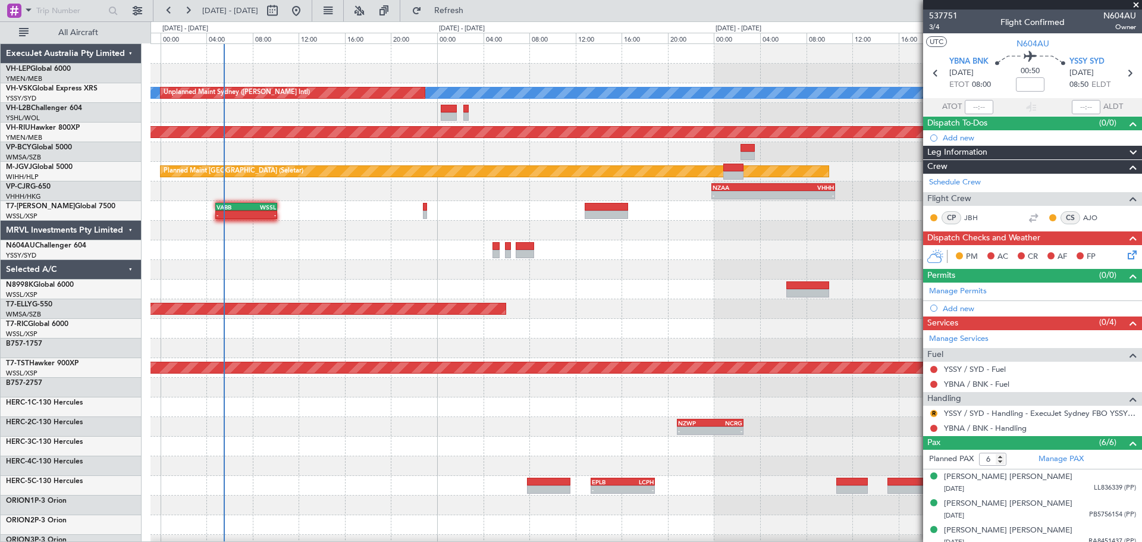
click at [396, 327] on div "[PERSON_NAME] Unplanned Maint Sydney ([PERSON_NAME] Intl) Planned Maint [GEOGRA…" at bounding box center [645, 368] width 991 height 648
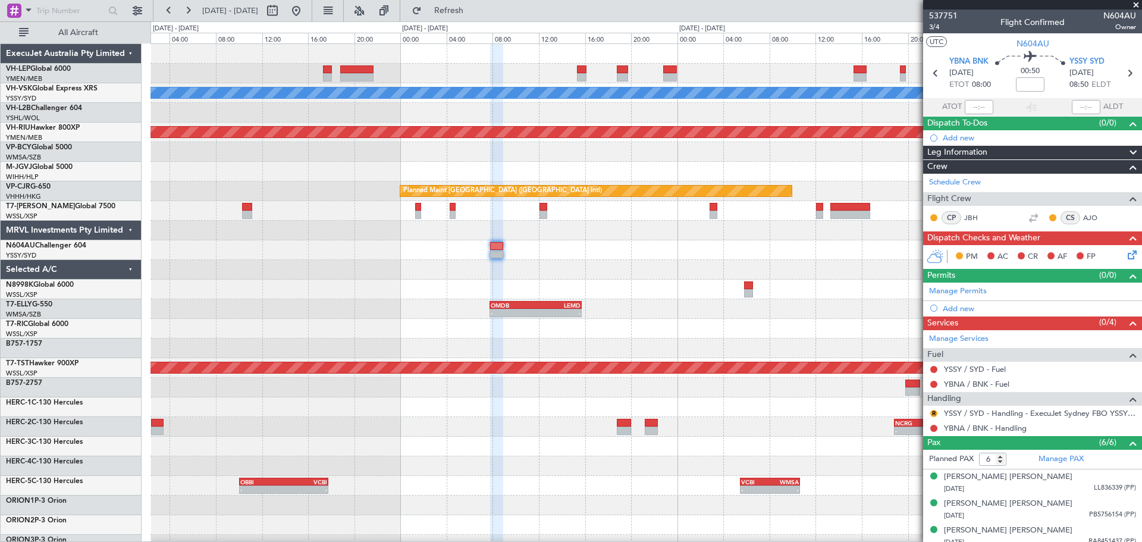
click at [346, 325] on div "[PERSON_NAME] Planned Maint [GEOGRAPHIC_DATA] ([GEOGRAPHIC_DATA]) Planned Maint…" at bounding box center [645, 368] width 991 height 648
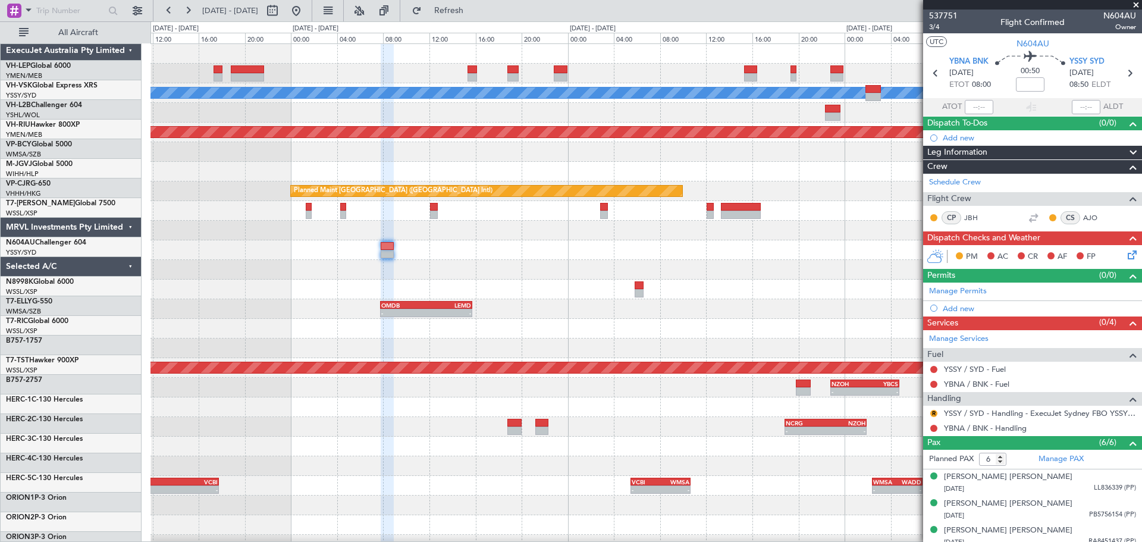
click at [391, 260] on div at bounding box center [645, 270] width 991 height 20
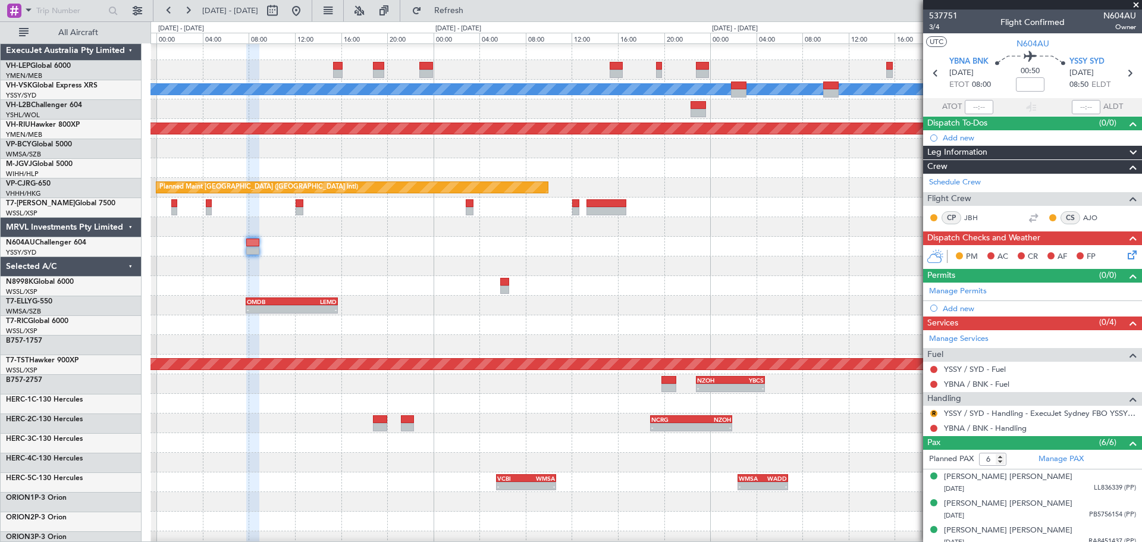
scroll to position [4, 0]
click at [1135, 5] on span at bounding box center [1136, 5] width 12 height 11
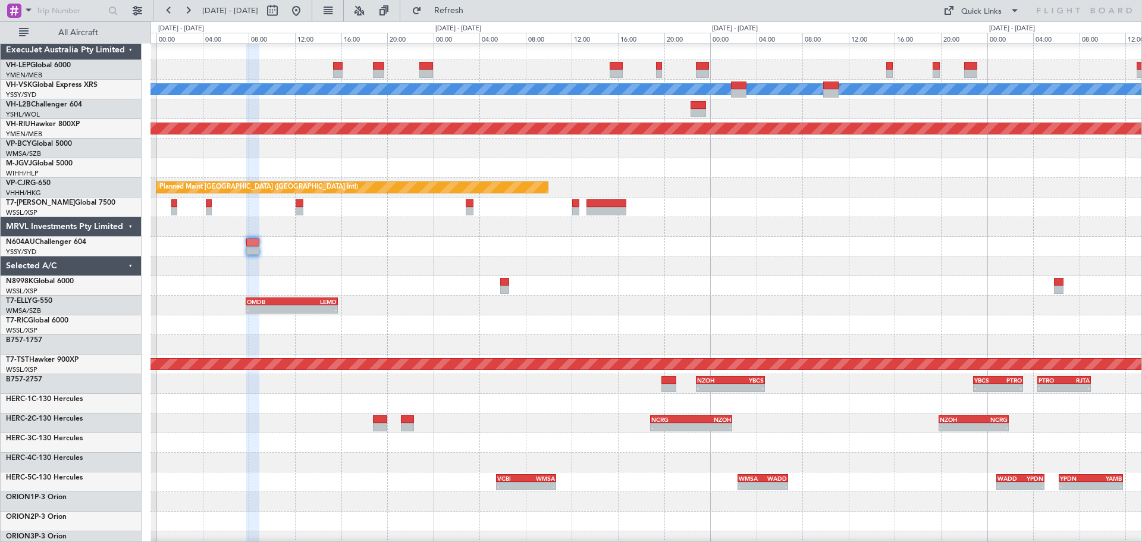
type input "0"
click at [531, 276] on div at bounding box center [645, 266] width 991 height 20
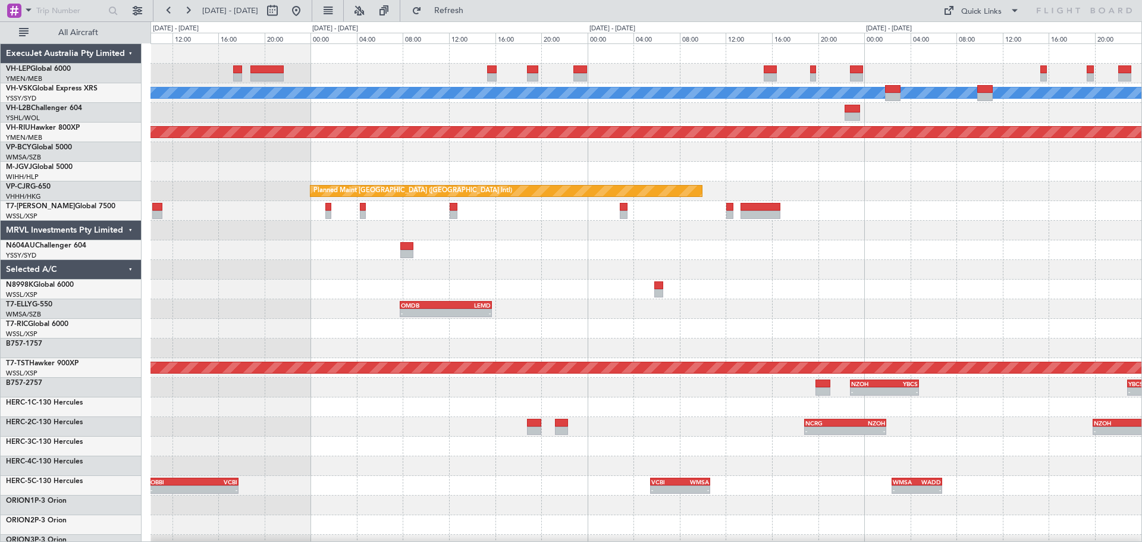
click at [612, 287] on div at bounding box center [645, 290] width 991 height 20
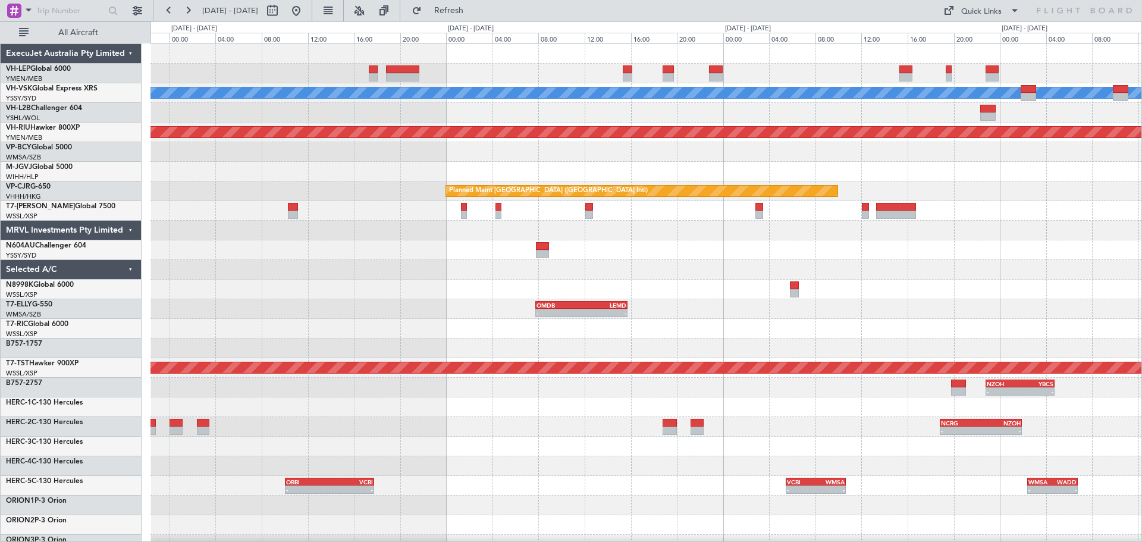
click at [502, 283] on div "[PERSON_NAME] Planned Maint [GEOGRAPHIC_DATA] ([GEOGRAPHIC_DATA]) Planned Maint…" at bounding box center [645, 368] width 991 height 648
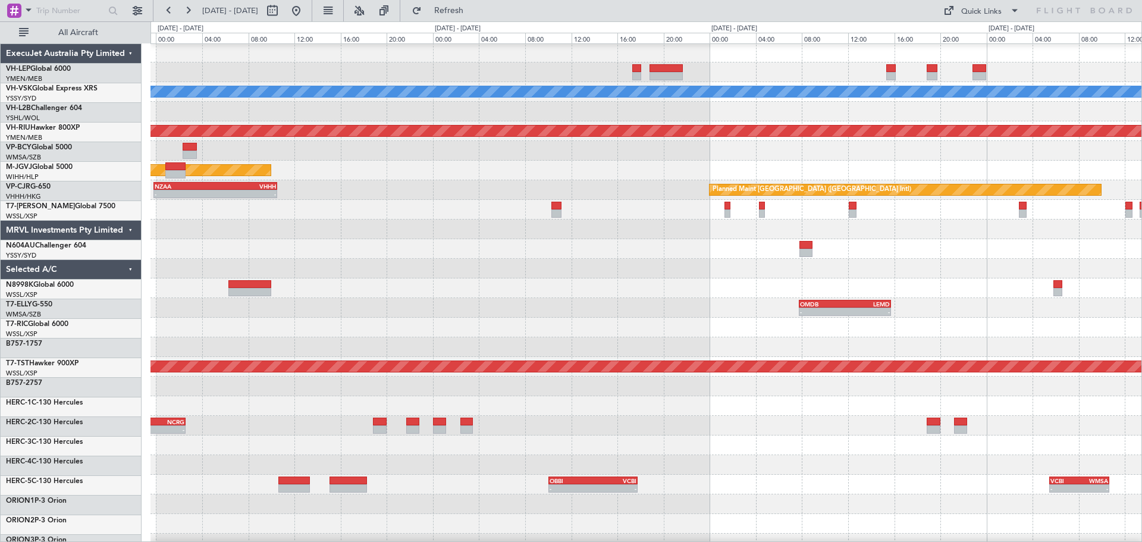
click at [557, 279] on div at bounding box center [645, 288] width 991 height 20
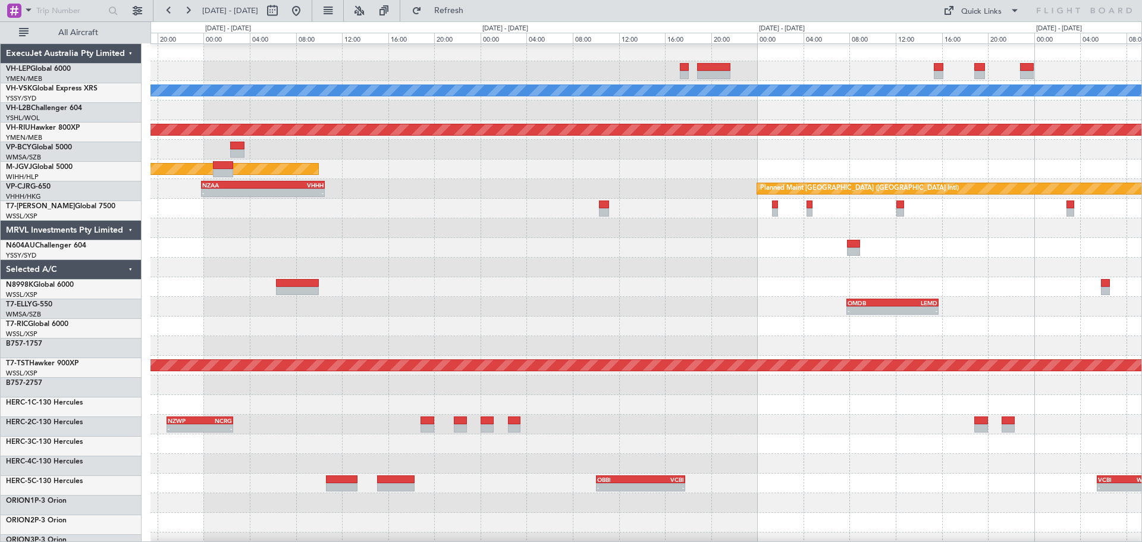
click at [669, 289] on div at bounding box center [645, 287] width 991 height 20
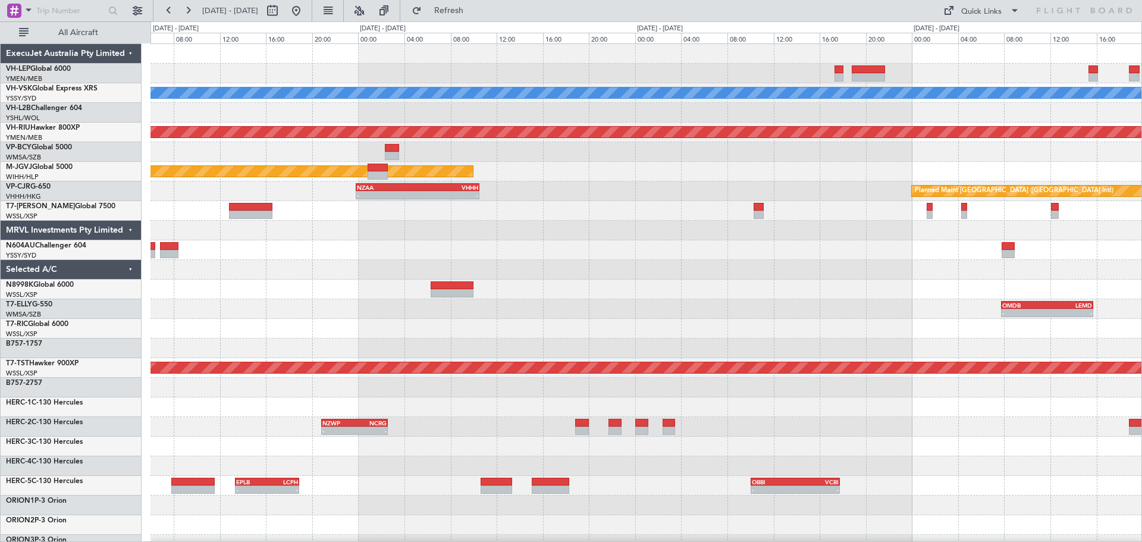
click at [610, 277] on div at bounding box center [645, 270] width 991 height 20
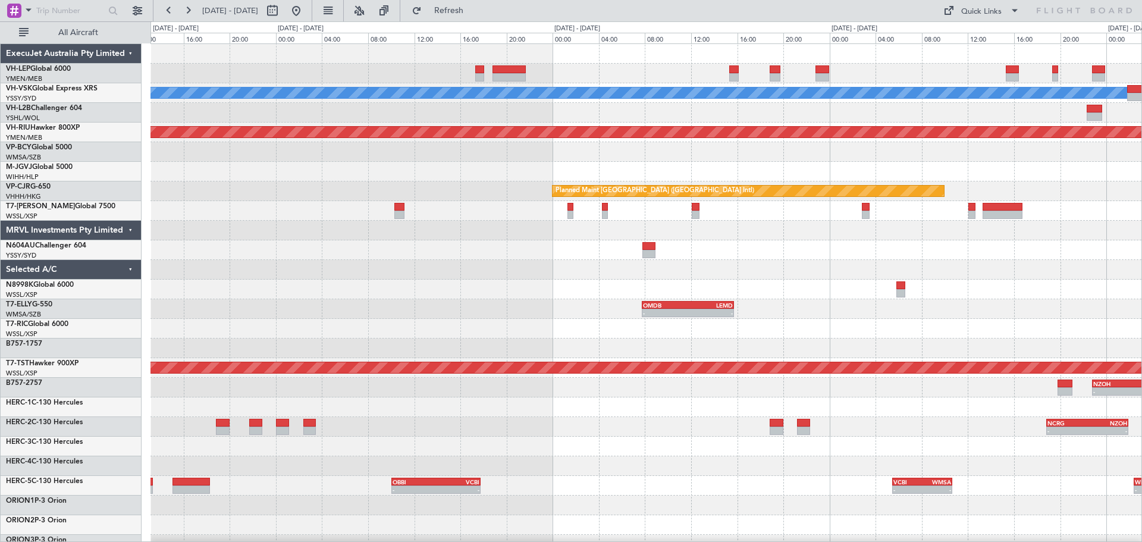
click at [368, 285] on div "[PERSON_NAME] Planned Maint [GEOGRAPHIC_DATA] ([GEOGRAPHIC_DATA]) Planned Maint…" at bounding box center [645, 368] width 991 height 648
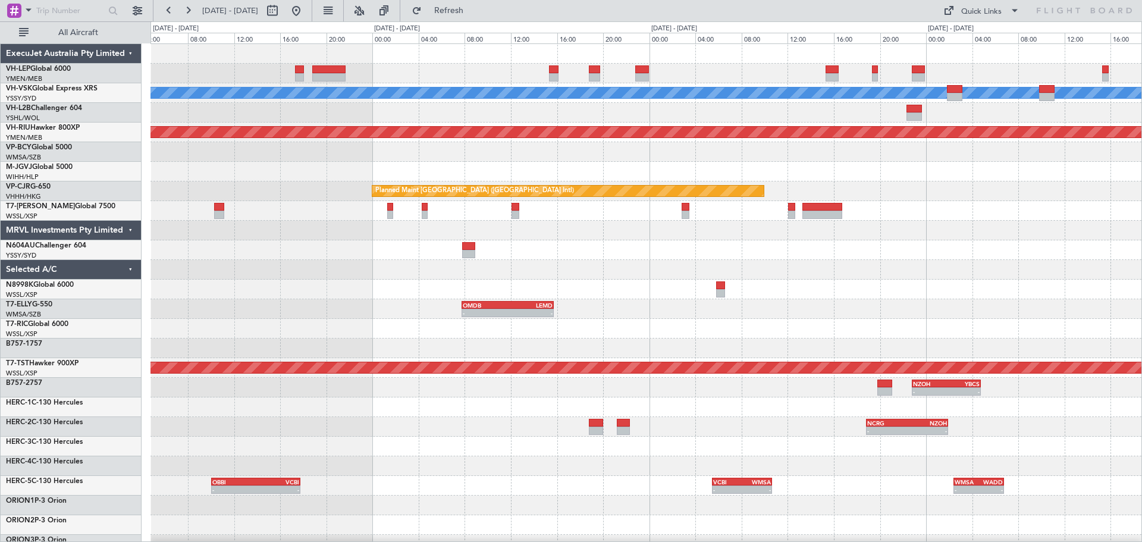
click at [545, 313] on div "[PERSON_NAME] Planned Maint [GEOGRAPHIC_DATA] ([GEOGRAPHIC_DATA]) Planned Maint…" at bounding box center [645, 368] width 991 height 648
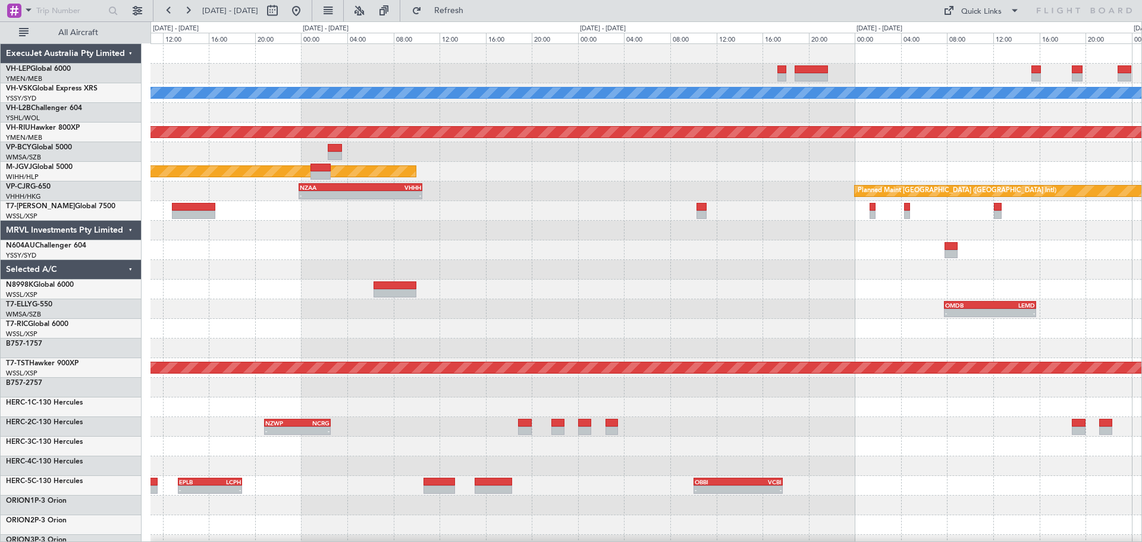
click at [556, 297] on div at bounding box center [645, 290] width 991 height 20
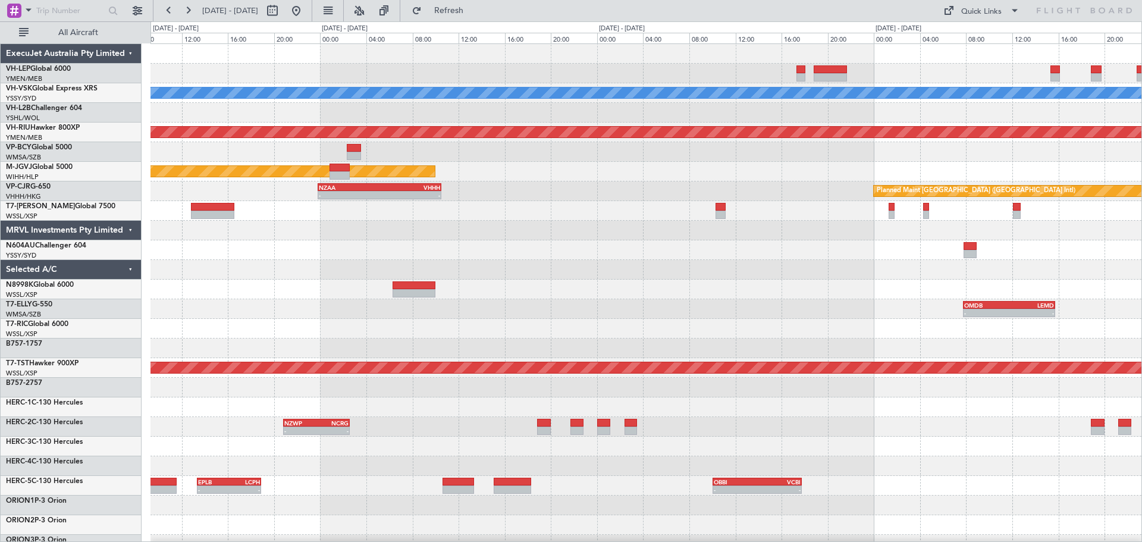
click at [335, 277] on div "[PERSON_NAME] Unplanned Maint Sydney ([PERSON_NAME] Intl) Planned Maint [GEOGRA…" at bounding box center [645, 368] width 991 height 648
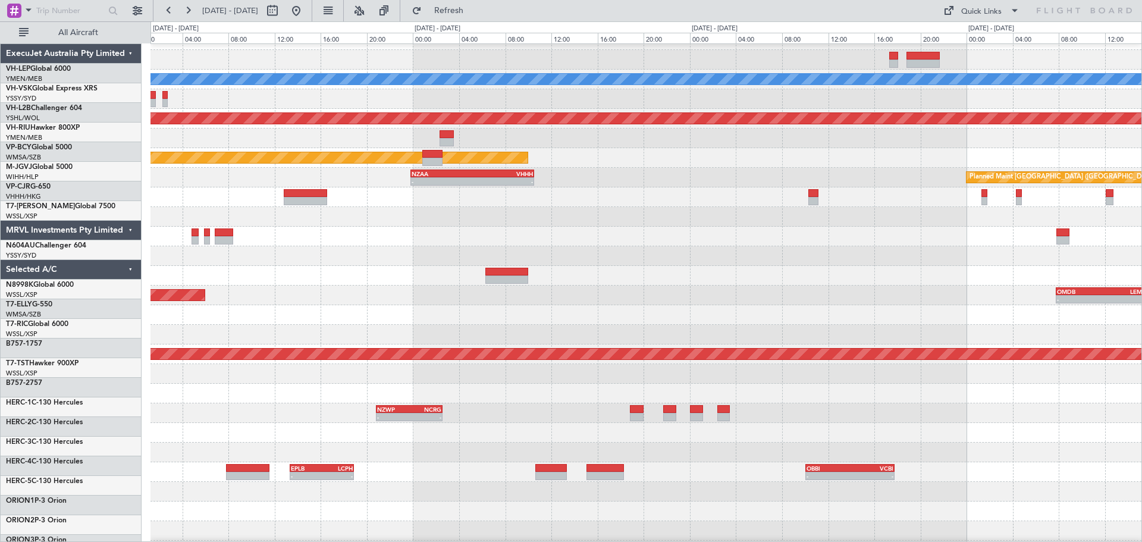
click at [837, 310] on div at bounding box center [645, 315] width 991 height 20
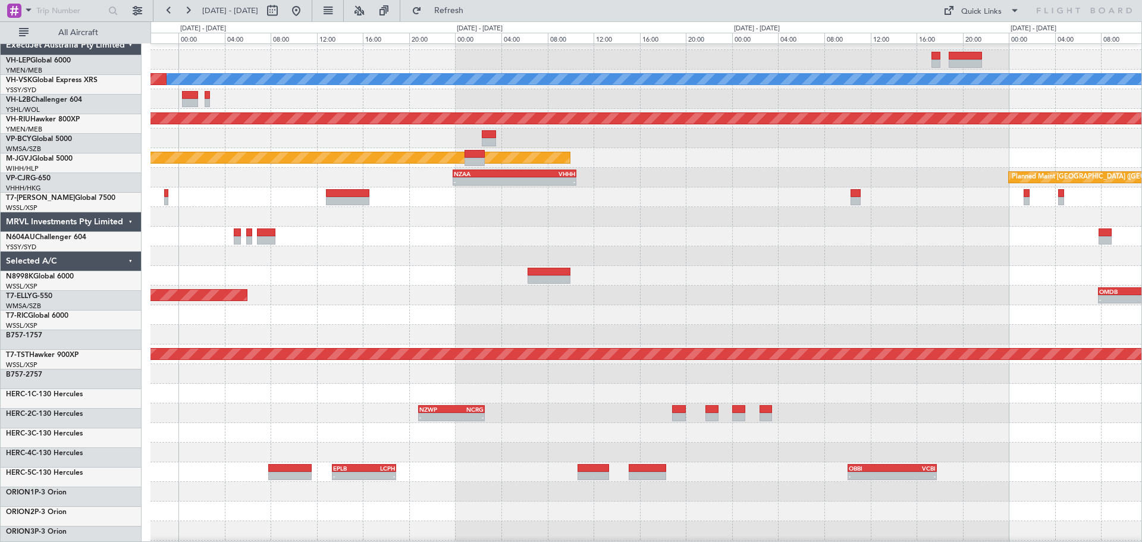
click at [834, 240] on div at bounding box center [645, 237] width 991 height 20
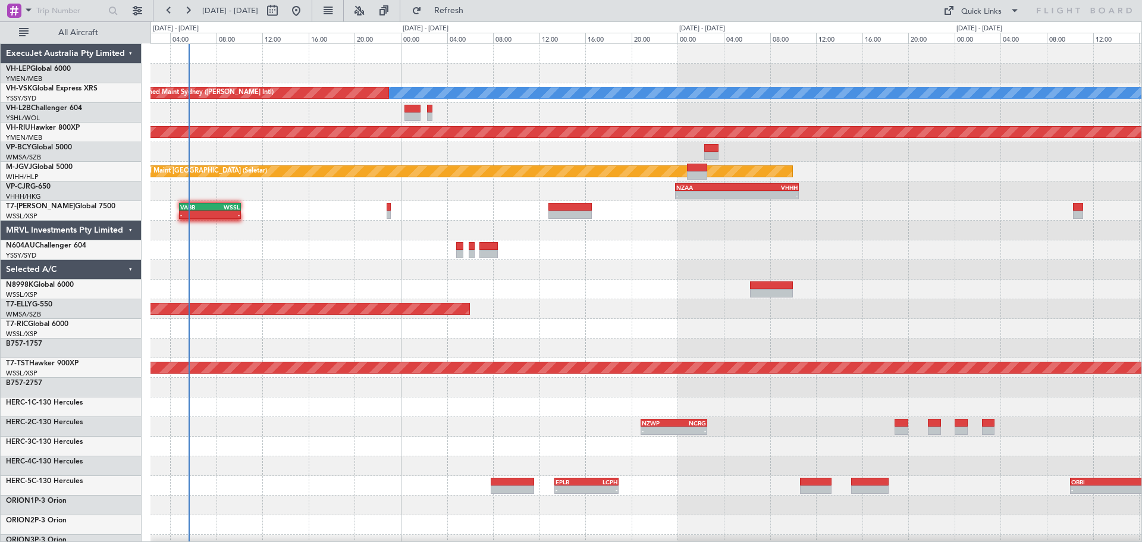
click at [360, 338] on div "[PERSON_NAME] Unplanned Maint Sydney ([PERSON_NAME] Intl) Planned Maint [GEOGRA…" at bounding box center [645, 368] width 991 height 648
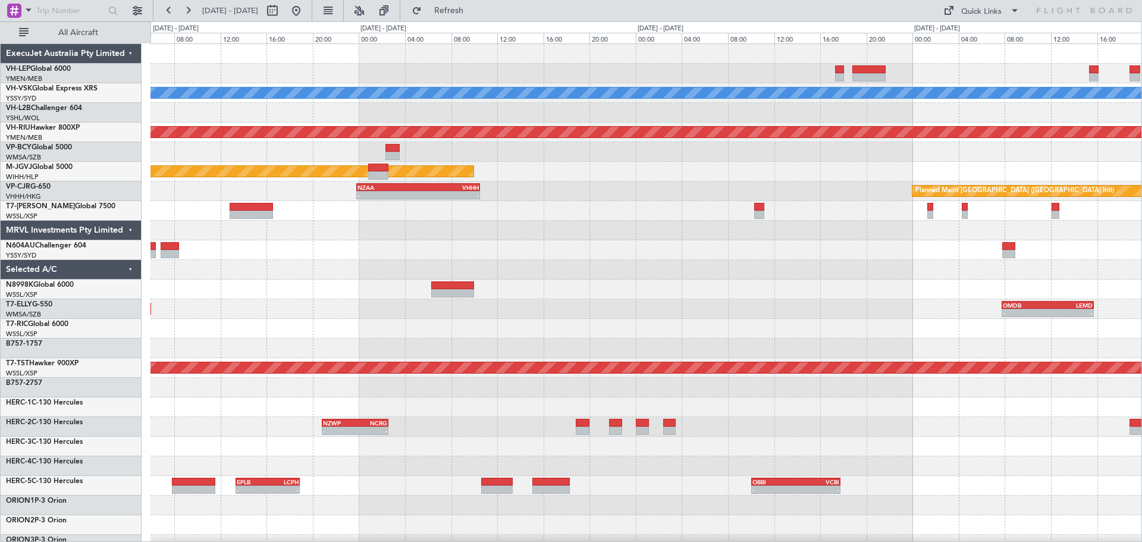
click at [451, 325] on div "[PERSON_NAME] Unplanned Maint Sydney ([PERSON_NAME] Intl) Planned Maint [GEOGRA…" at bounding box center [645, 368] width 991 height 648
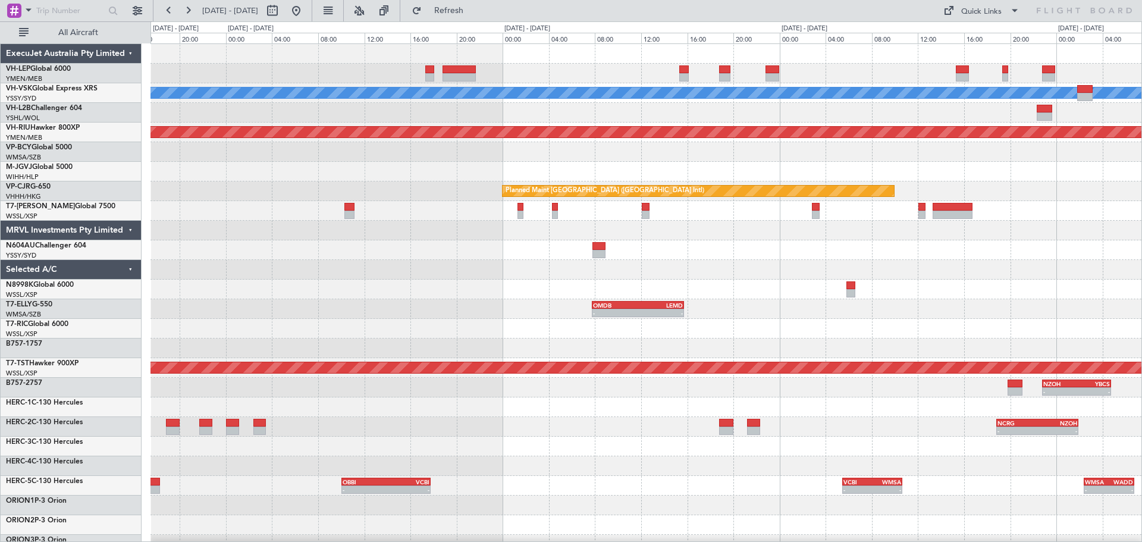
click at [529, 315] on div "[PERSON_NAME] Planned Maint [GEOGRAPHIC_DATA] ([GEOGRAPHIC_DATA]) Planned Maint…" at bounding box center [645, 368] width 991 height 648
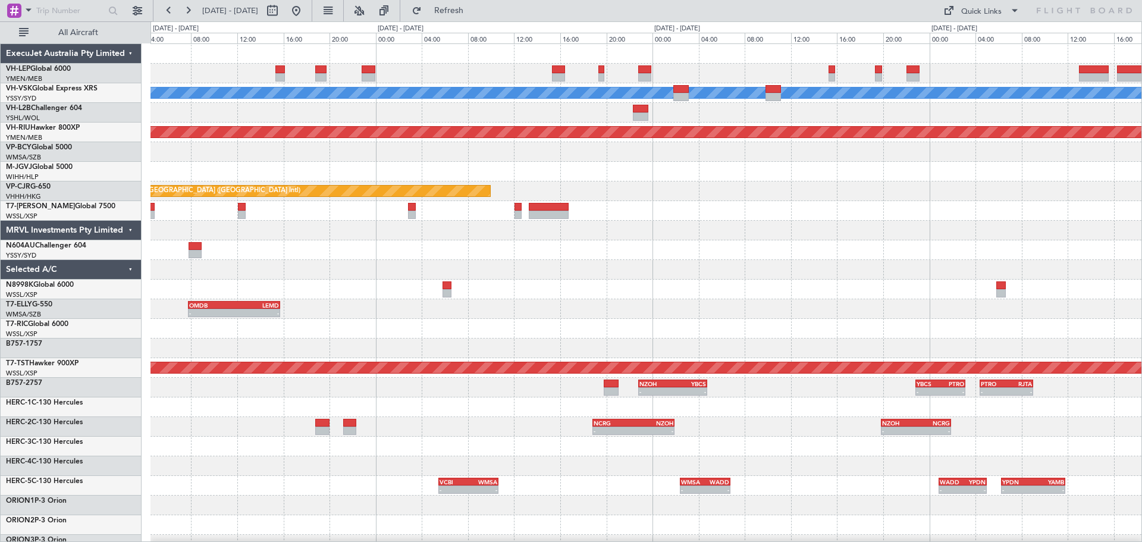
click at [407, 315] on div "[PERSON_NAME] Planned Maint [GEOGRAPHIC_DATA] ([GEOGRAPHIC_DATA]) Planned Maint…" at bounding box center [645, 368] width 991 height 648
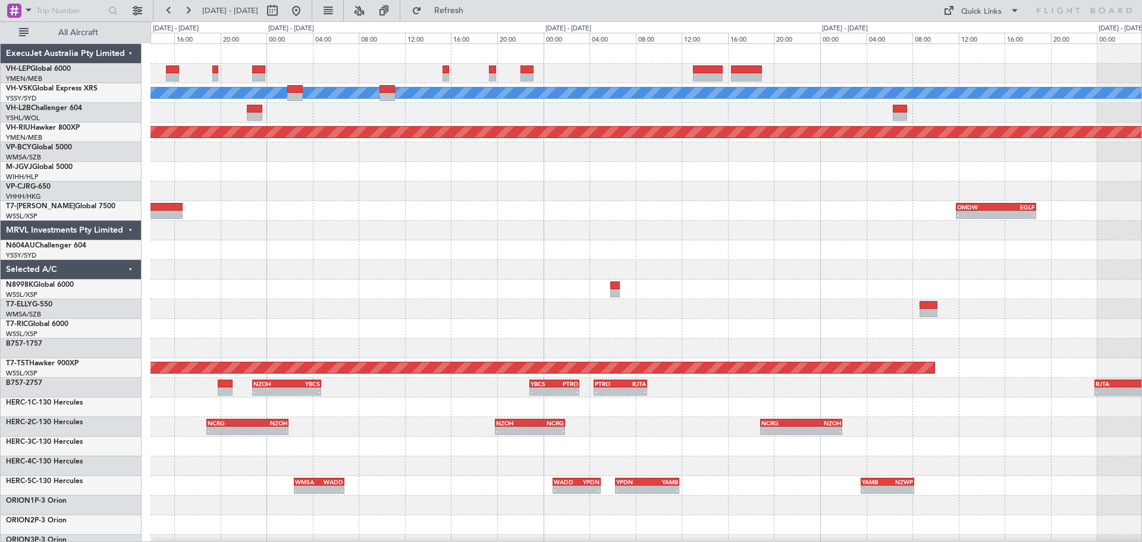
click at [413, 313] on div at bounding box center [645, 309] width 991 height 20
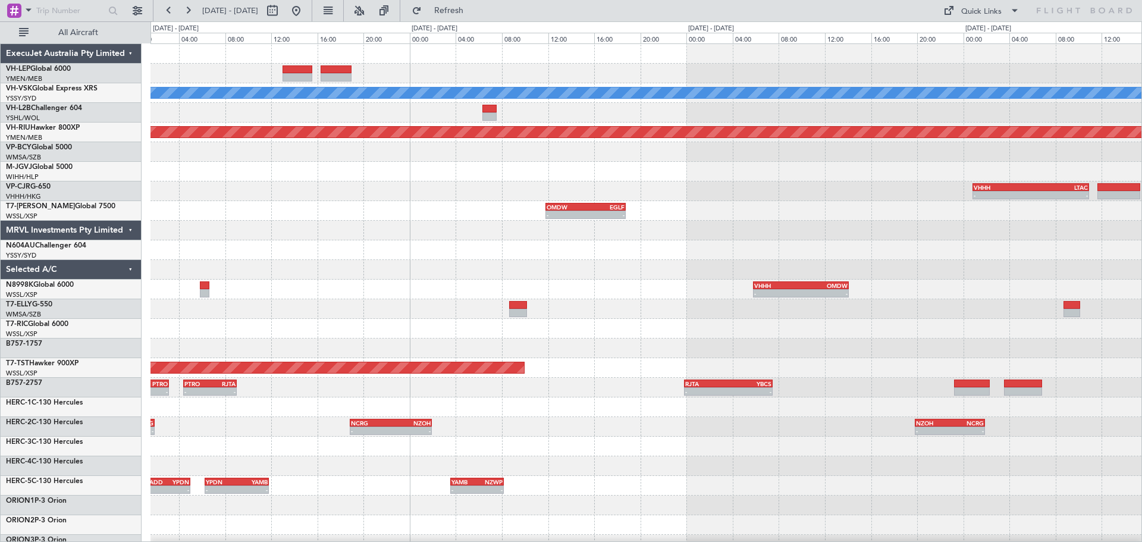
click at [227, 293] on div "[PERSON_NAME] Planned Maint [GEOGRAPHIC_DATA] ([GEOGRAPHIC_DATA]) VHHH 00:50 Z …" at bounding box center [645, 368] width 991 height 648
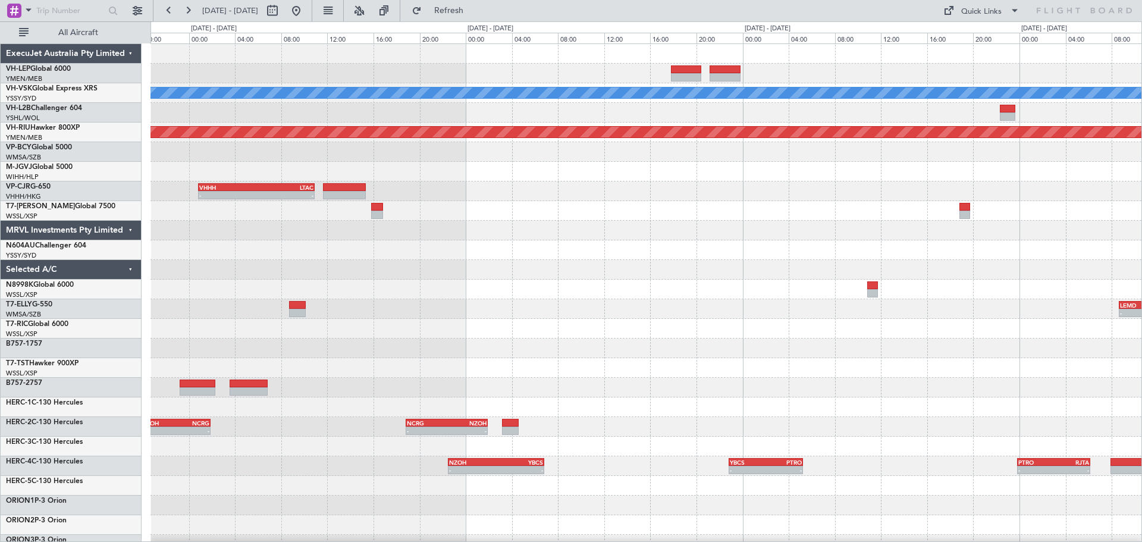
click at [259, 313] on div "[PERSON_NAME] Planned Maint [GEOGRAPHIC_DATA] ([GEOGRAPHIC_DATA]) VHHH 00:50 Z …" at bounding box center [645, 368] width 991 height 648
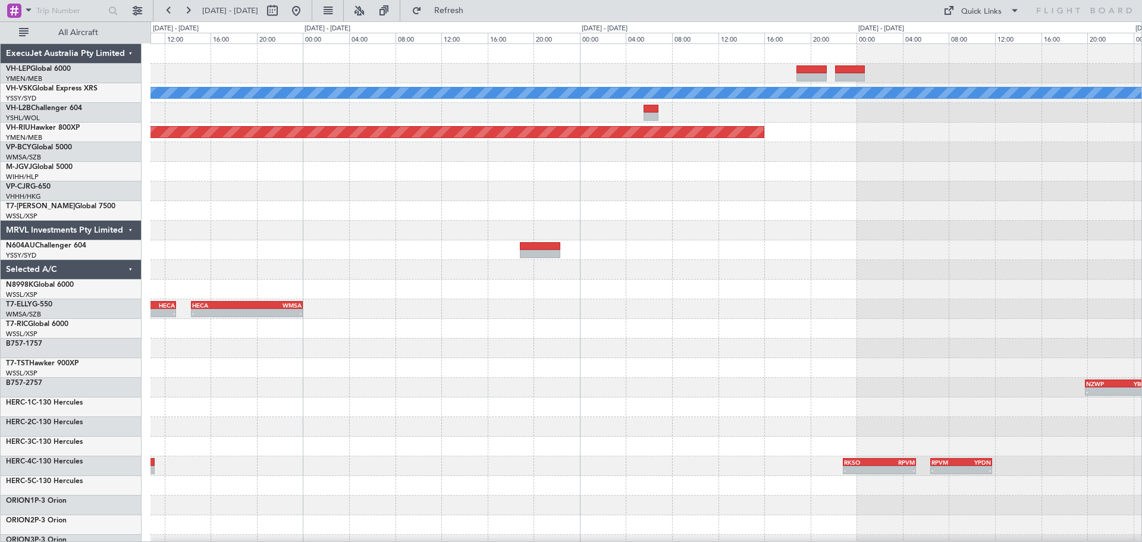
click at [321, 282] on div "- - MMSD 00:50 Z SBGR 11:15 Z [PERSON_NAME] Planned Maint [GEOGRAPHIC_DATA] ([G…" at bounding box center [645, 368] width 991 height 648
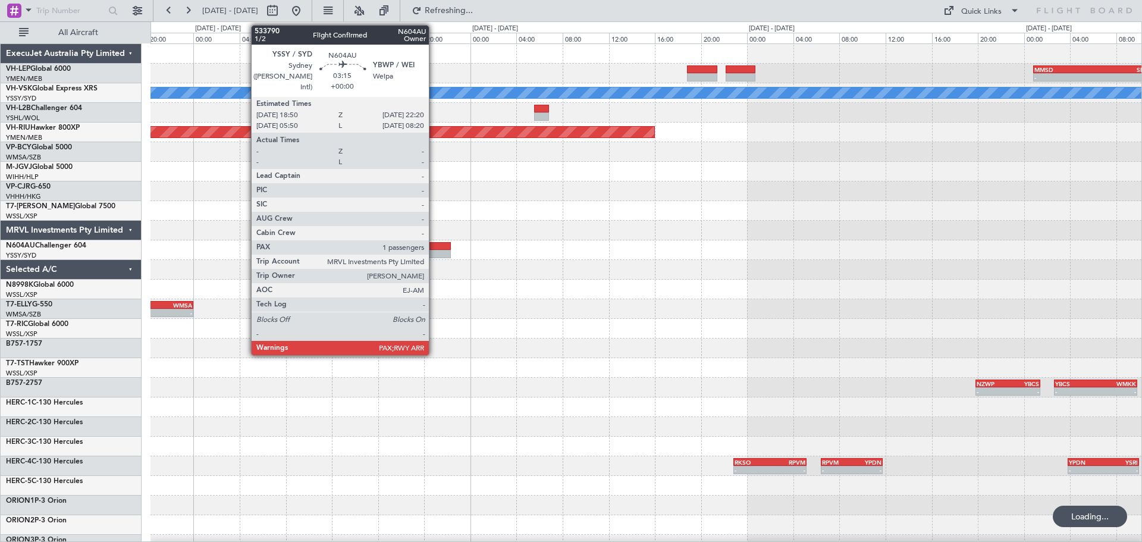
click at [434, 253] on div at bounding box center [430, 254] width 40 height 8
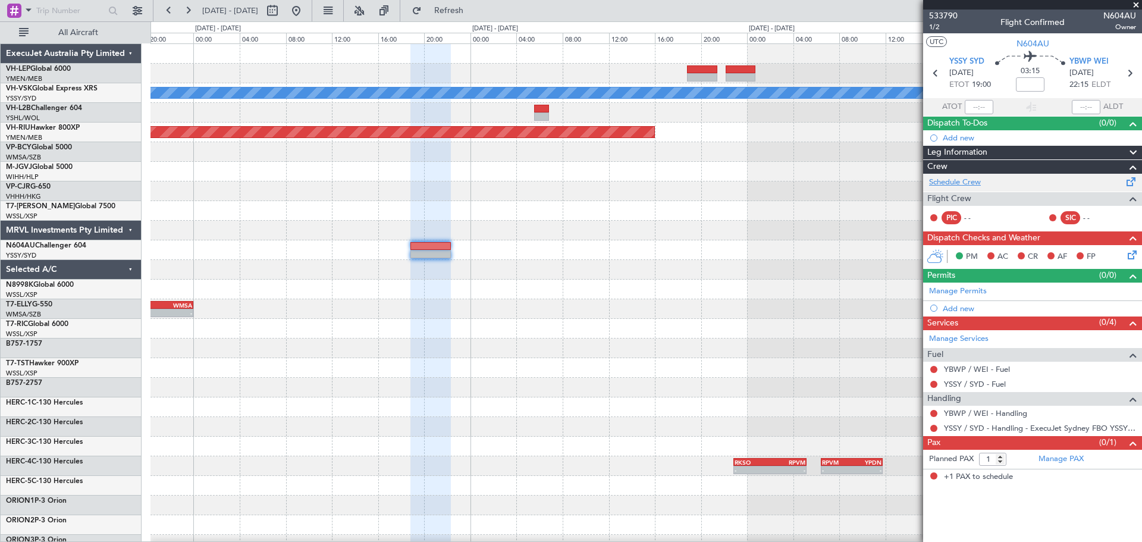
click at [960, 180] on link "Schedule Crew" at bounding box center [955, 183] width 52 height 12
click at [474, 10] on span "Refresh" at bounding box center [449, 11] width 50 height 8
click at [551, 312] on div "- - MMSD 00:50 Z SBGR 11:15 Z [PERSON_NAME] Planned Maint [GEOGRAPHIC_DATA] ([G…" at bounding box center [645, 368] width 991 height 648
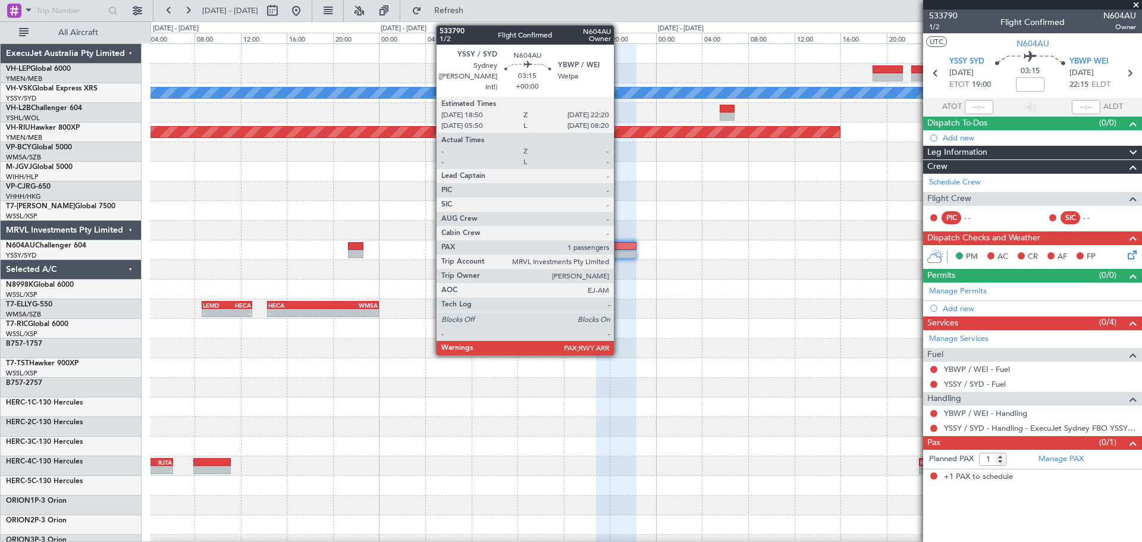
click at [619, 252] on div at bounding box center [616, 254] width 40 height 8
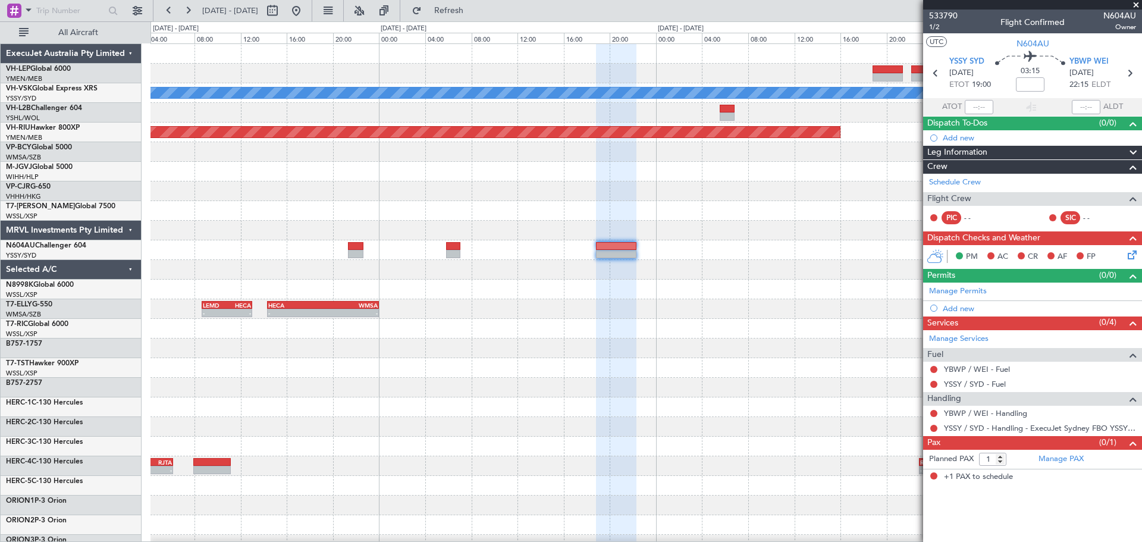
click at [382, 298] on div "- - MMSD 00:50 Z SBGR 11:15 Z [PERSON_NAME] Planned Maint [GEOGRAPHIC_DATA] ([G…" at bounding box center [645, 368] width 991 height 648
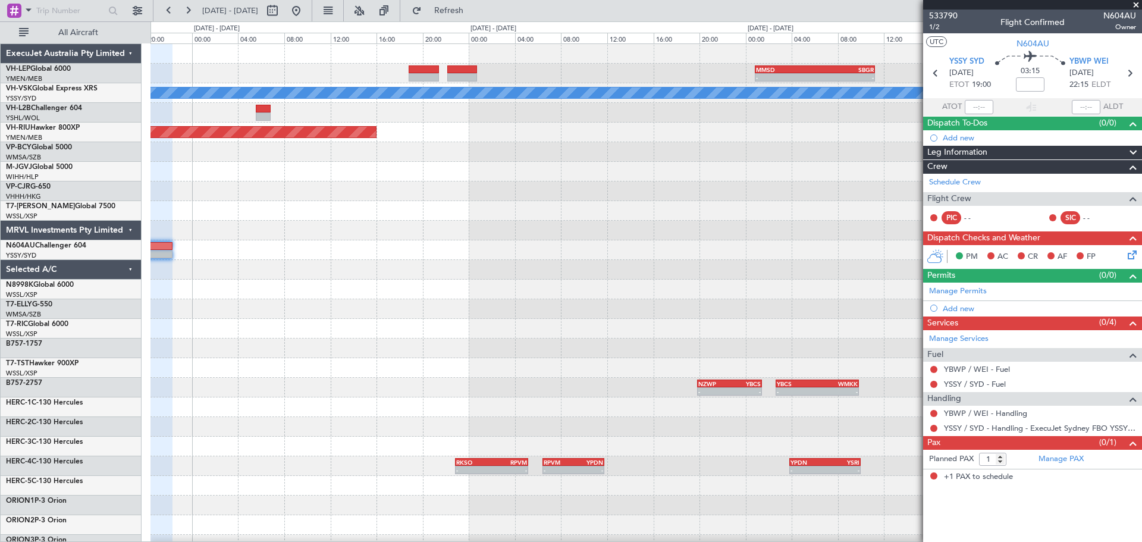
click at [357, 333] on div at bounding box center [645, 329] width 991 height 20
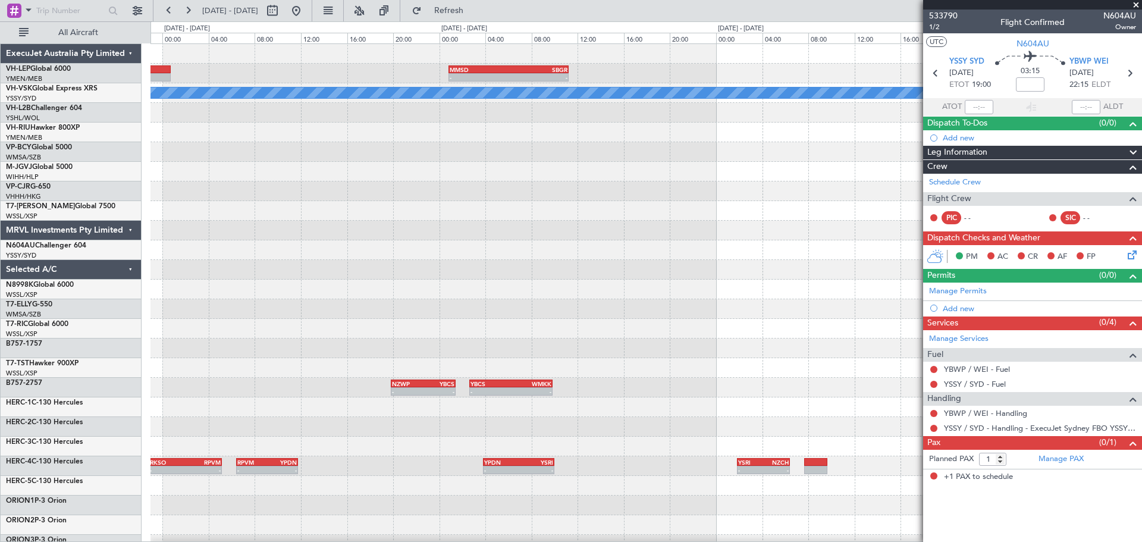
click at [419, 346] on div "- - MMSD 00:50 Z SBGR 11:15 Z [PERSON_NAME] Planned Maint [GEOGRAPHIC_DATA] ([G…" at bounding box center [645, 368] width 991 height 648
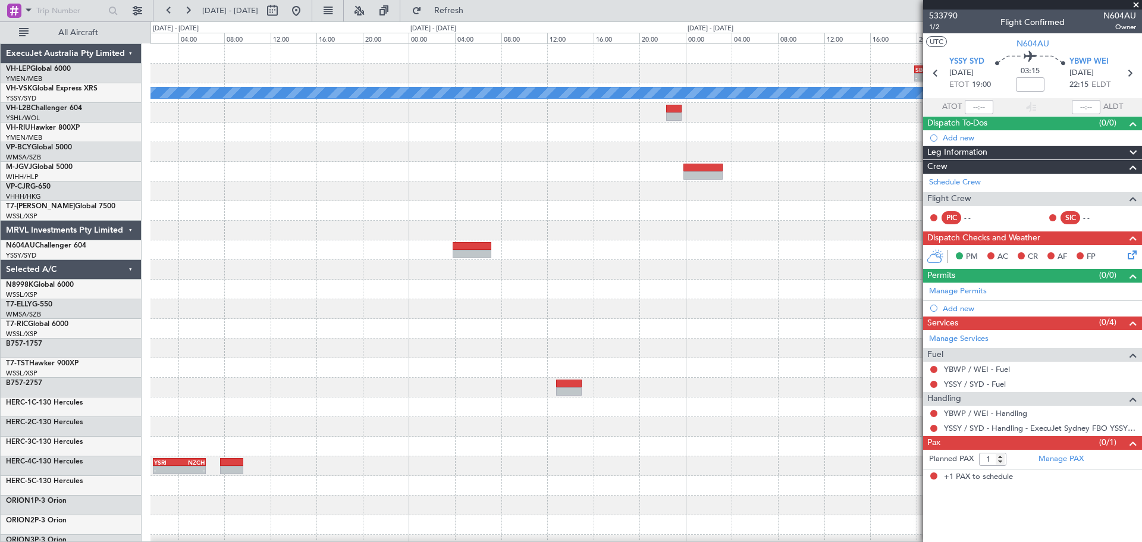
click at [473, 332] on div at bounding box center [645, 329] width 991 height 20
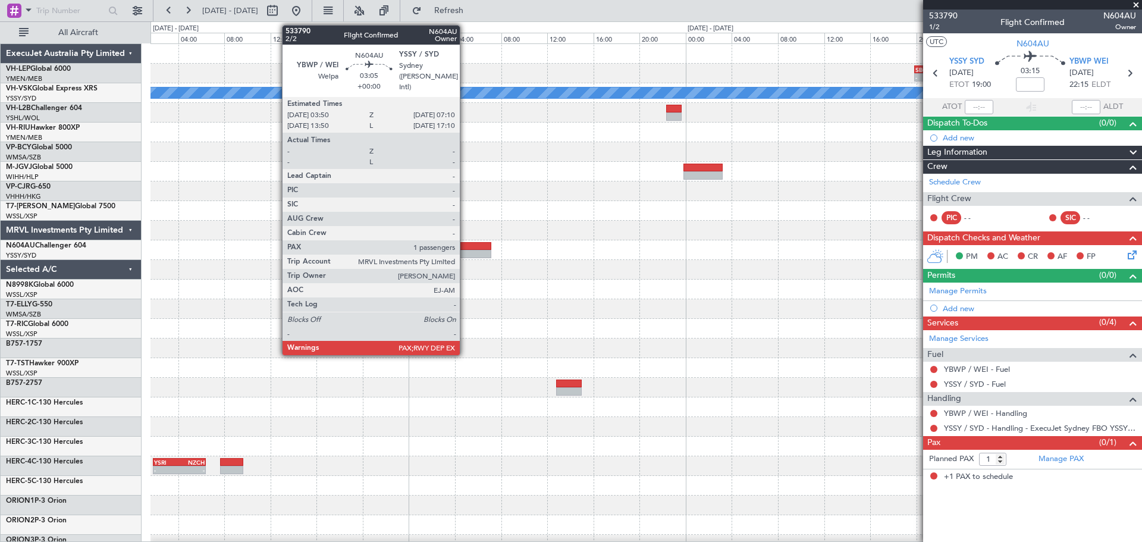
click at [465, 249] on div at bounding box center [472, 246] width 39 height 8
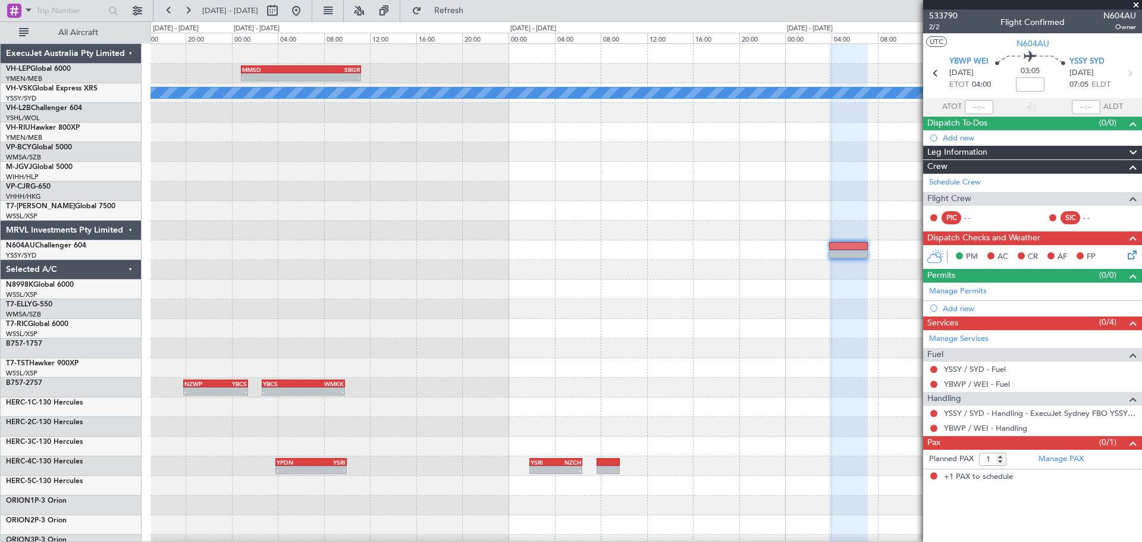
click at [712, 220] on div "MMSD 00:50 Z SBGR 11:15 Z - - - - SBGR 19:50 Z FACT 04:45 Z [PERSON_NAME] YBCS …" at bounding box center [645, 368] width 991 height 648
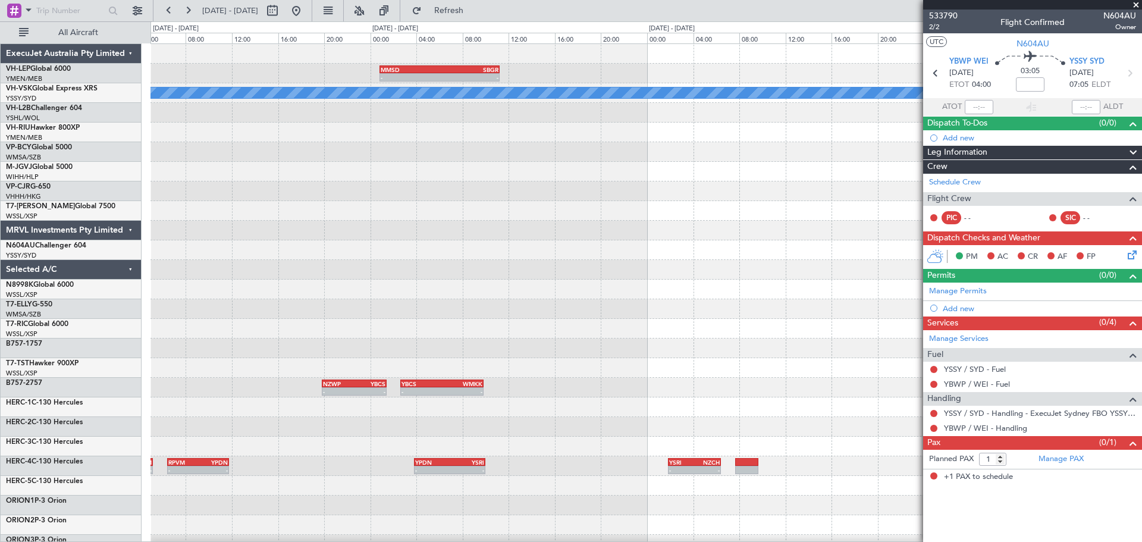
click at [845, 241] on div "MMSD 00:50 Z SBGR 11:15 Z - - [PERSON_NAME] Planned Maint [GEOGRAPHIC_DATA] ([G…" at bounding box center [645, 368] width 991 height 648
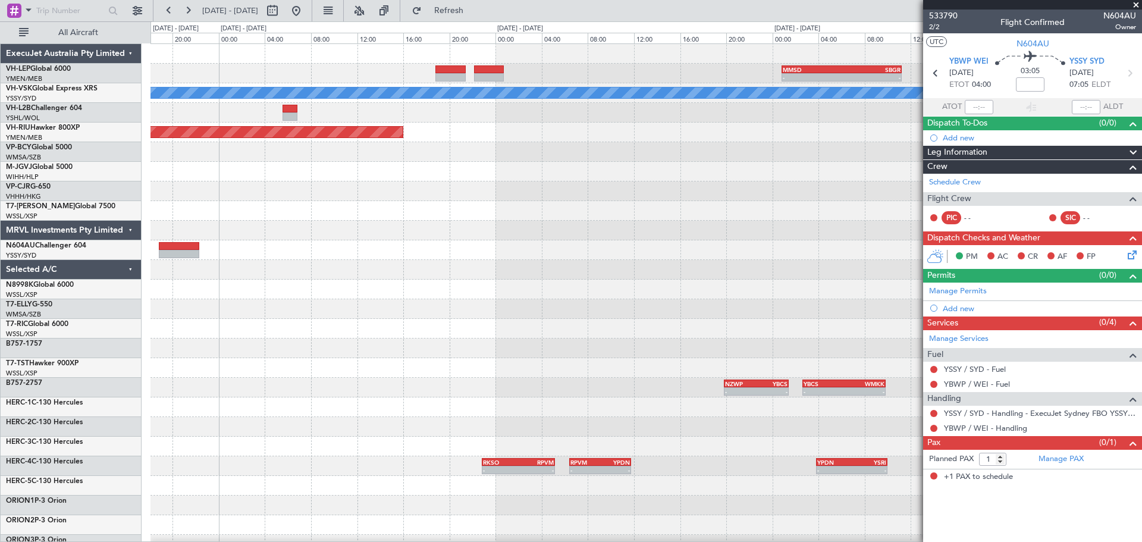
click at [714, 242] on div "MMSD 00:50 Z SBGR 11:15 Z - - [PERSON_NAME] Planned Maint [GEOGRAPHIC_DATA] ([G…" at bounding box center [645, 368] width 991 height 648
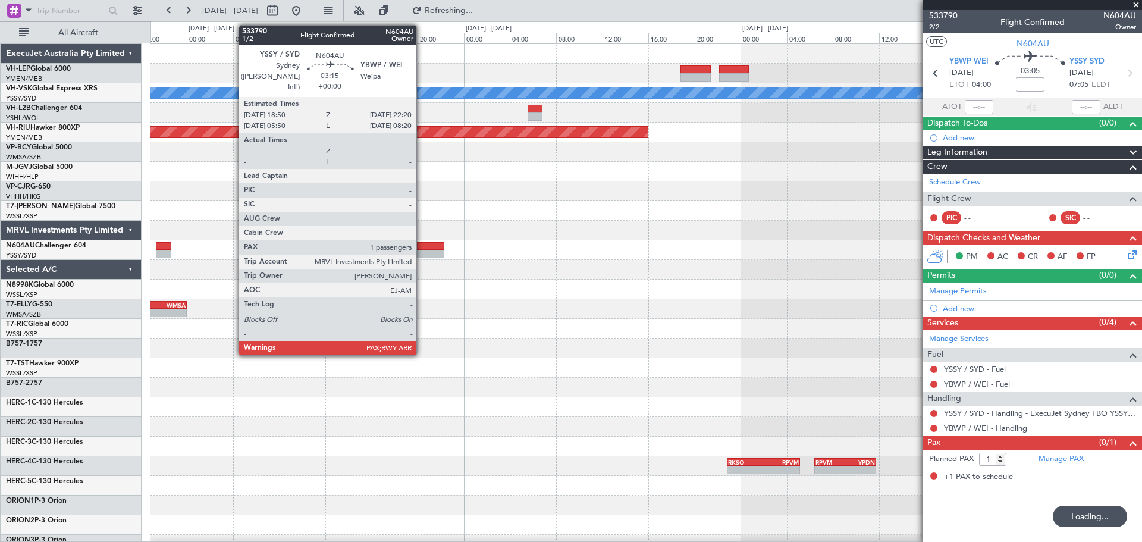
click at [422, 250] on div at bounding box center [424, 254] width 40 height 8
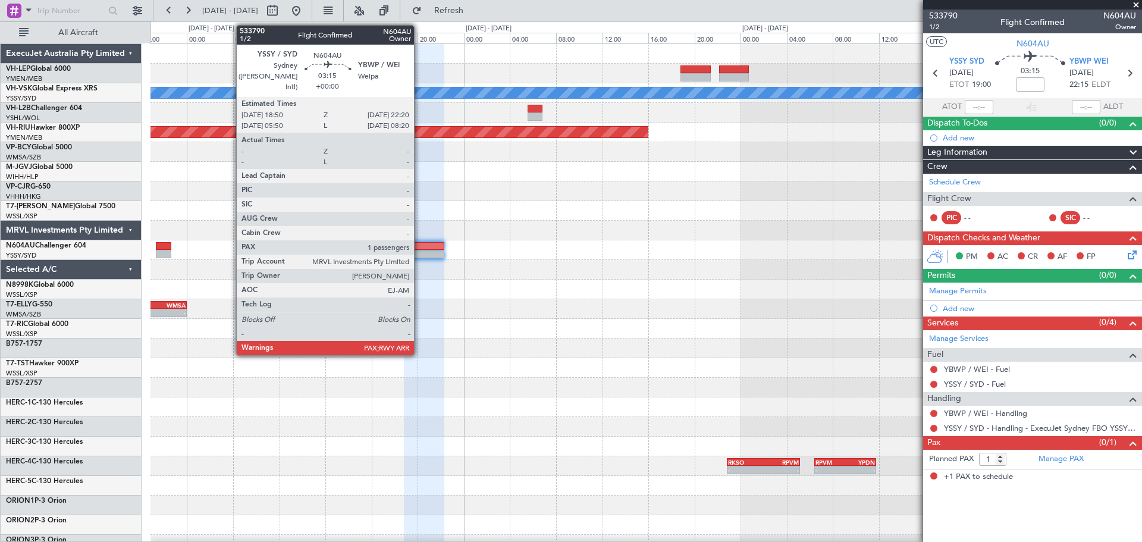
click at [421, 252] on div at bounding box center [424, 254] width 40 height 8
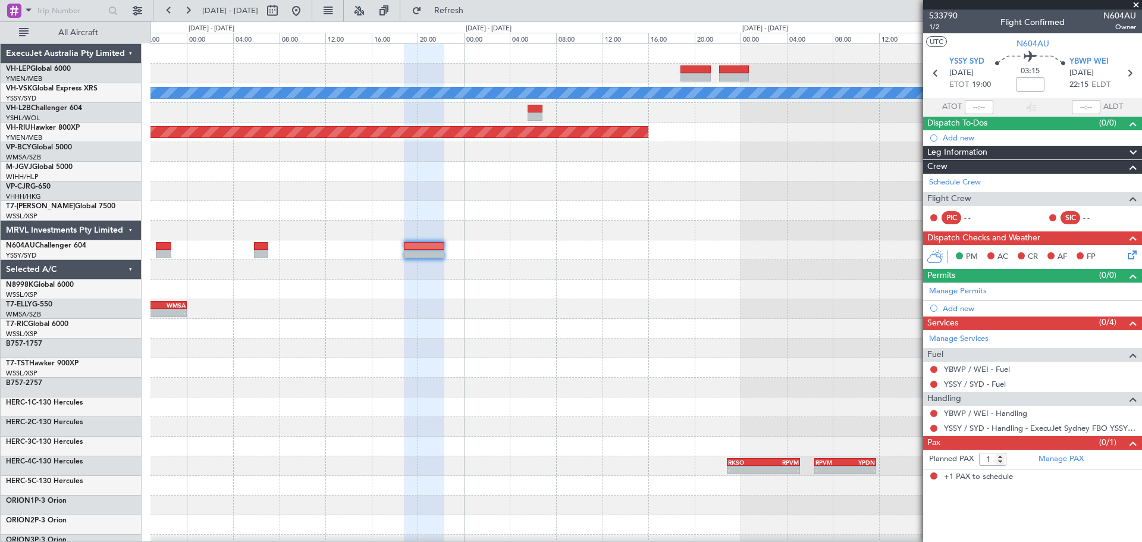
click at [534, 275] on div "- - MMSD 00:50 Z SBGR 11:15 Z [PERSON_NAME] Planned Maint [GEOGRAPHIC_DATA] ([G…" at bounding box center [645, 368] width 991 height 648
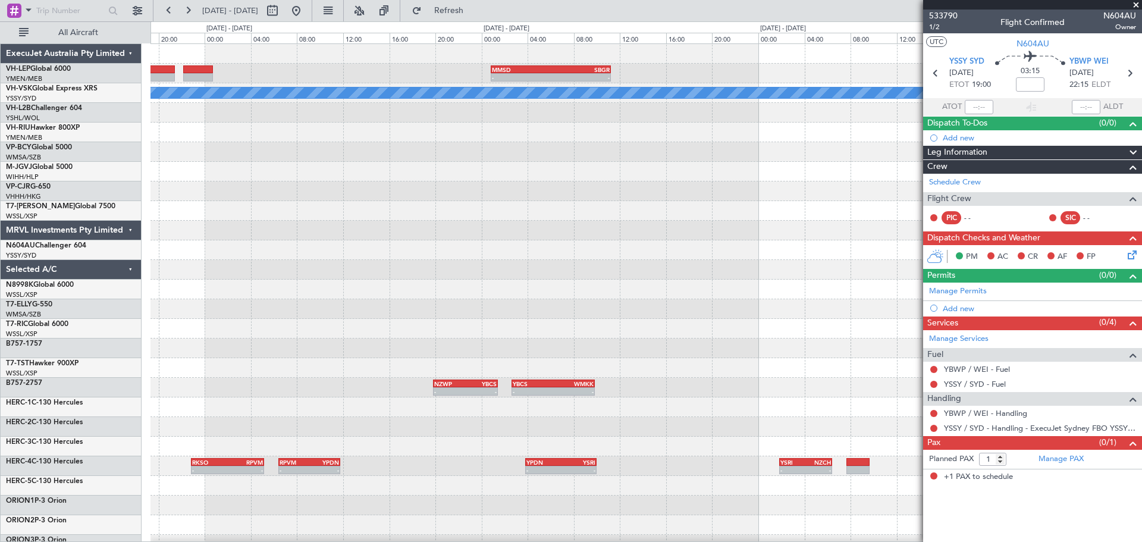
click at [478, 283] on div "- - MMSD 00:50 Z SBGR 11:15 Z [PERSON_NAME] Planned Maint [GEOGRAPHIC_DATA] ([G…" at bounding box center [645, 368] width 991 height 648
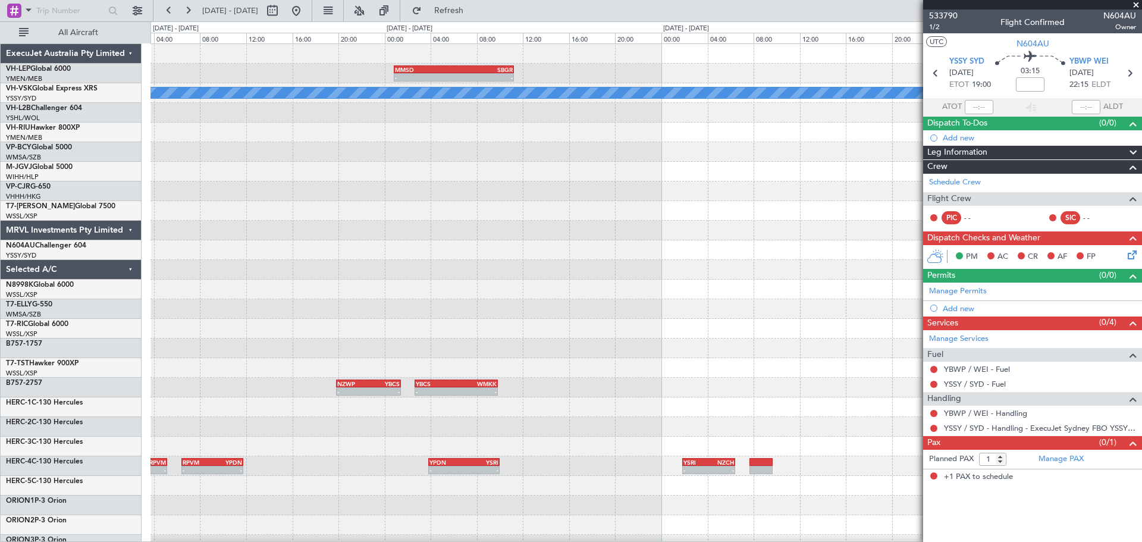
click at [554, 294] on div "- - MMSD 00:50 Z SBGR 11:15 Z [PERSON_NAME] Planned Maint [GEOGRAPHIC_DATA] ([G…" at bounding box center [645, 368] width 991 height 648
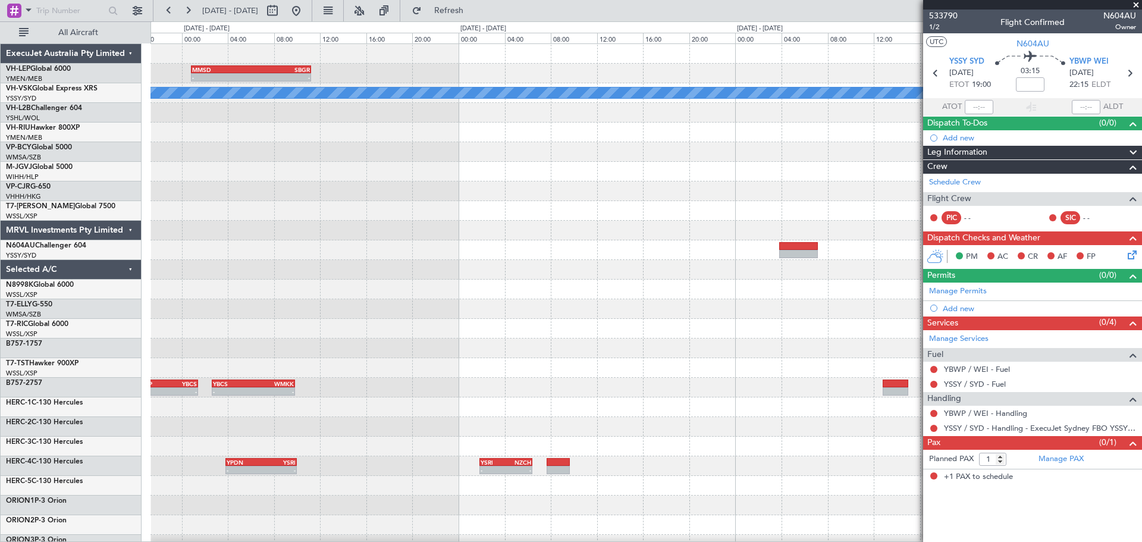
click at [556, 287] on div "- - MMSD 00:50 Z SBGR 11:15 Z - - SBGR 19:50 Z FACT 04:45 Z MEL - - NZWP 19:50 …" at bounding box center [645, 368] width 991 height 648
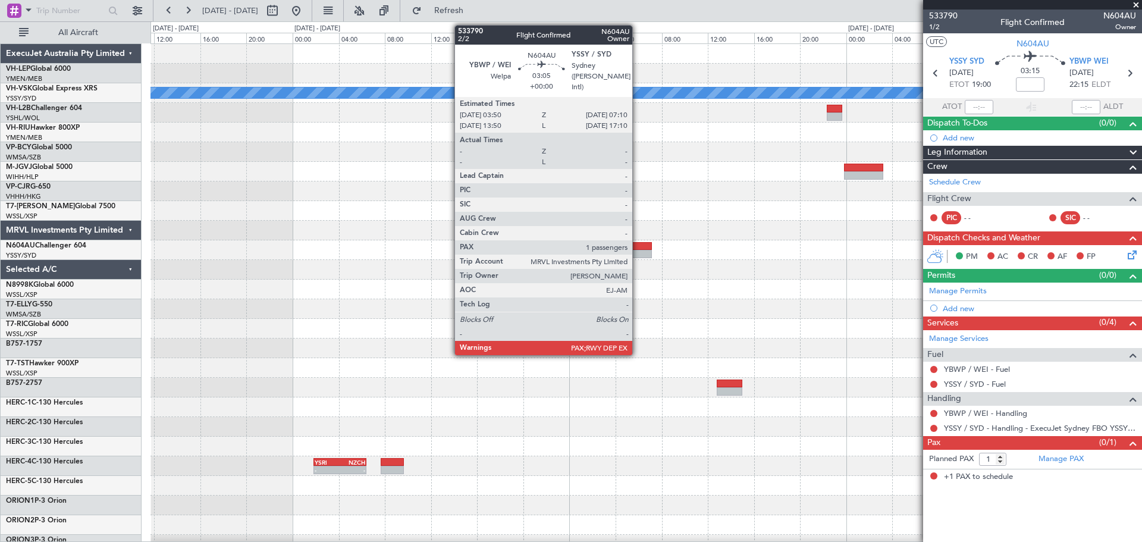
click at [638, 244] on div at bounding box center [632, 246] width 39 height 8
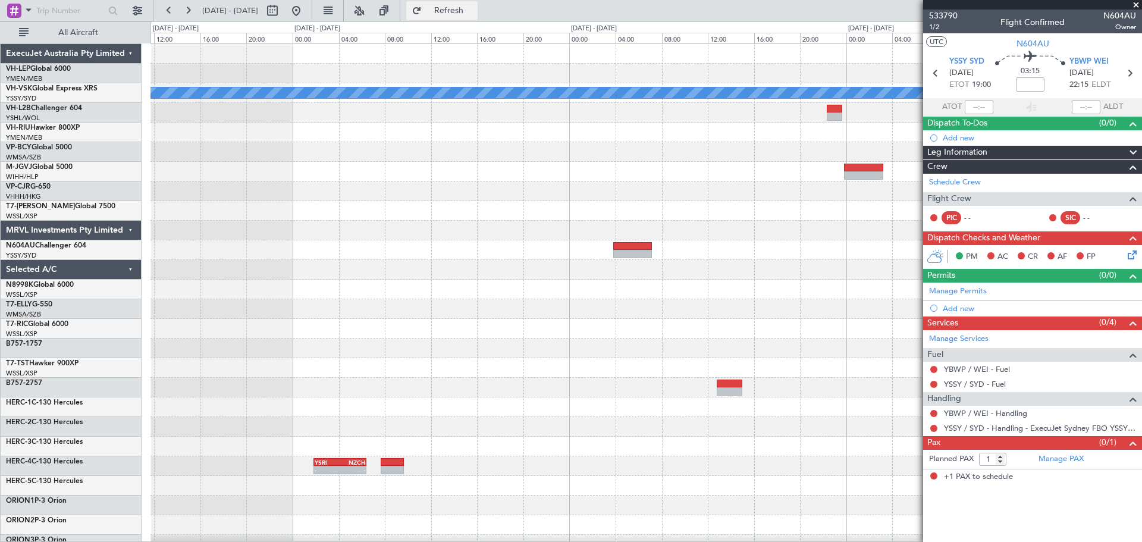
click at [470, 5] on button "Refresh" at bounding box center [441, 10] width 71 height 19
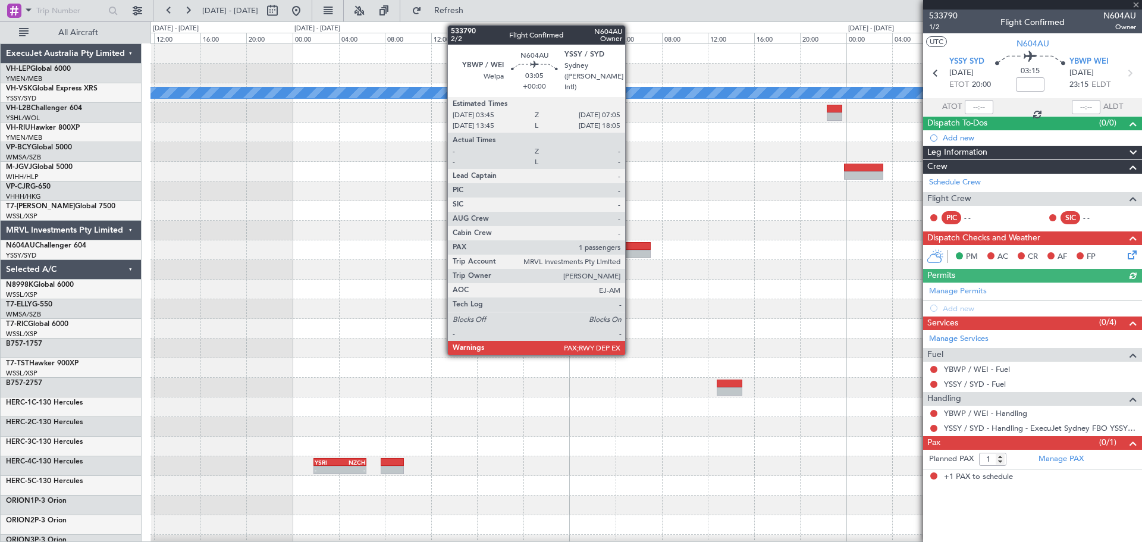
click at [630, 248] on div at bounding box center [631, 246] width 39 height 8
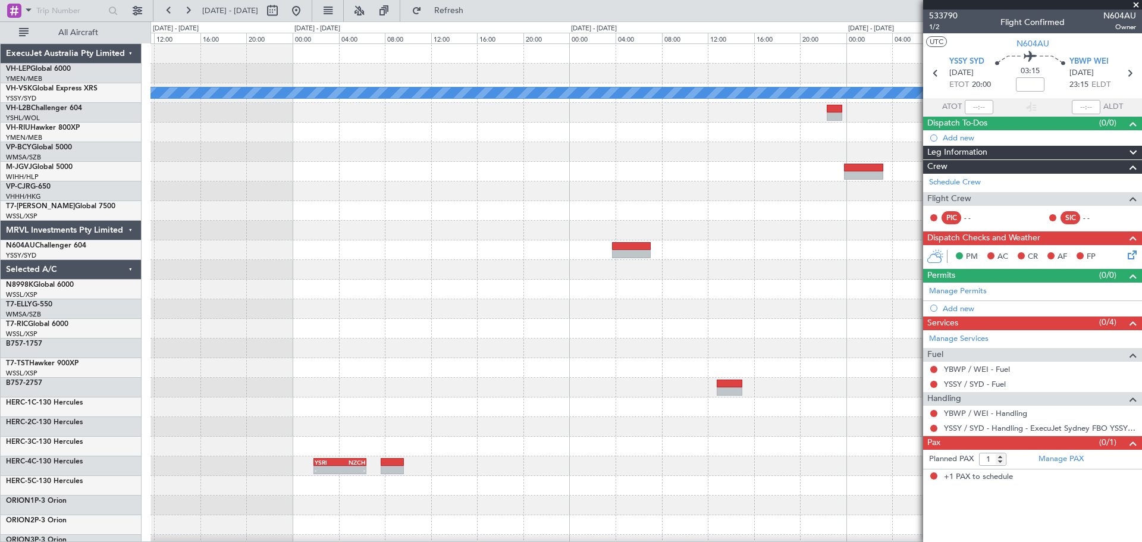
click at [1134, 5] on span at bounding box center [1136, 5] width 12 height 11
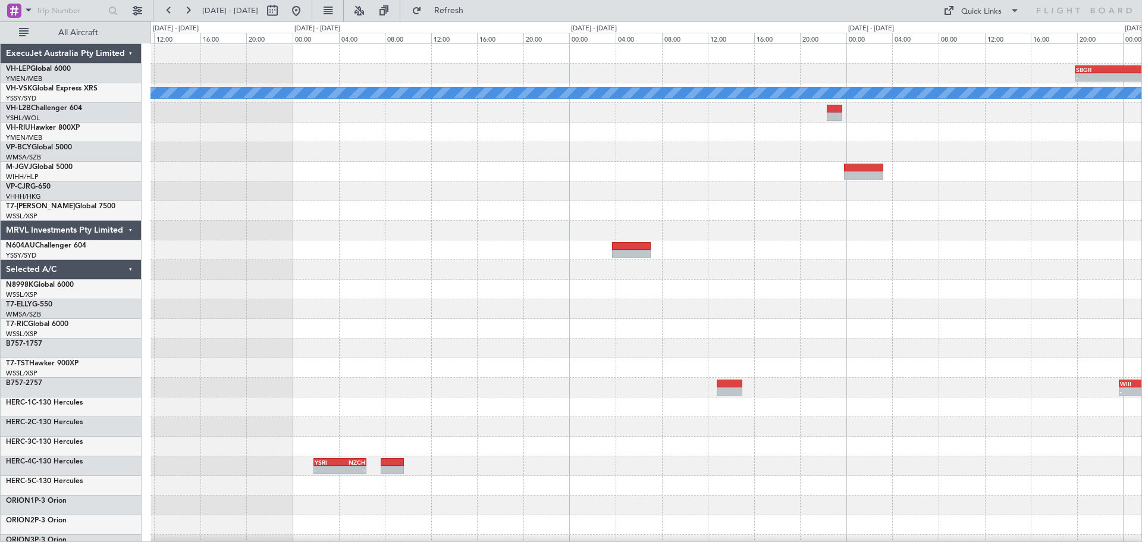
type input "0"
click at [306, 10] on button at bounding box center [296, 10] width 19 height 19
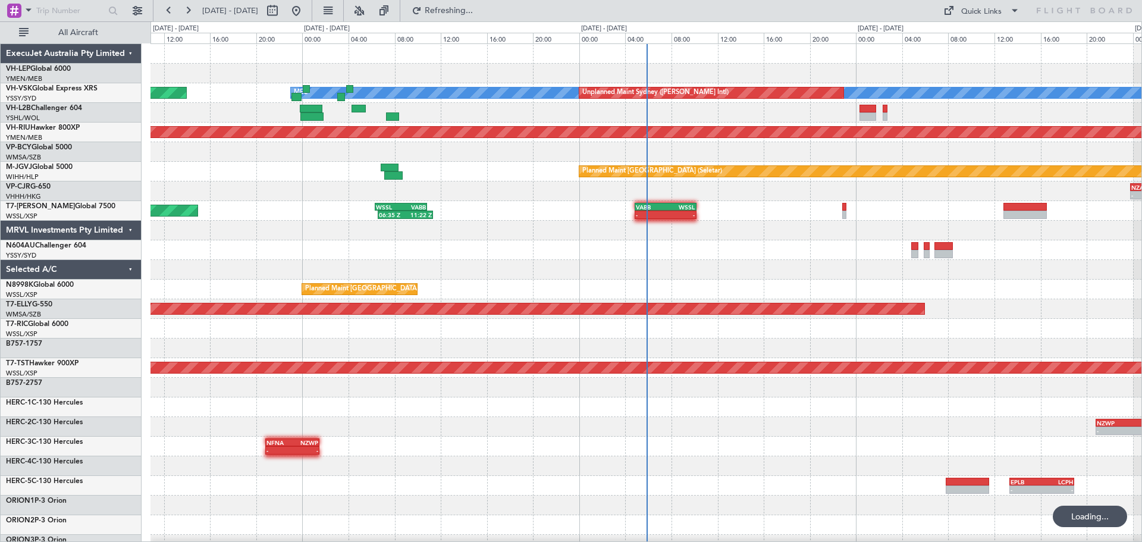
click at [277, 196] on div "MEL Unplanned Maint Sydney (Kingsford Smith Intl) Planned Maint Sydney (Kingsfo…" at bounding box center [645, 368] width 991 height 648
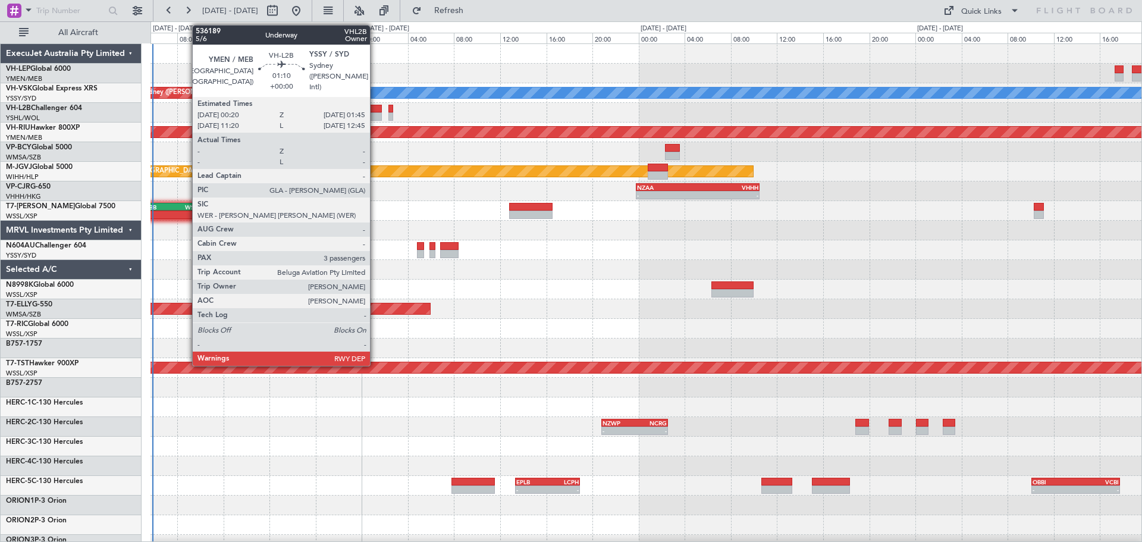
click at [375, 112] on div at bounding box center [373, 116] width 17 height 8
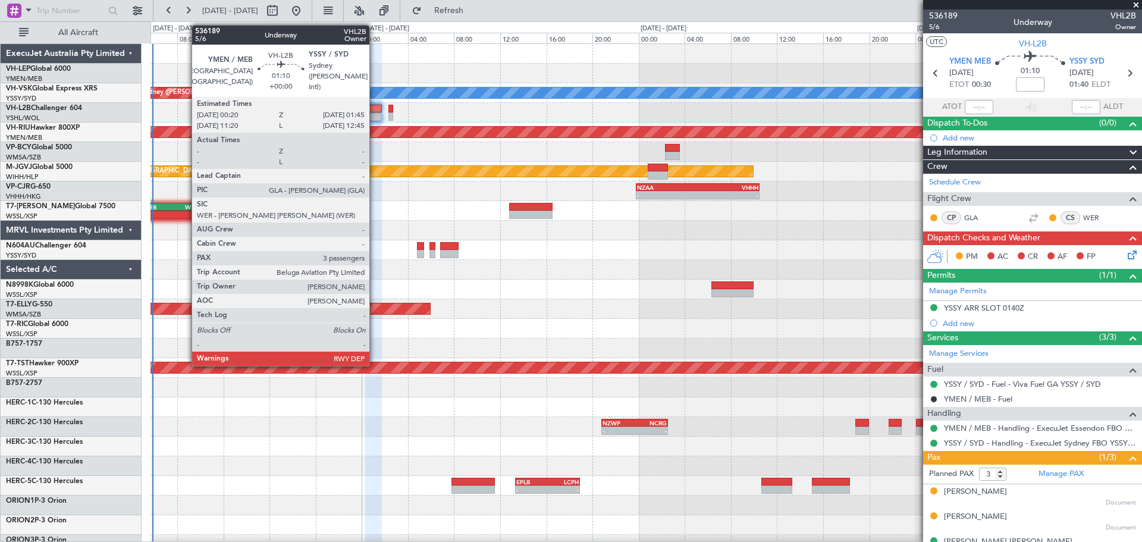
click at [375, 113] on div at bounding box center [373, 116] width 17 height 8
click at [373, 115] on div at bounding box center [373, 116] width 17 height 8
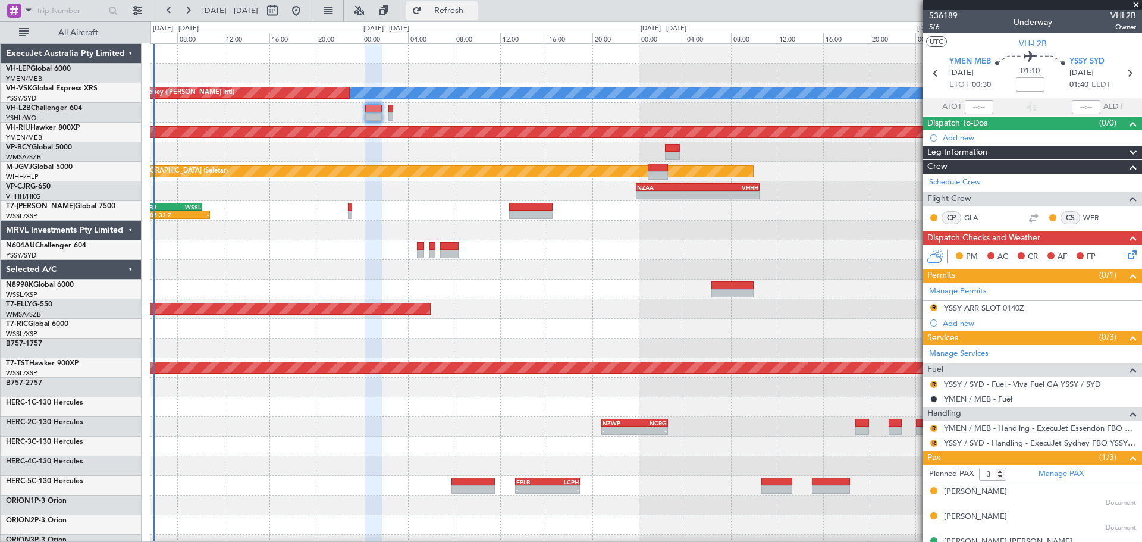
click at [474, 7] on span "Refresh" at bounding box center [449, 11] width 50 height 8
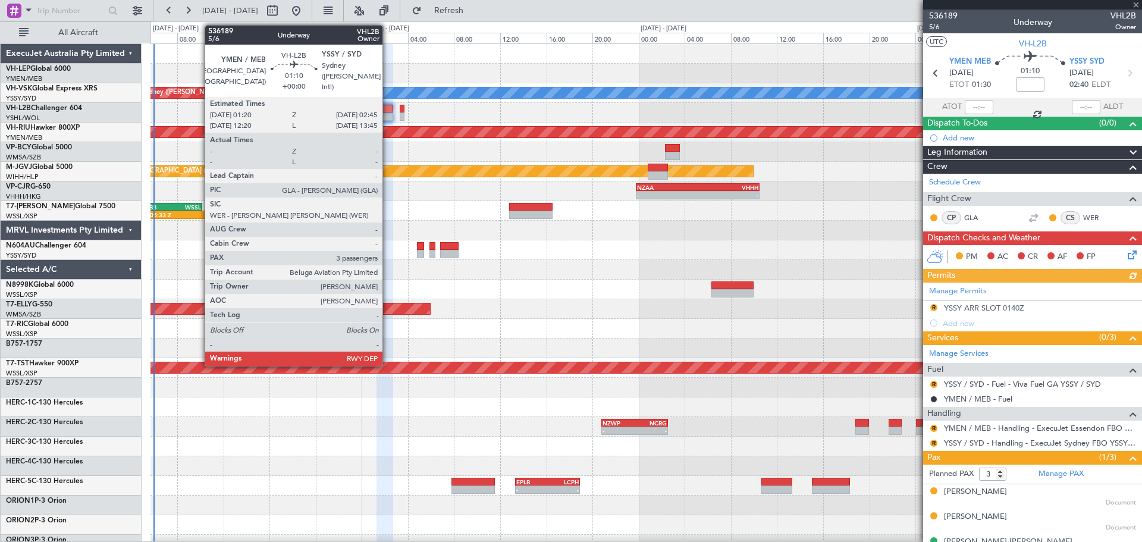
click at [388, 115] on div at bounding box center [384, 116] width 17 height 8
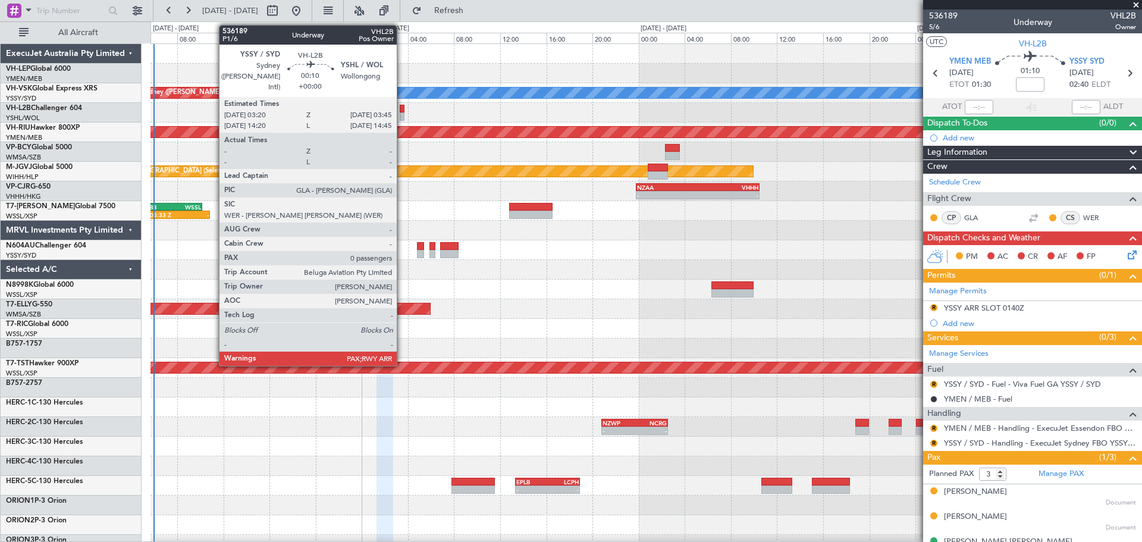
click at [402, 118] on div at bounding box center [402, 116] width 5 height 8
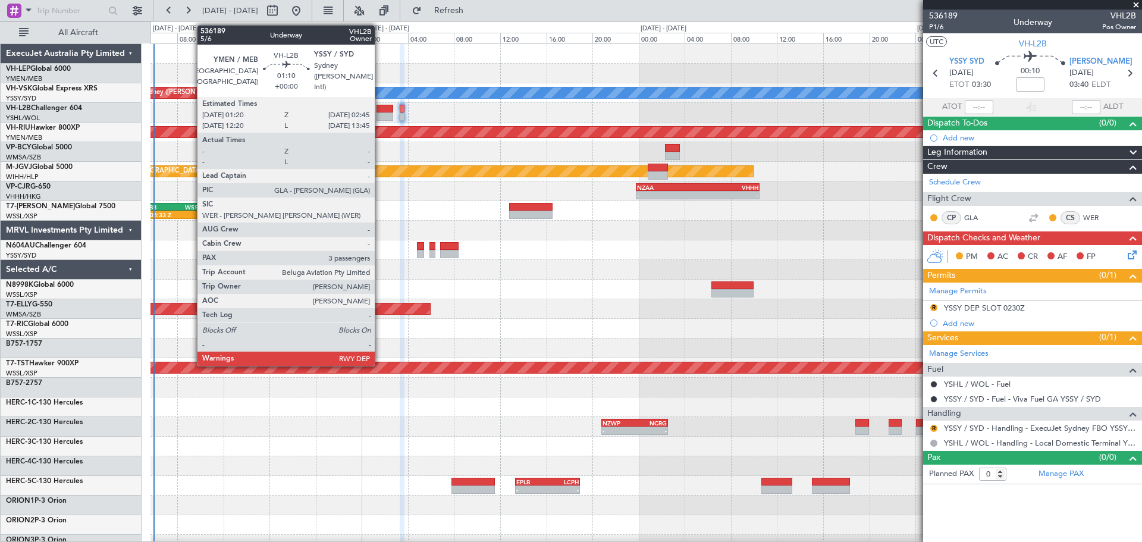
click at [380, 115] on div at bounding box center [384, 116] width 17 height 8
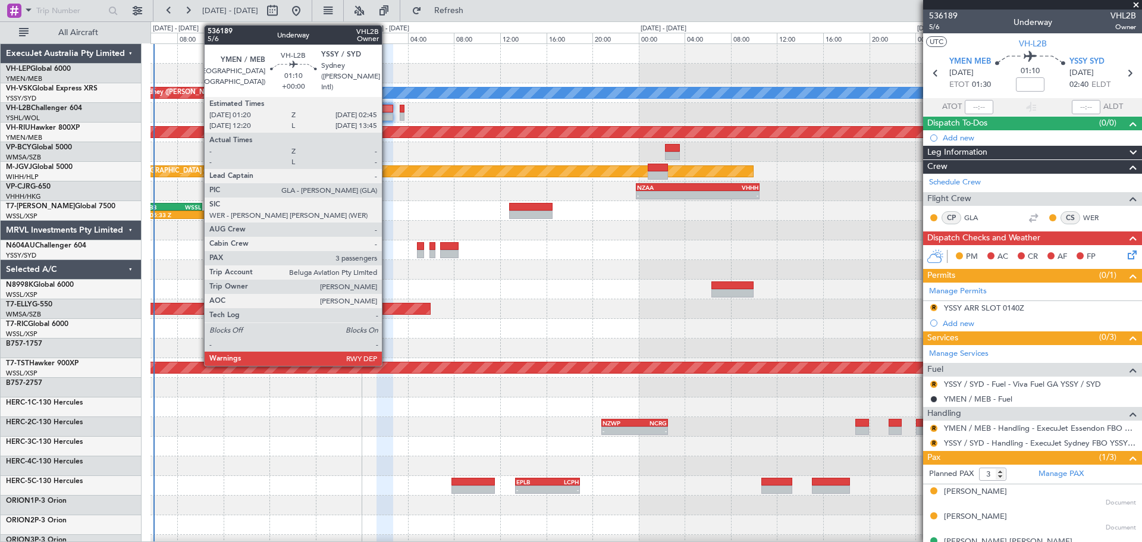
click at [387, 112] on div at bounding box center [384, 116] width 17 height 8
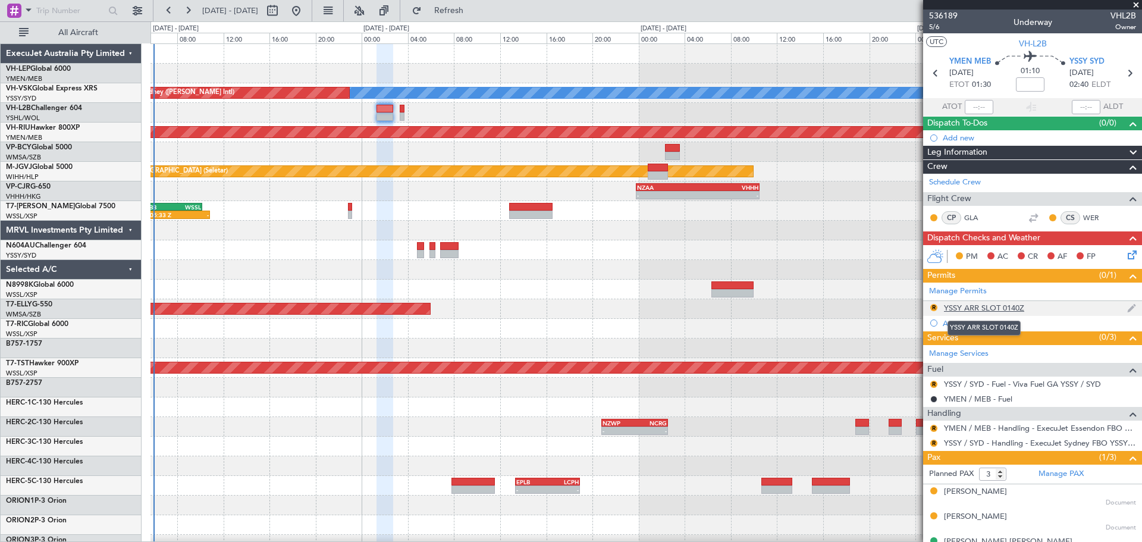
click at [991, 306] on div "YSSY ARR SLOT 0140Z" at bounding box center [984, 308] width 80 height 10
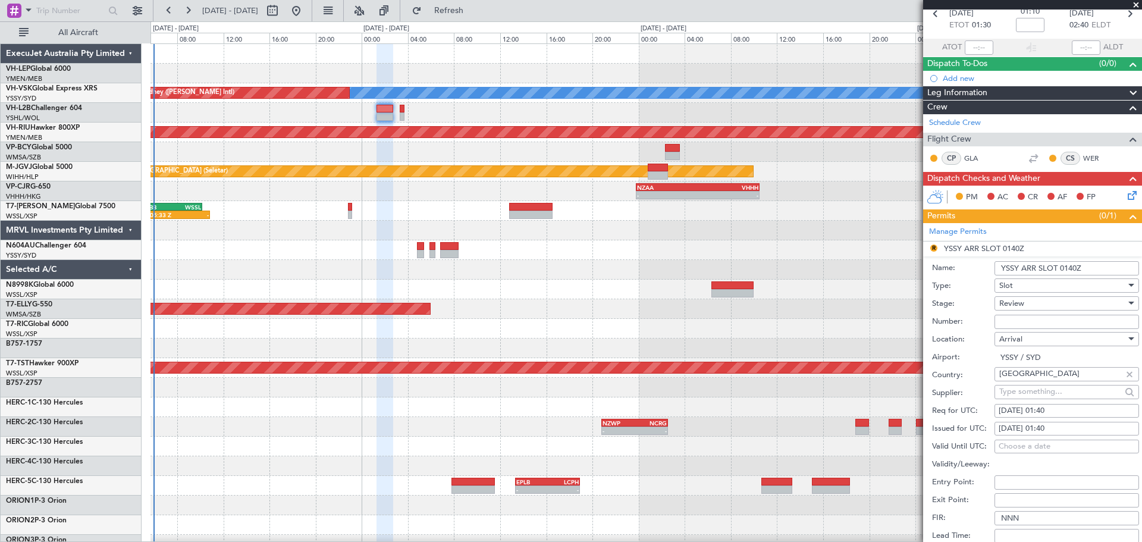
scroll to position [119, 0]
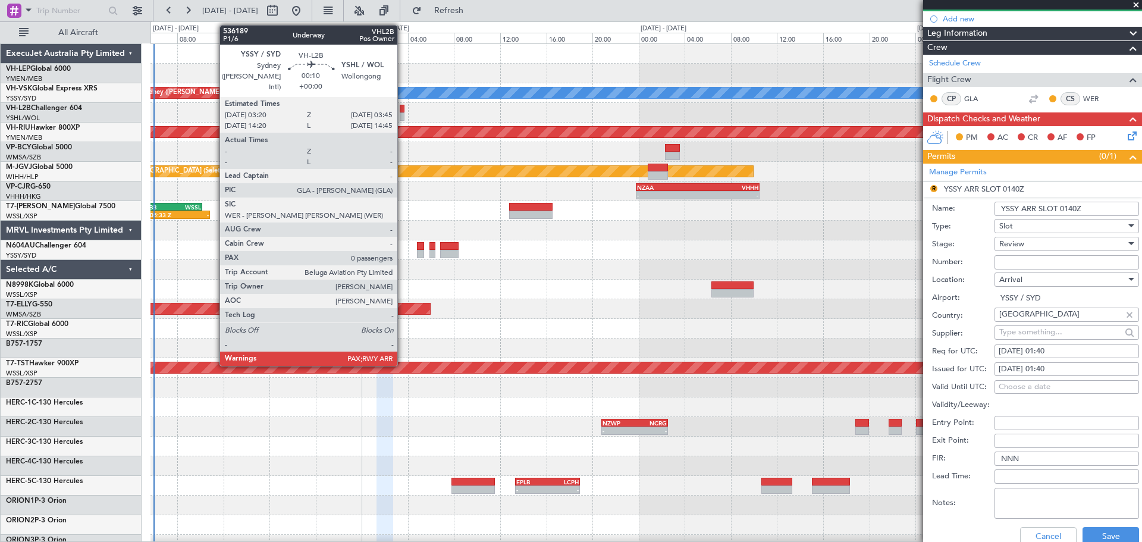
click at [403, 115] on div at bounding box center [402, 116] width 5 height 8
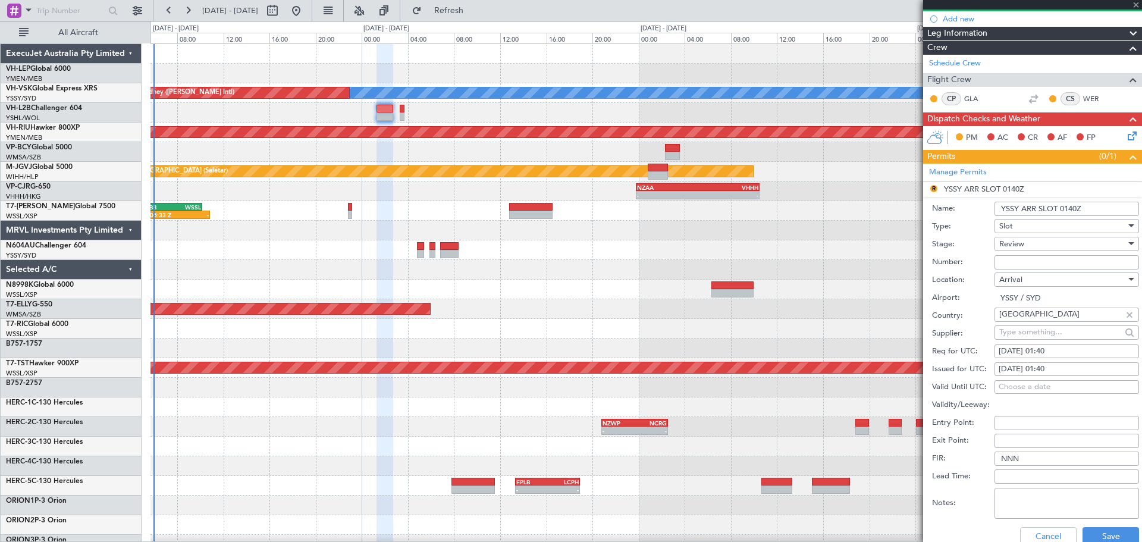
type input "0"
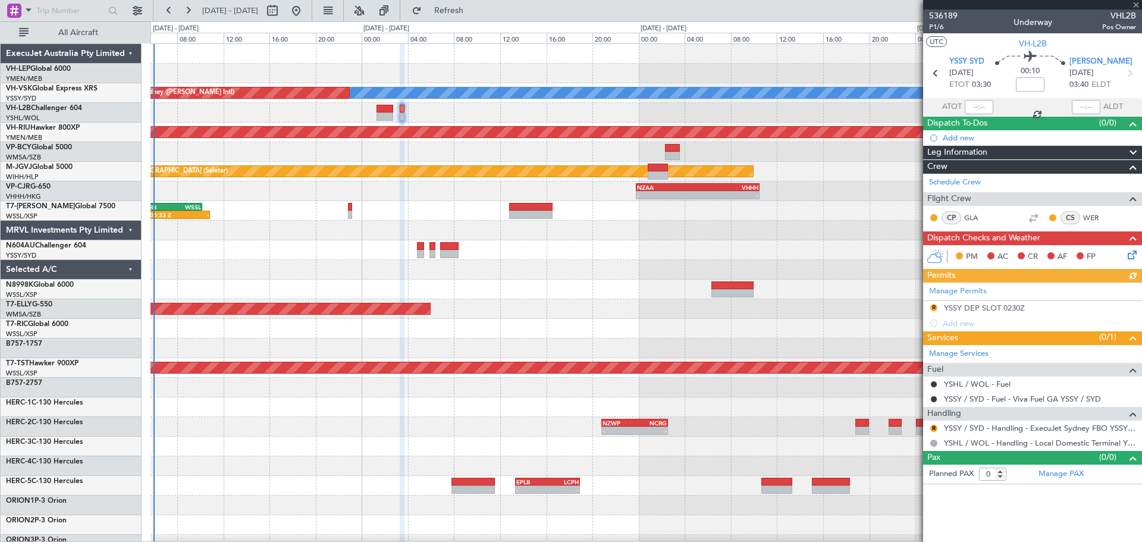
click at [977, 309] on div "Manage Permits R YSSY DEP SLOT 0230Z Add new" at bounding box center [1032, 307] width 219 height 48
click at [985, 305] on div "YSSY DEP SLOT 0230Z" at bounding box center [984, 308] width 81 height 10
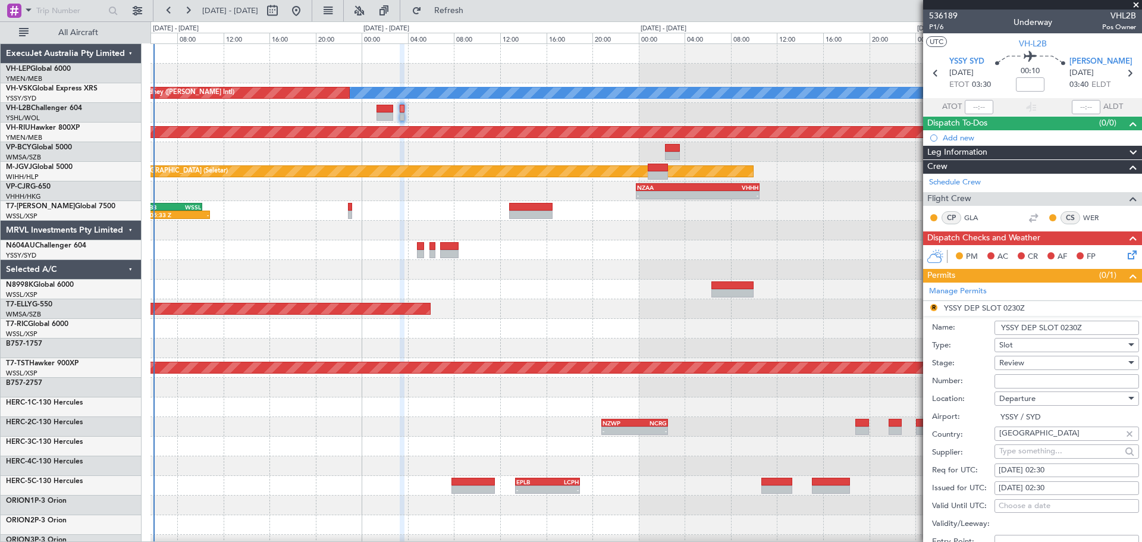
click at [1055, 469] on div "[DATE] 02:30" at bounding box center [1067, 471] width 136 height 12
select select "10"
select select "2025"
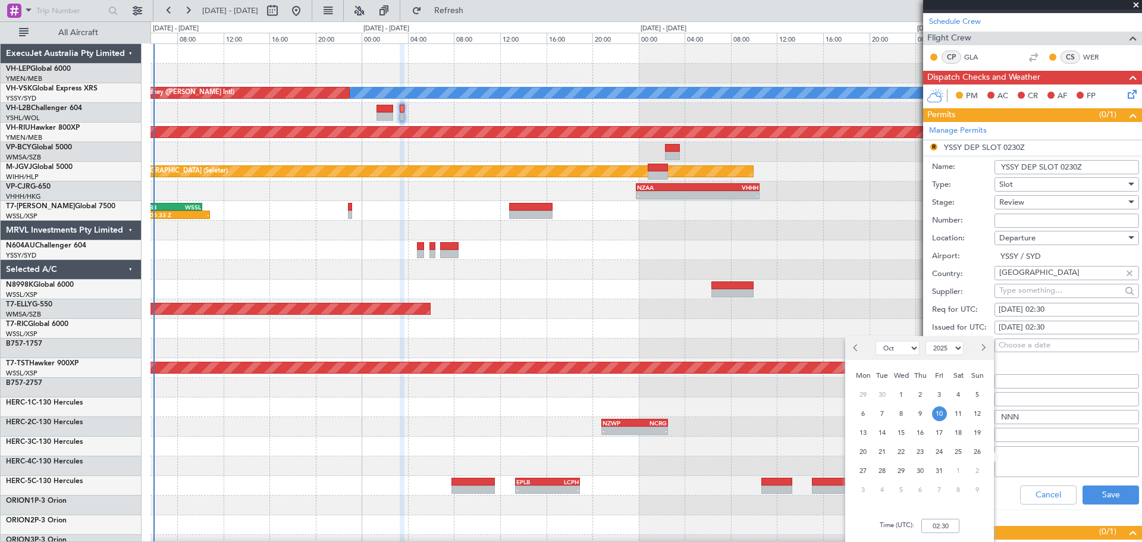
scroll to position [200, 0]
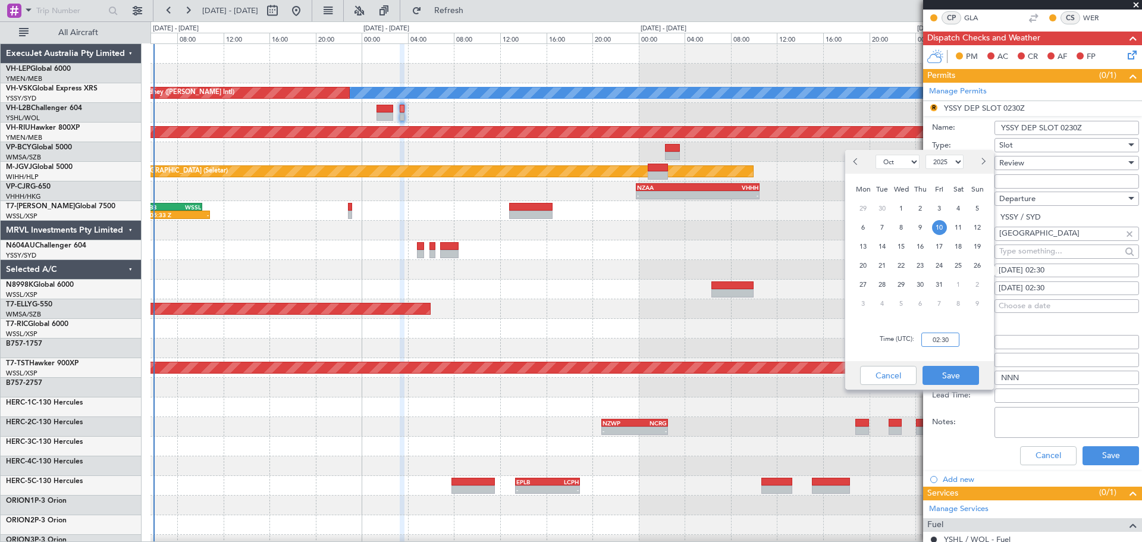
click at [954, 340] on input "02:30" at bounding box center [940, 339] width 38 height 14
type input "03:30"
click at [952, 374] on button "Save" at bounding box center [951, 375] width 57 height 19
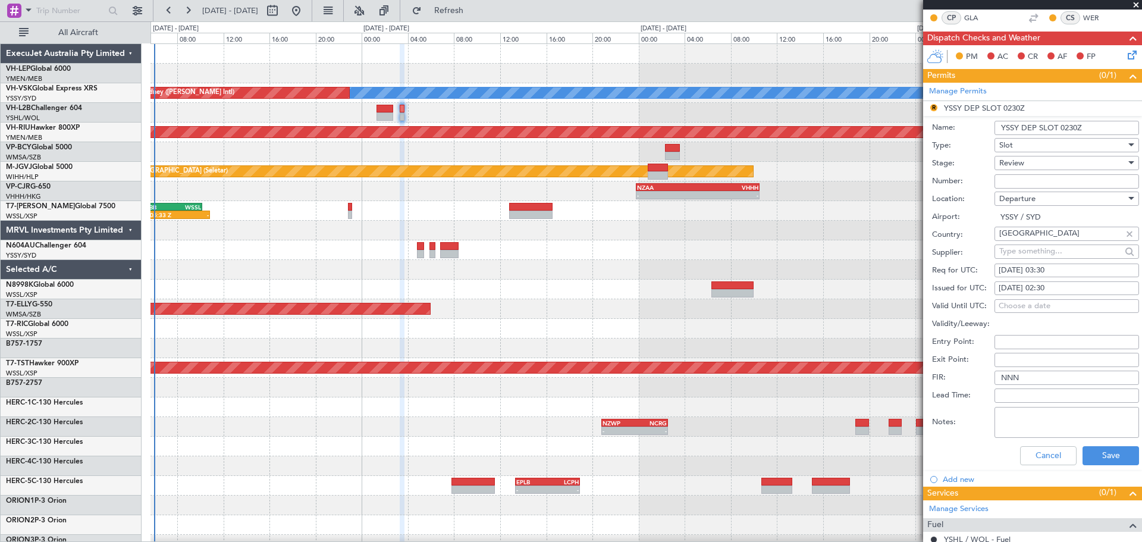
click at [1041, 284] on div "[DATE] 02:30" at bounding box center [1067, 289] width 136 height 12
select select "10"
select select "2025"
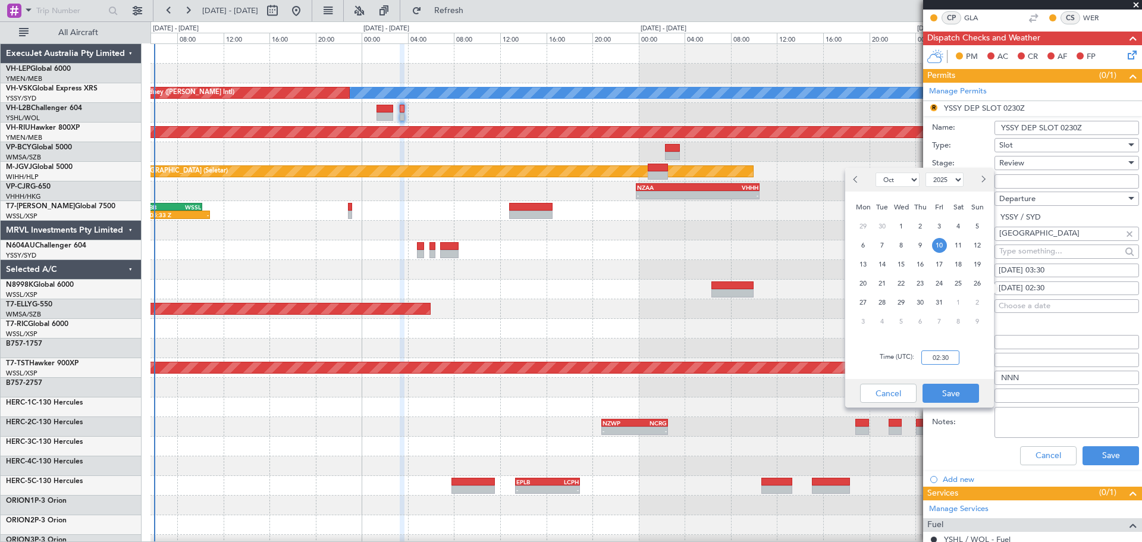
click at [953, 362] on input "02:30" at bounding box center [940, 357] width 38 height 14
type input "03:30"
click at [949, 392] on button "Save" at bounding box center [951, 393] width 57 height 19
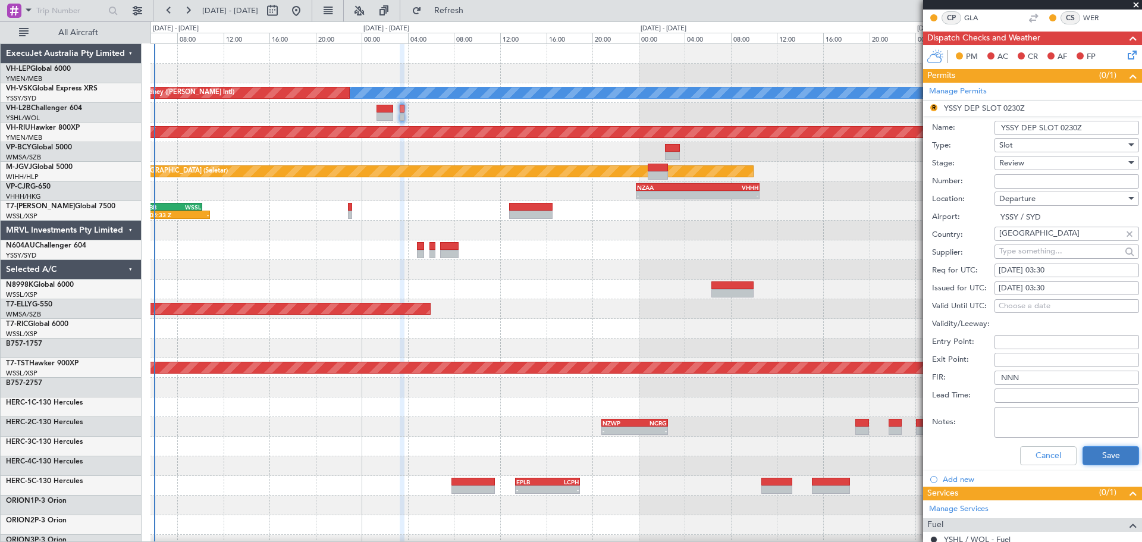
click at [1102, 453] on button "Save" at bounding box center [1111, 455] width 57 height 19
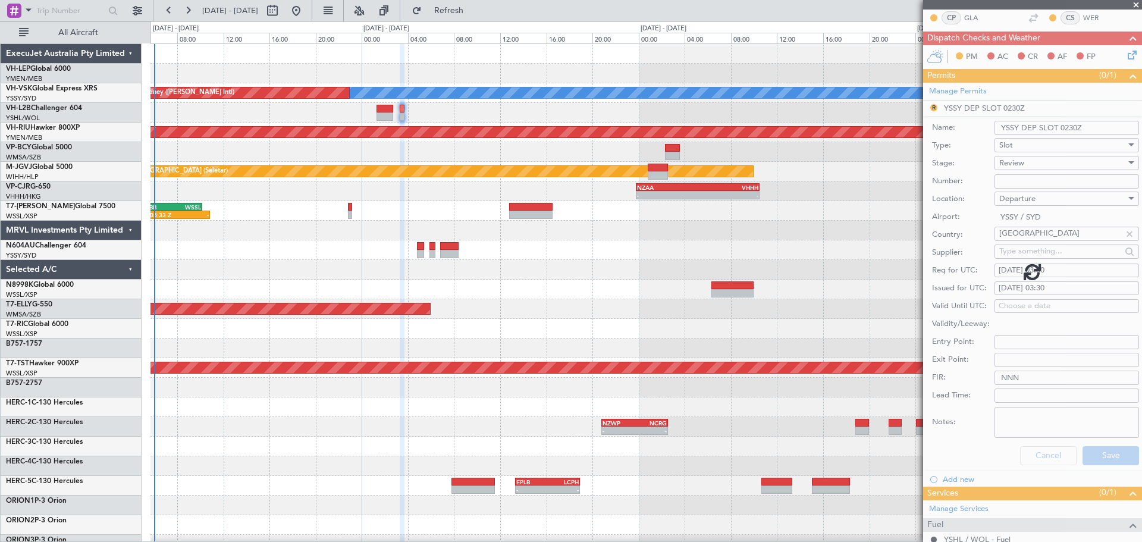
scroll to position [0, 0]
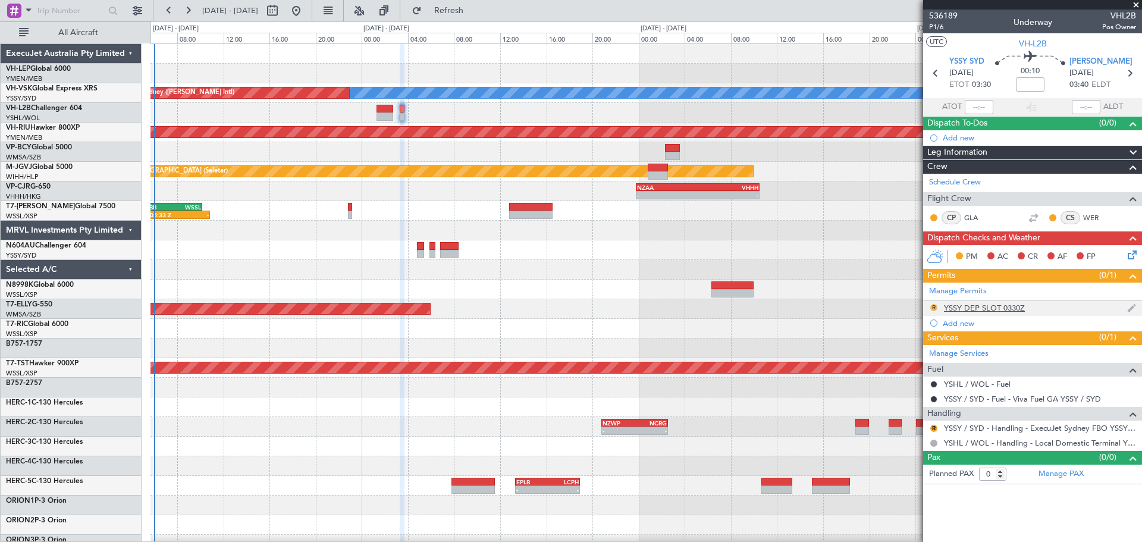
click at [932, 306] on button "R" at bounding box center [933, 307] width 7 height 7
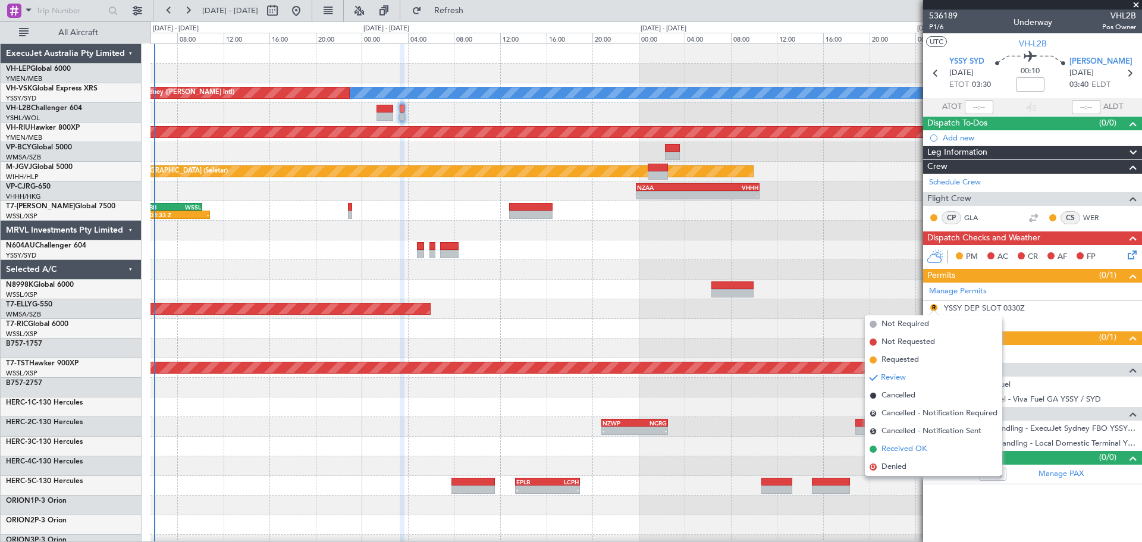
click at [899, 447] on span "Received OK" at bounding box center [903, 449] width 45 height 12
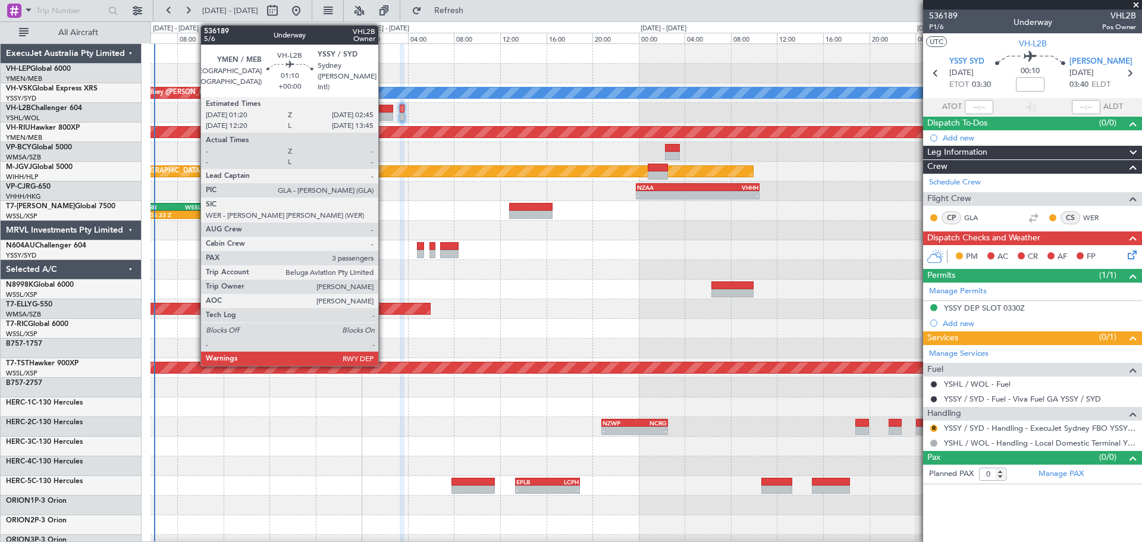
click at [384, 114] on div at bounding box center [384, 116] width 17 height 8
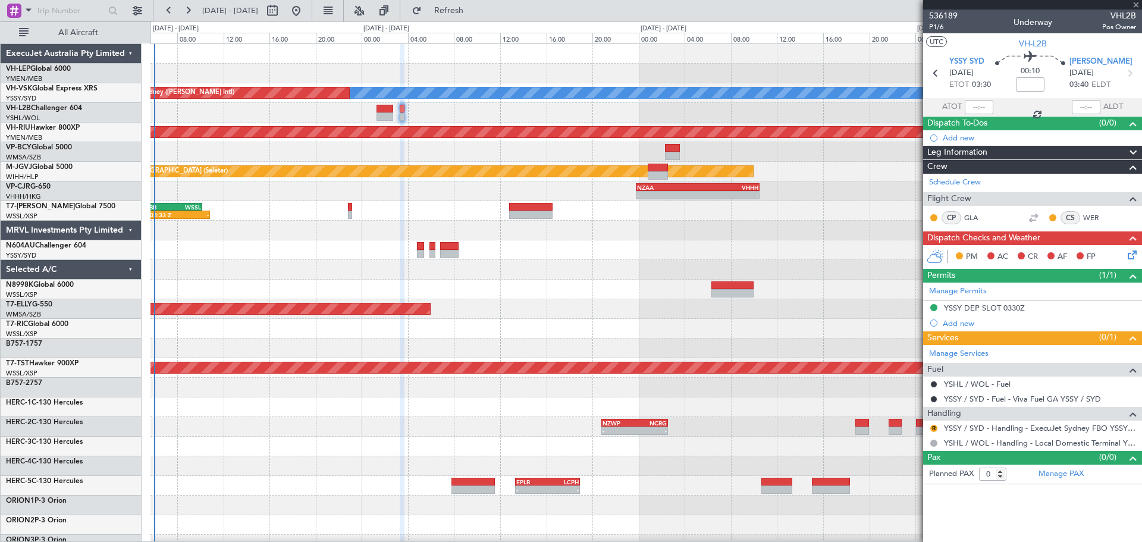
type input "3"
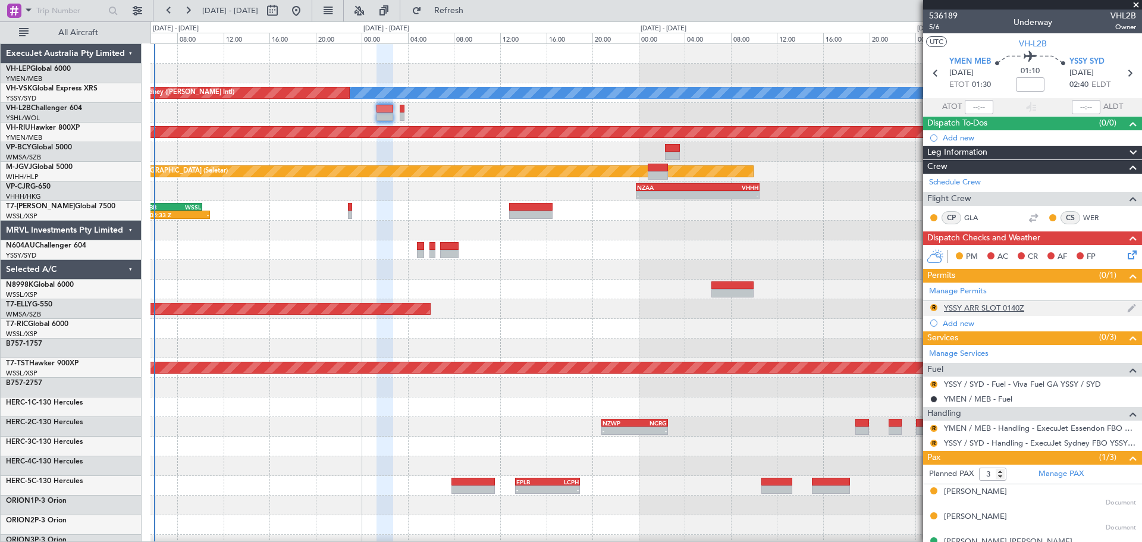
click at [990, 310] on div "YSSY ARR SLOT 0140Z" at bounding box center [984, 308] width 80 height 10
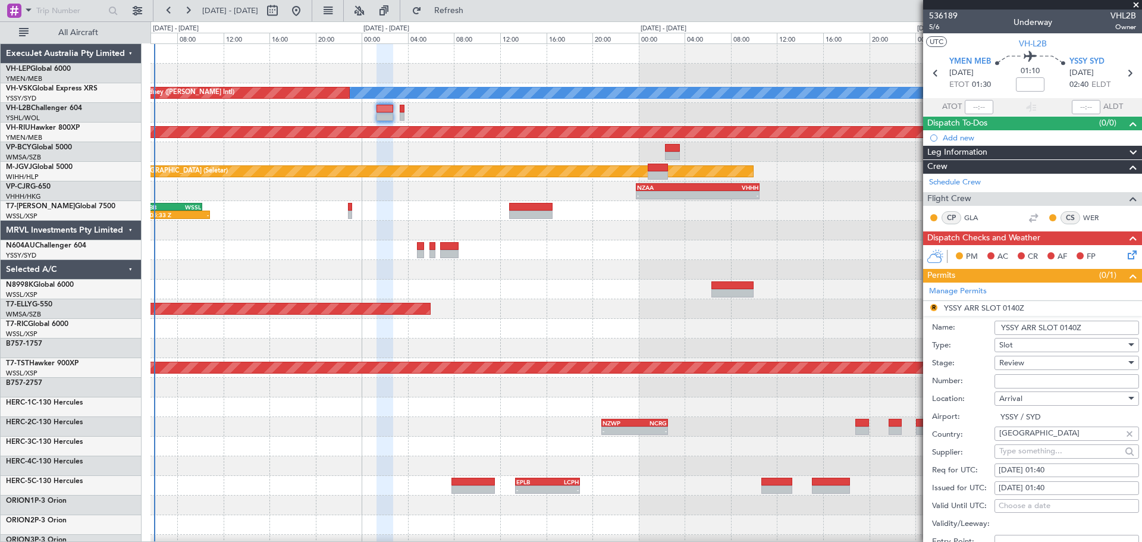
click at [1047, 466] on div "[DATE] 01:40" at bounding box center [1067, 471] width 136 height 12
select select "10"
select select "2025"
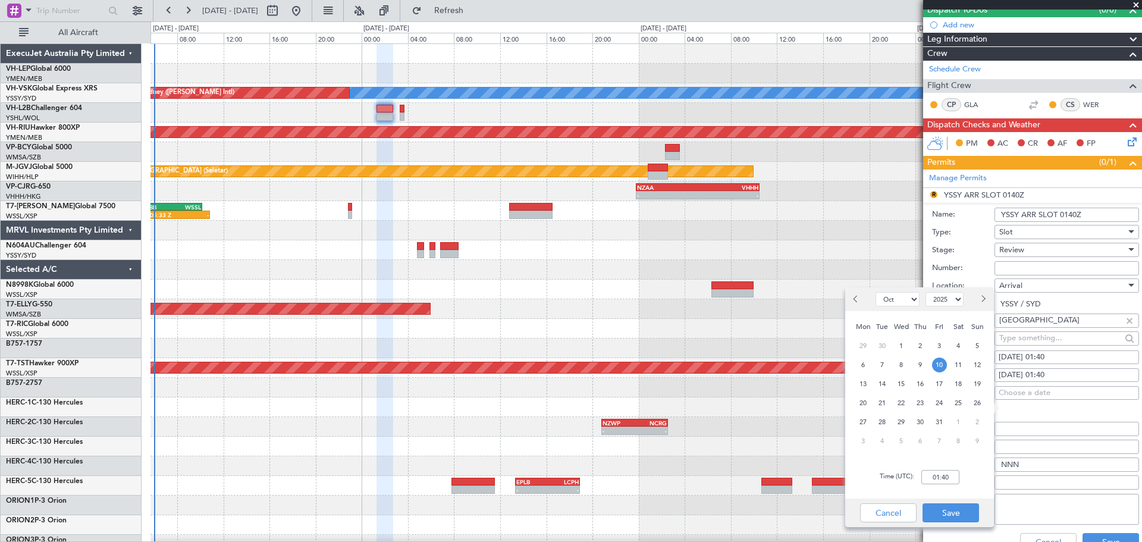
scroll to position [121, 0]
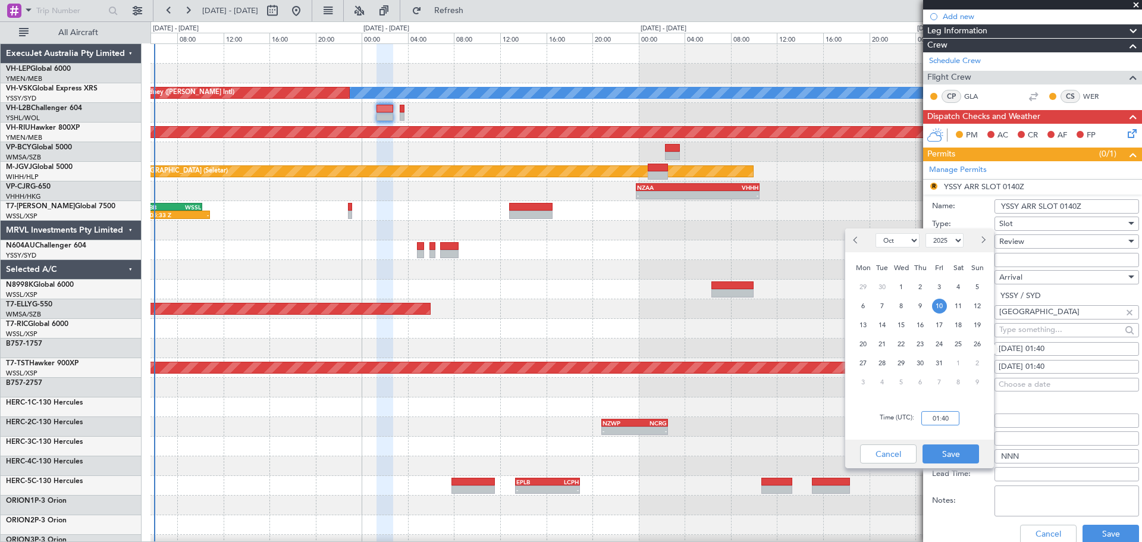
click at [952, 420] on input "01:40" at bounding box center [940, 418] width 38 height 14
type input "02:40"
click at [961, 454] on button "Save" at bounding box center [951, 453] width 57 height 19
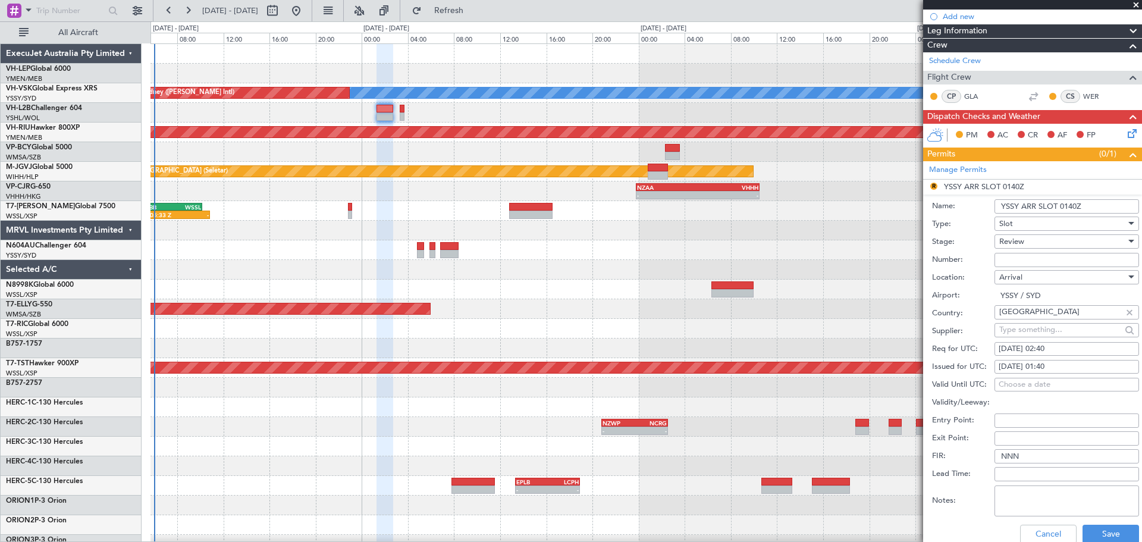
click at [1043, 364] on div "[DATE] 01:40" at bounding box center [1067, 367] width 136 height 12
select select "10"
select select "2025"
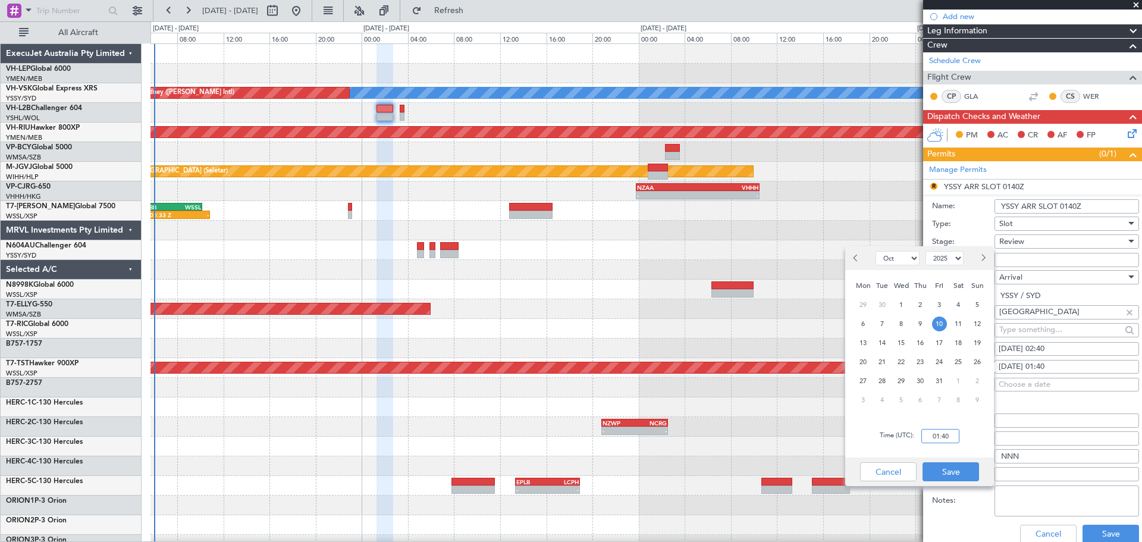
click at [953, 433] on input "01:40" at bounding box center [940, 436] width 38 height 14
type input "02:40"
click at [945, 471] on button "Save" at bounding box center [951, 471] width 57 height 19
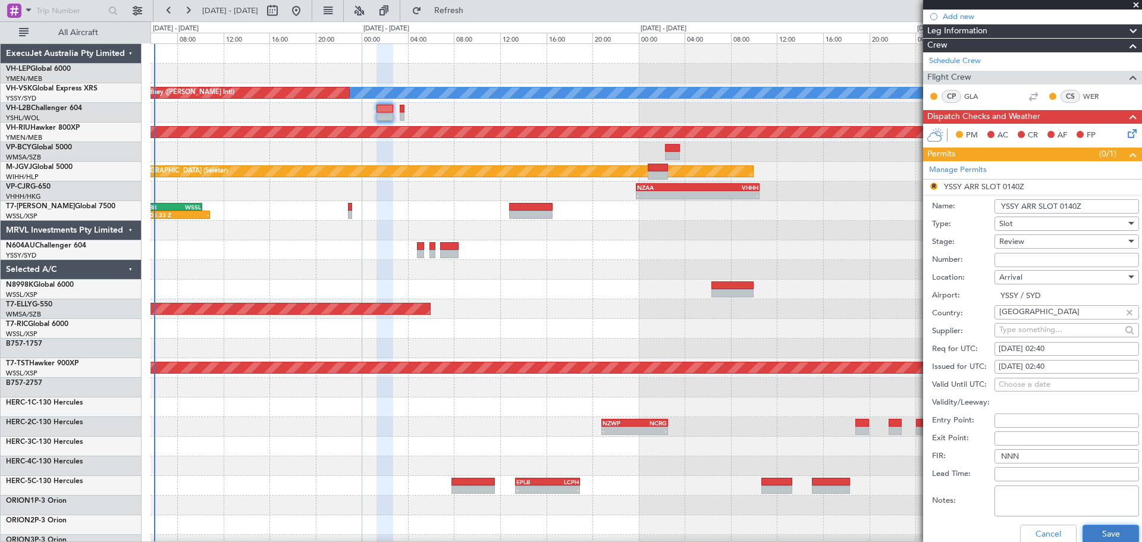
click at [1090, 533] on button "Save" at bounding box center [1111, 534] width 57 height 19
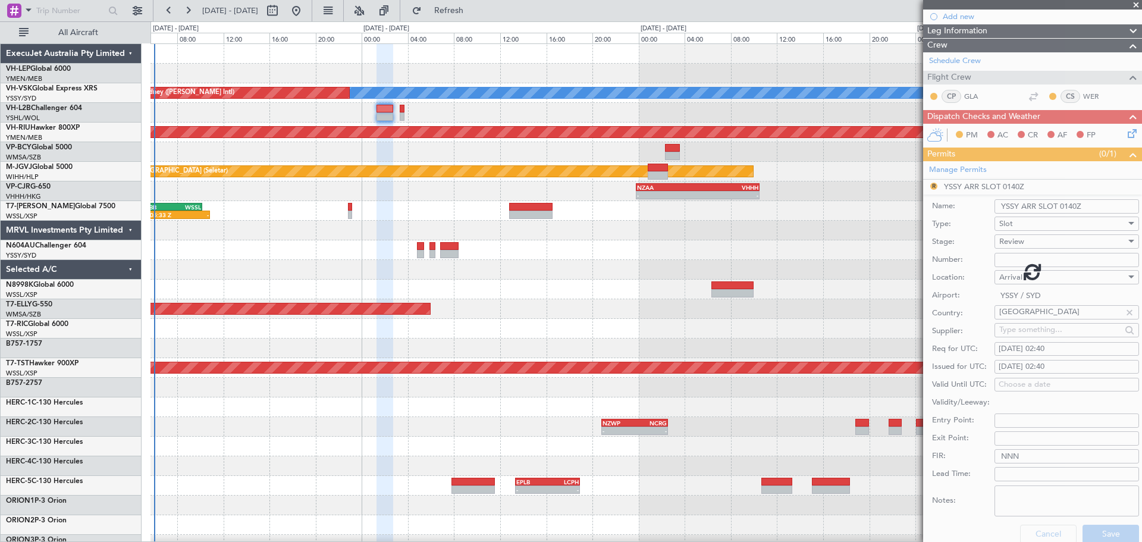
scroll to position [18, 0]
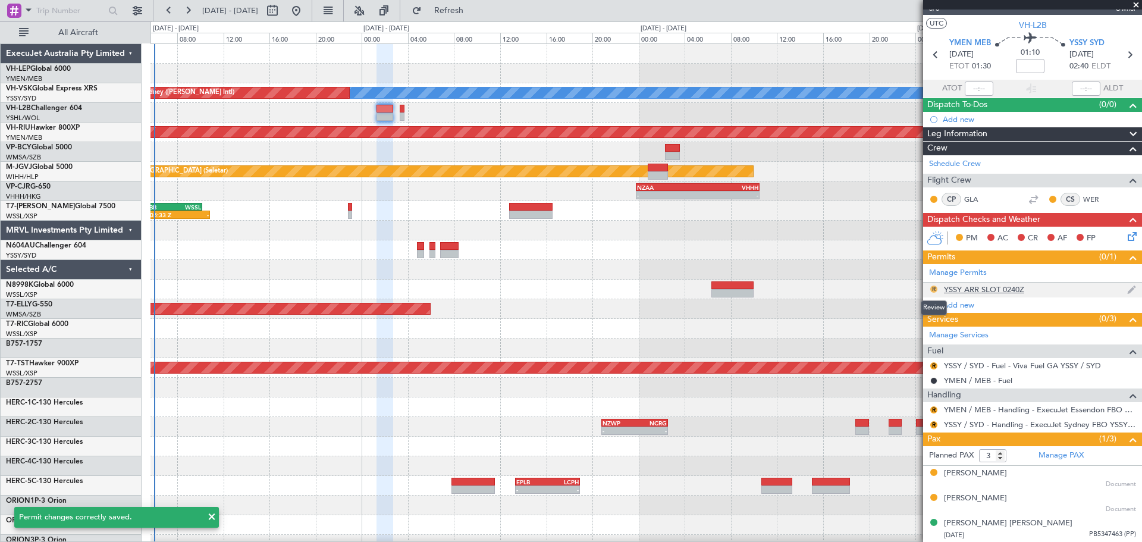
click at [933, 288] on button "R" at bounding box center [933, 288] width 7 height 7
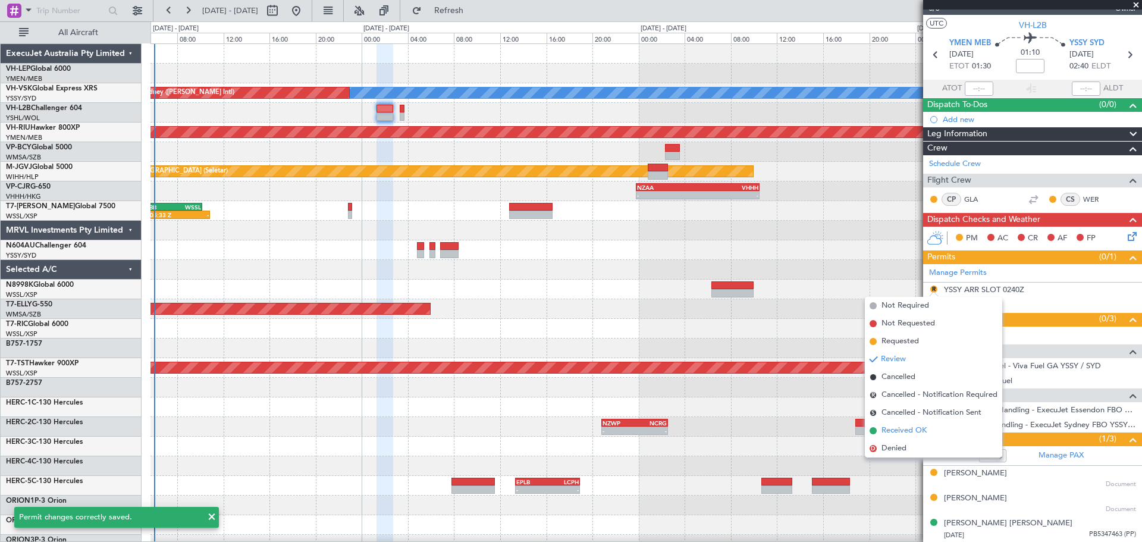
click at [904, 434] on span "Received OK" at bounding box center [903, 431] width 45 height 12
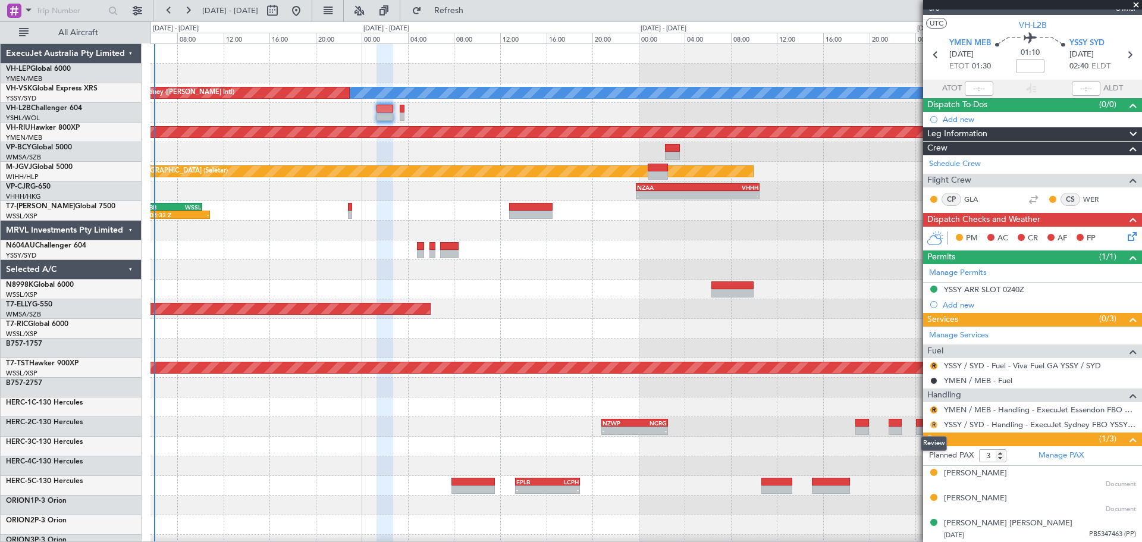
click at [935, 423] on button "R" at bounding box center [933, 424] width 7 height 7
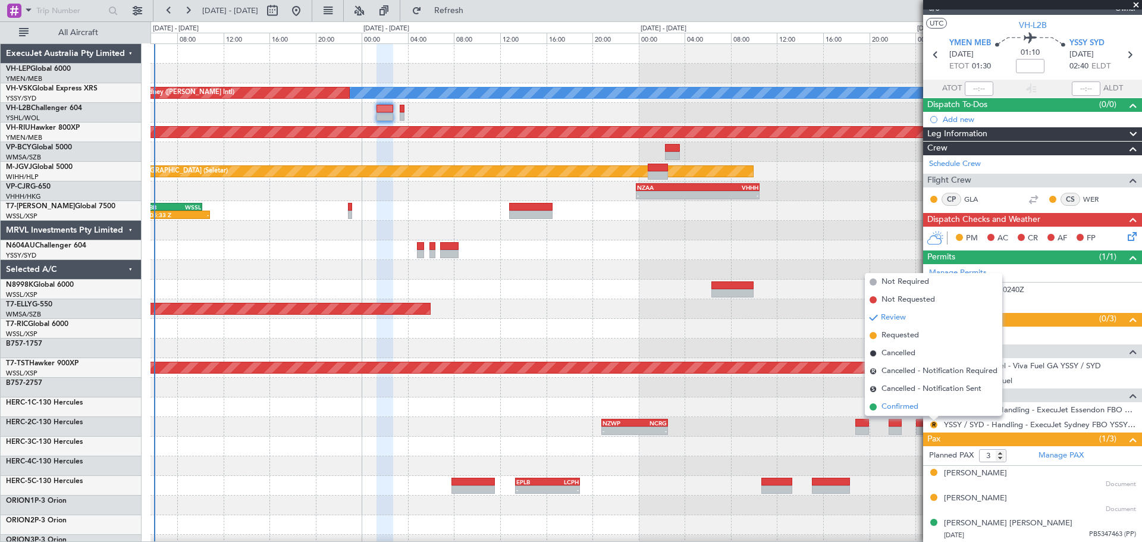
click at [921, 408] on li "Confirmed" at bounding box center [933, 407] width 137 height 18
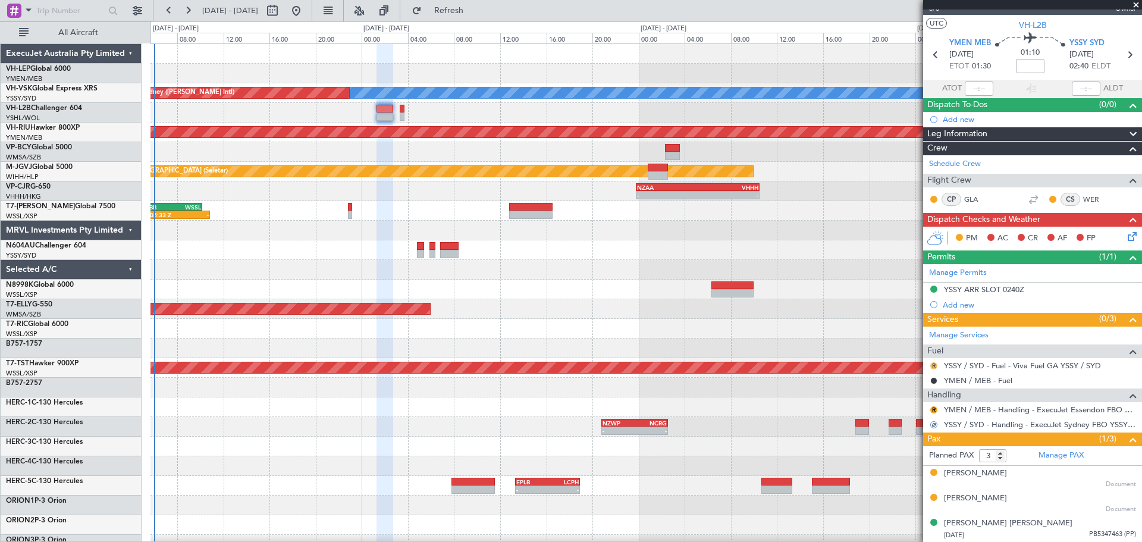
click at [936, 363] on button "R" at bounding box center [933, 365] width 7 height 7
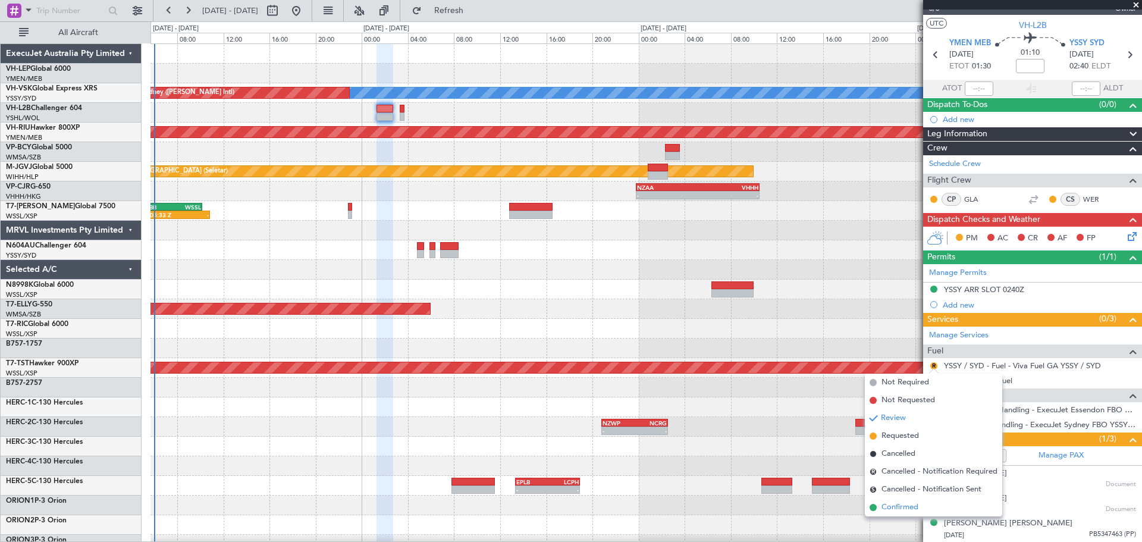
click at [891, 506] on span "Confirmed" at bounding box center [899, 507] width 37 height 12
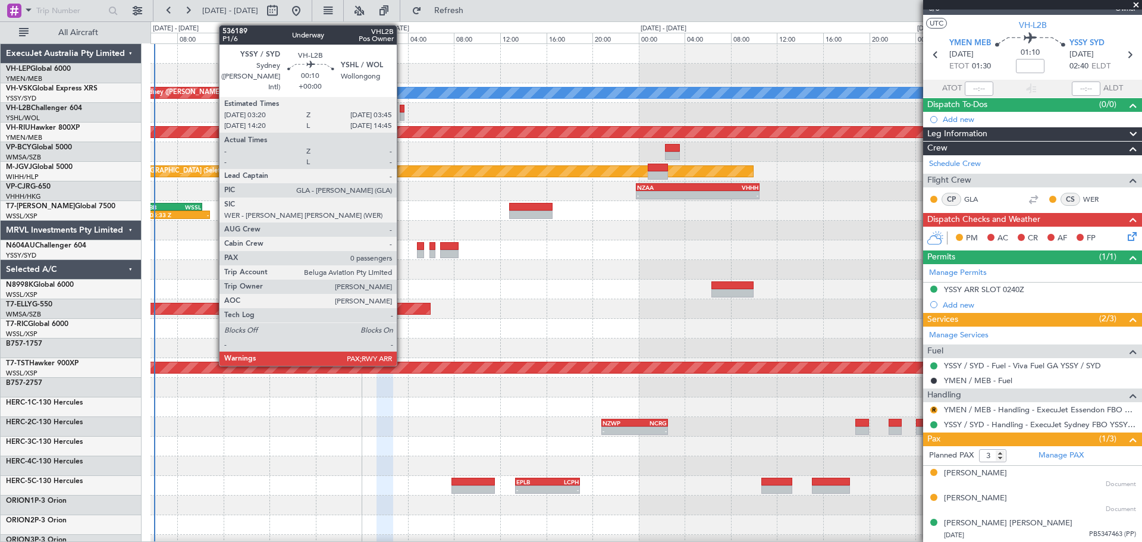
click at [402, 117] on div at bounding box center [402, 116] width 5 height 8
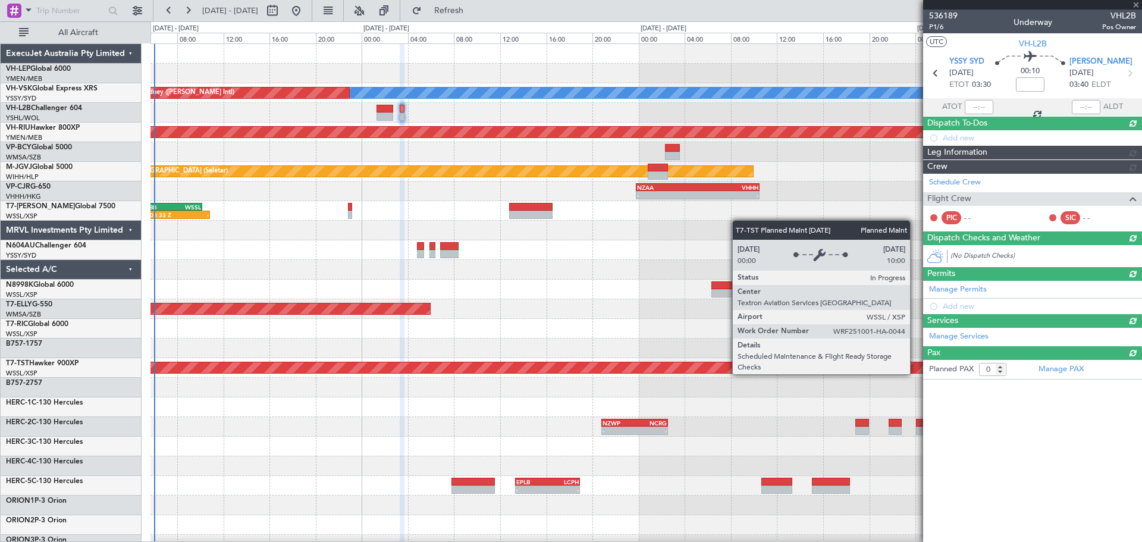
scroll to position [0, 0]
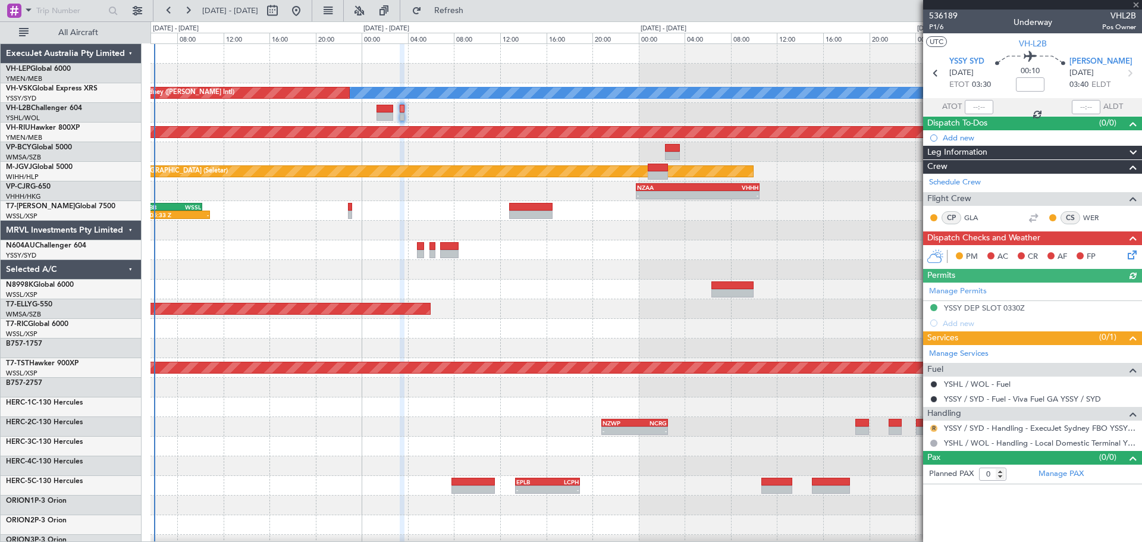
click at [933, 428] on button "R" at bounding box center [933, 428] width 7 height 7
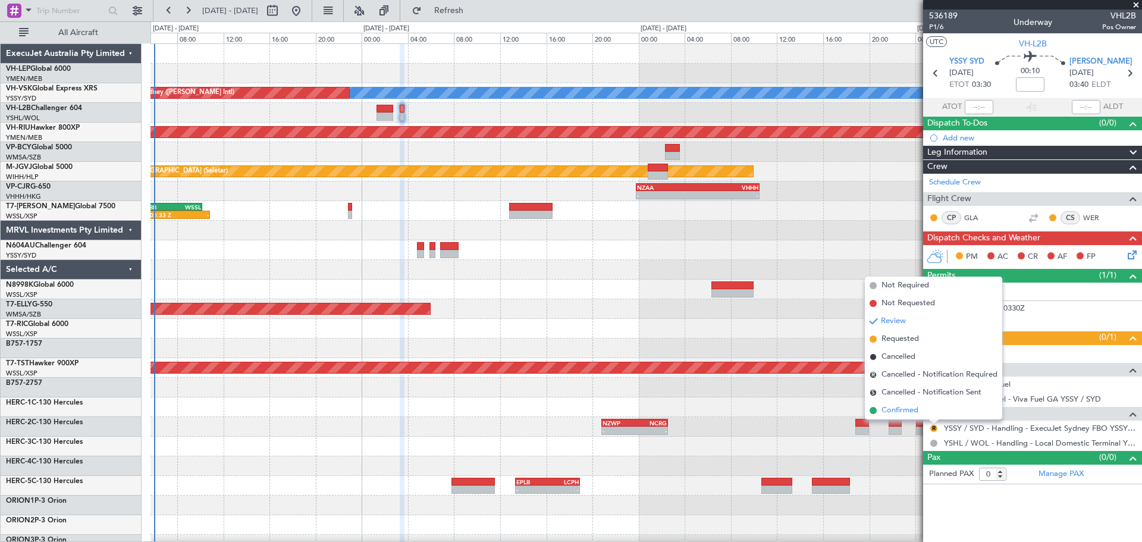
click at [897, 407] on span "Confirmed" at bounding box center [899, 410] width 37 height 12
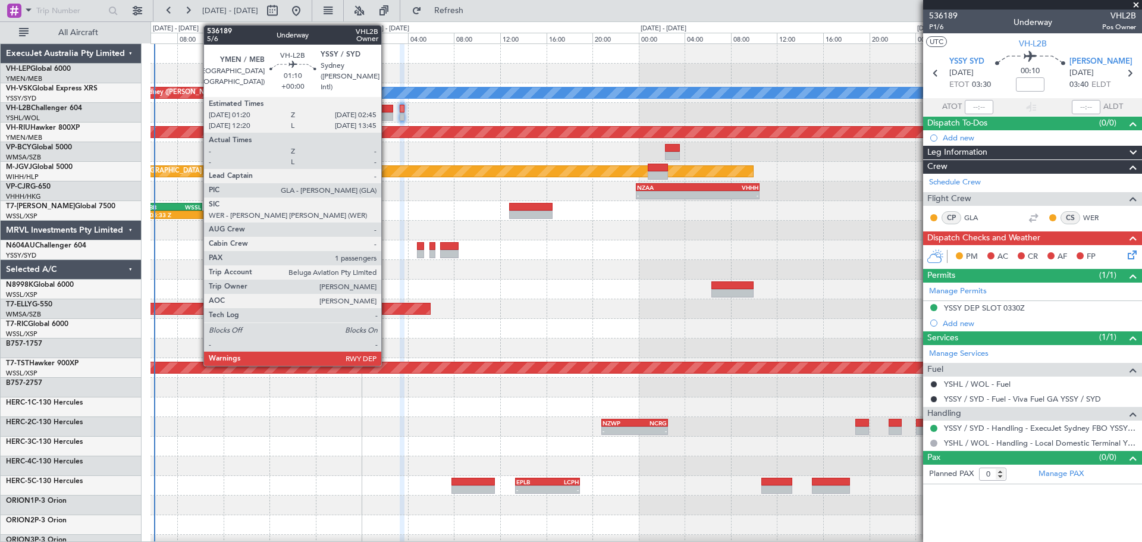
click at [387, 111] on div at bounding box center [384, 109] width 17 height 8
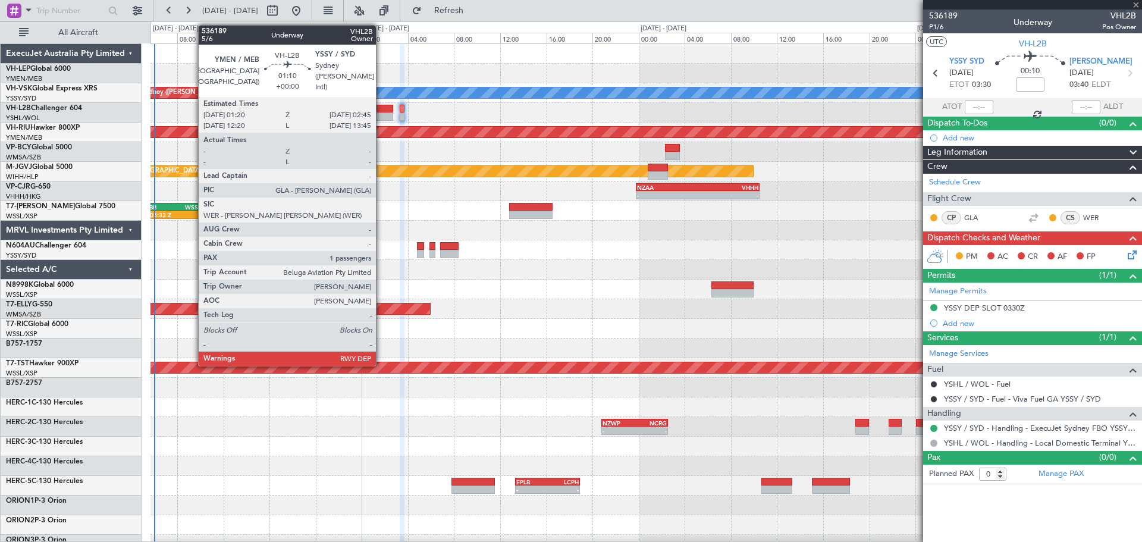
click at [381, 114] on div at bounding box center [384, 116] width 17 height 8
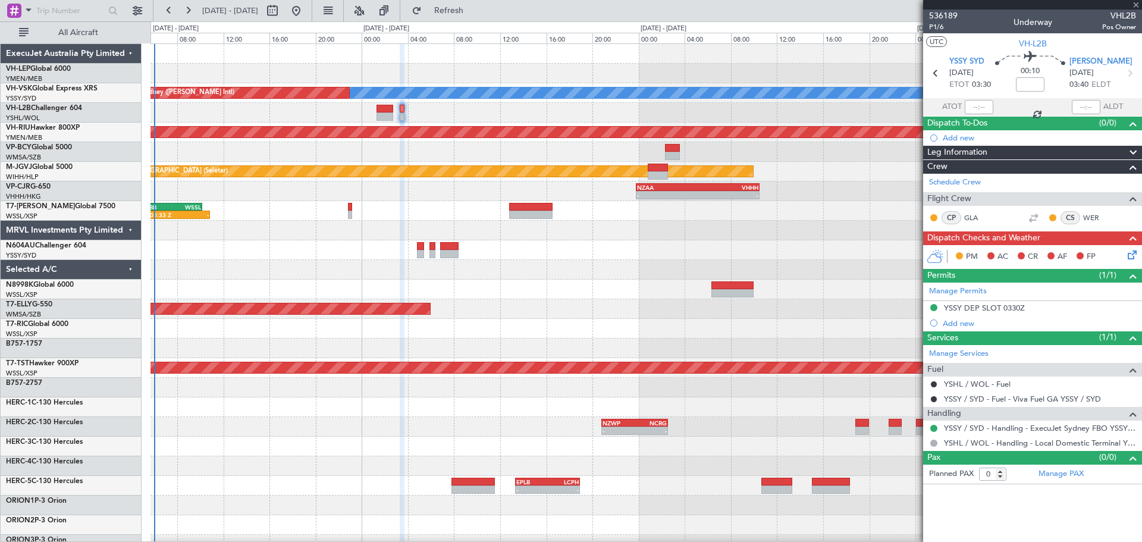
type input "3"
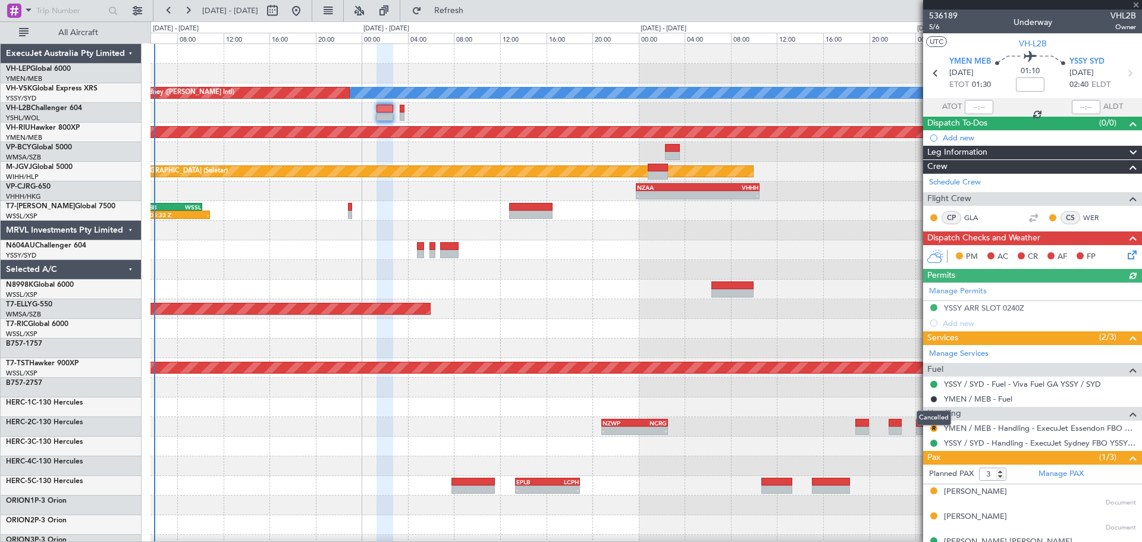
click at [932, 426] on mat-tooltip-component "Cancelled" at bounding box center [933, 418] width 51 height 32
click at [934, 426] on mat-tooltip-component "Cancelled" at bounding box center [933, 418] width 51 height 32
click at [934, 425] on mat-tooltip-component "Cancelled" at bounding box center [933, 418] width 51 height 32
click at [828, 440] on div at bounding box center [645, 447] width 991 height 20
click at [935, 429] on button "R" at bounding box center [933, 428] width 7 height 7
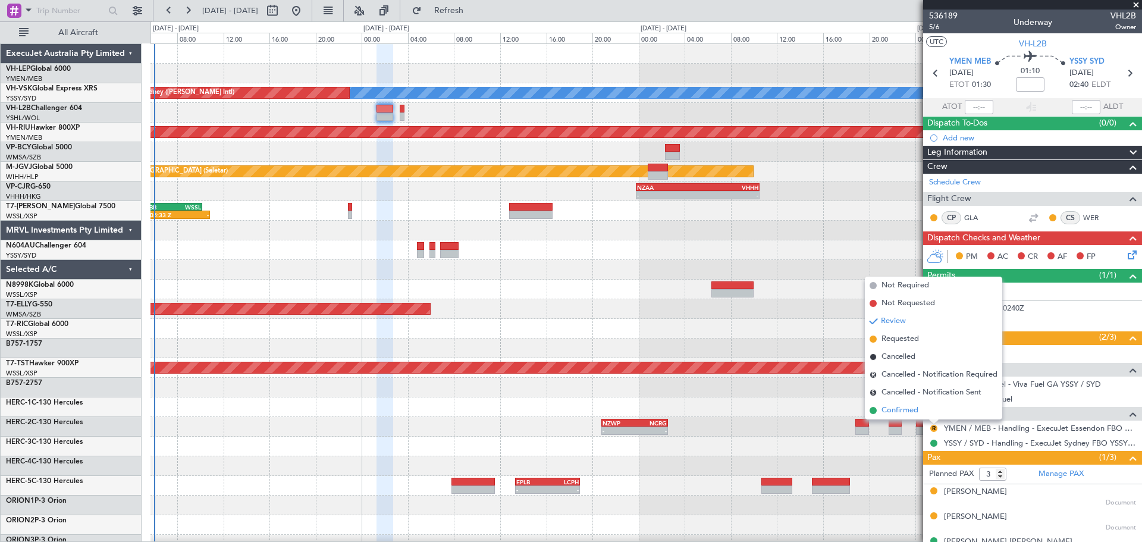
click at [912, 408] on span "Confirmed" at bounding box center [899, 410] width 37 height 12
